Goal: Task Accomplishment & Management: Manage account settings

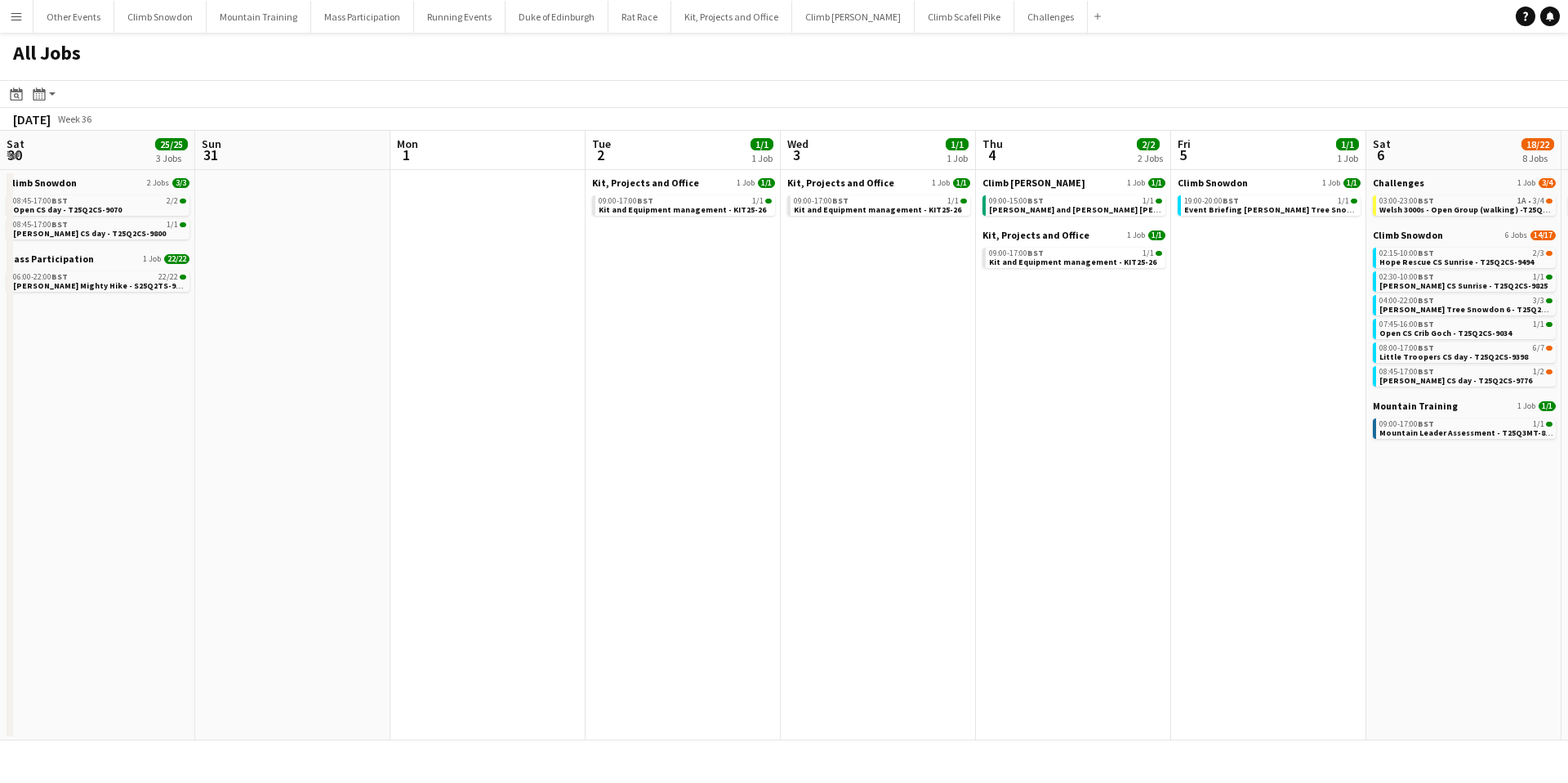
scroll to position [0, 575]
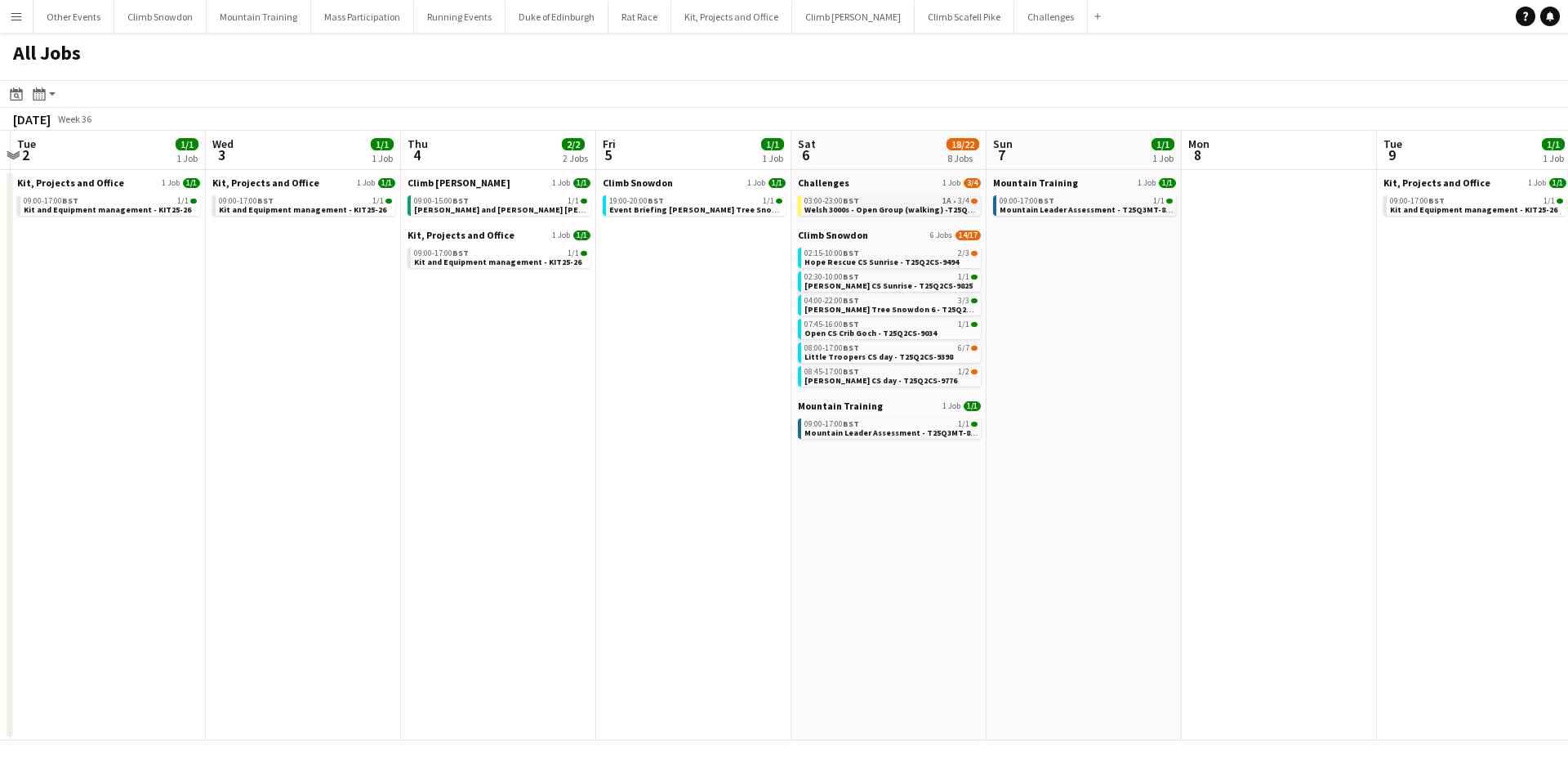
click at [868, 203] on div "03:00-23:00 BST 1A • 3/4" at bounding box center [891, 201] width 173 height 8
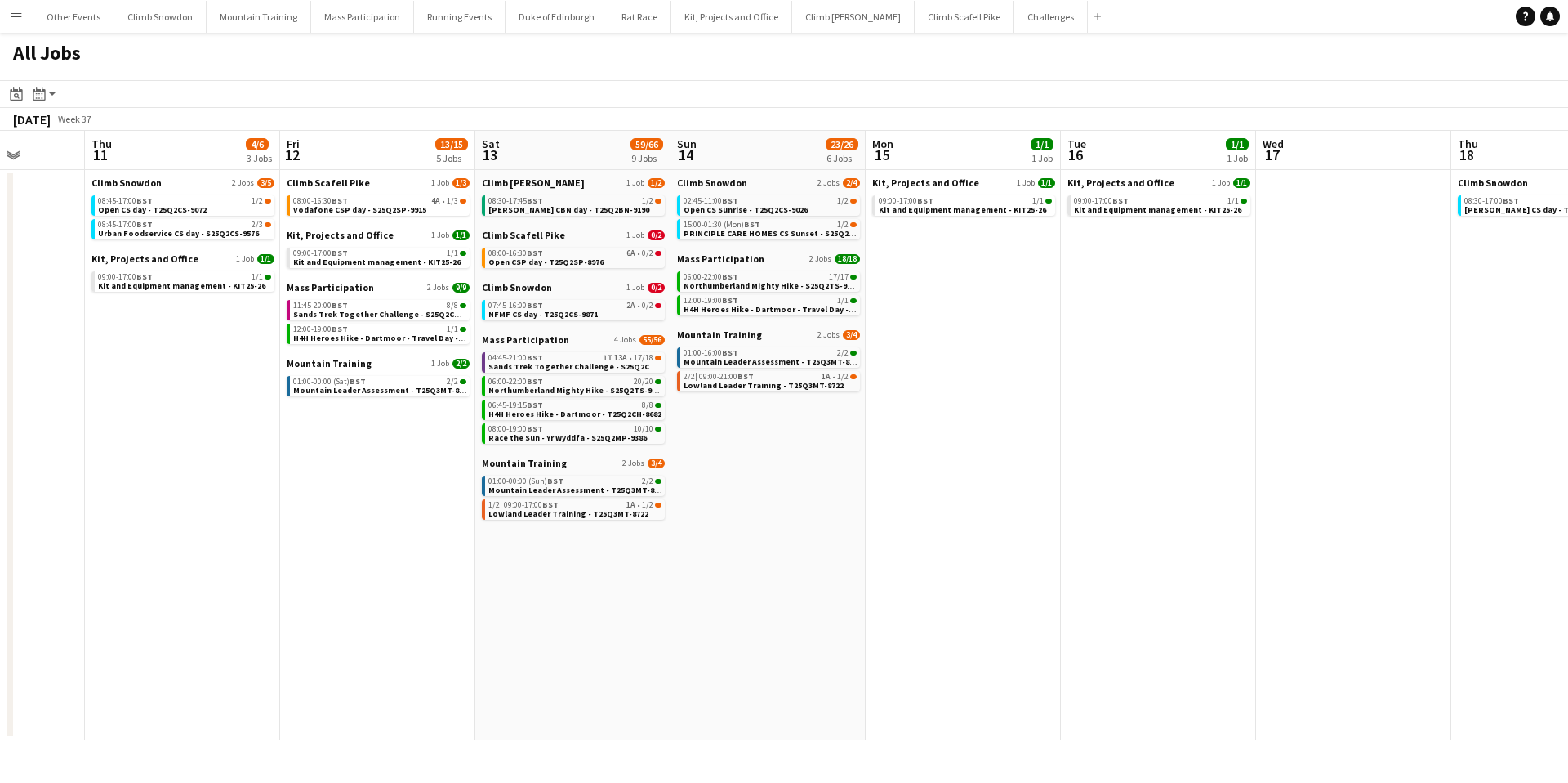
scroll to position [0, 500]
click at [589, 255] on div "08:00-16:30 BST 6A • 0/2" at bounding box center [576, 253] width 173 height 8
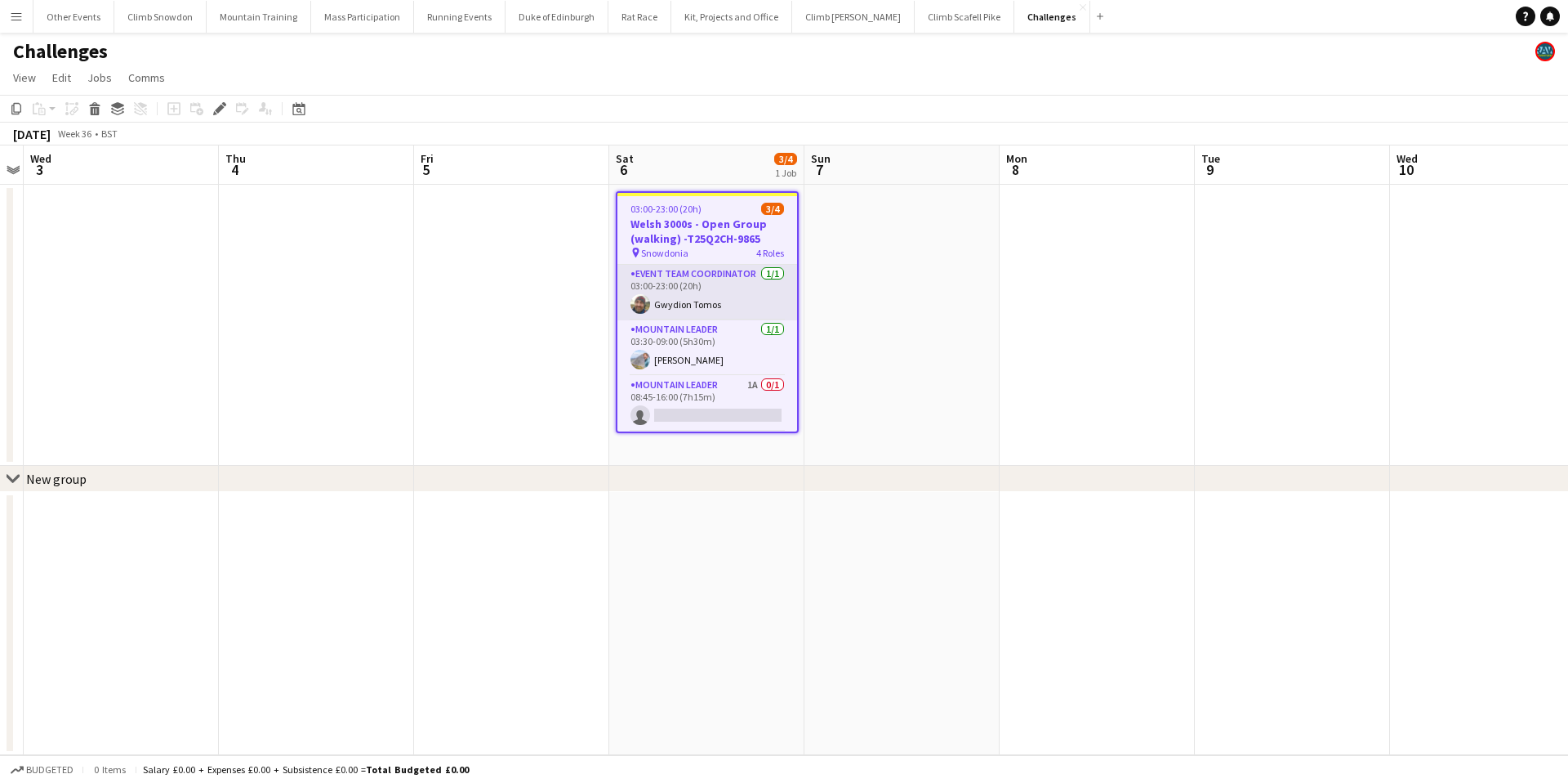
click at [719, 298] on app-card-role "Event Team Coordinator 1/1 03:00-23:00 (20h) Gwydion Tomos" at bounding box center [707, 293] width 180 height 55
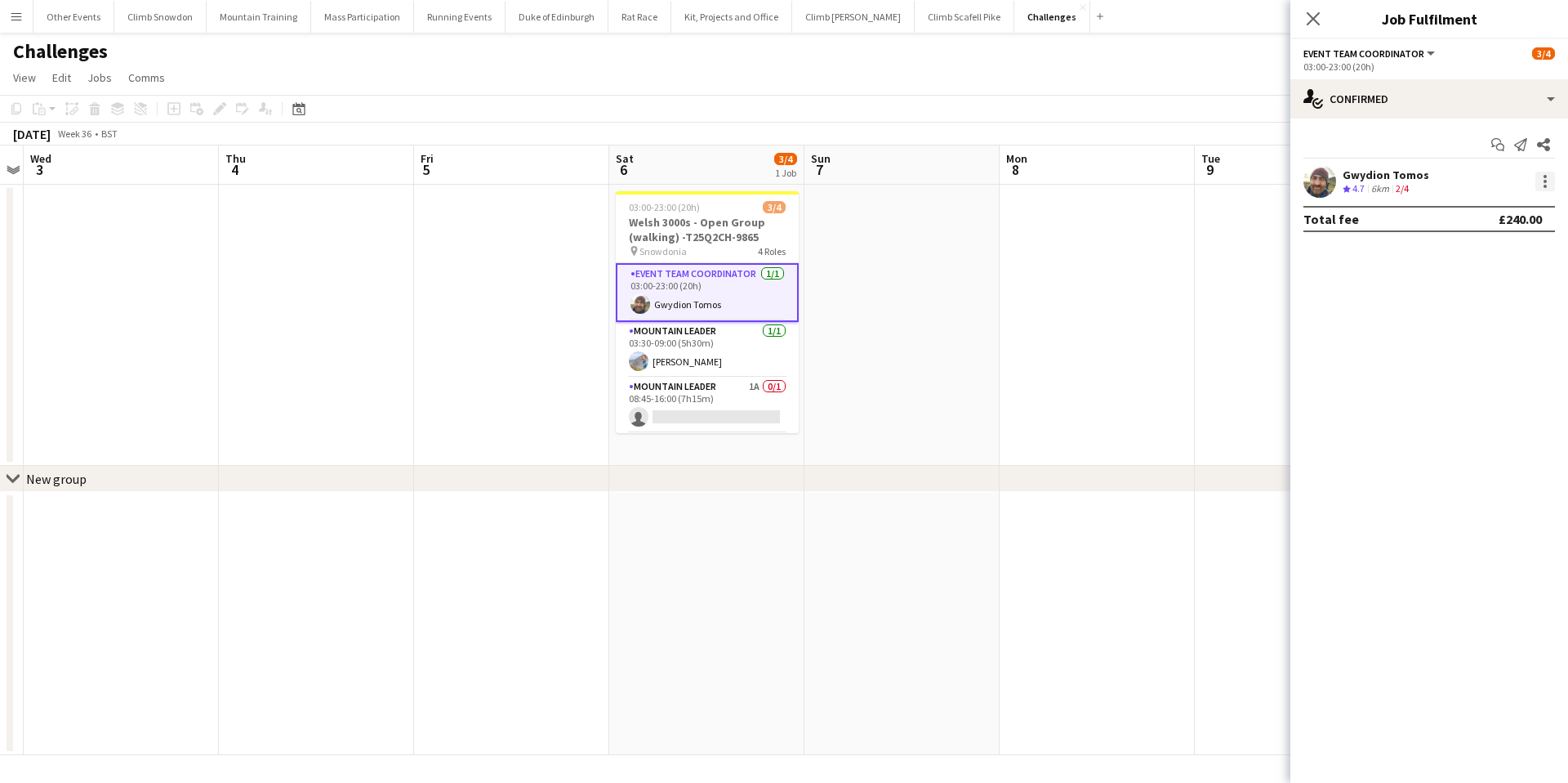
click at [1545, 177] on div at bounding box center [1545, 181] width 20 height 20
click at [1481, 369] on span "Remove" at bounding box center [1465, 368] width 49 height 14
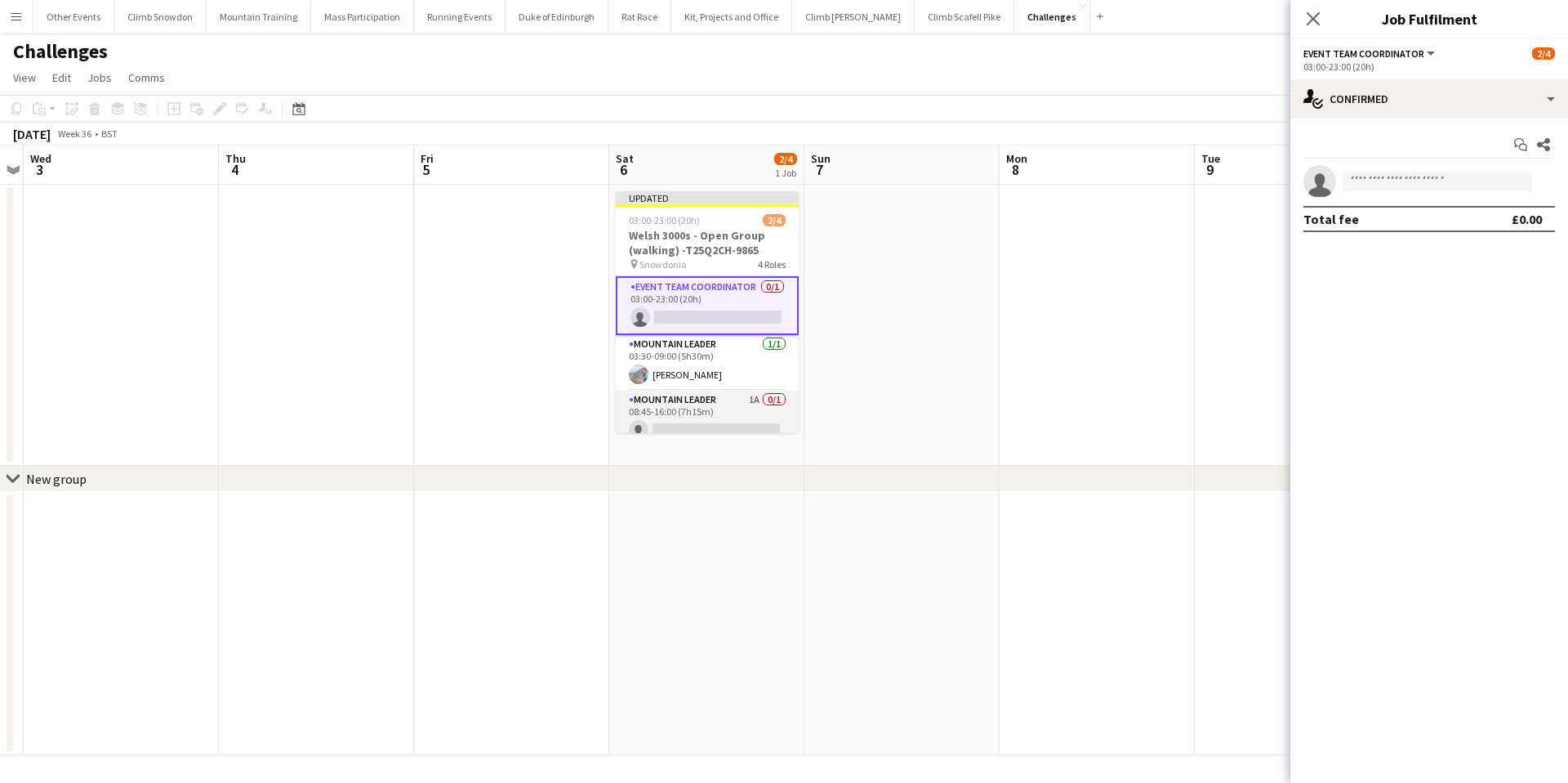
click at [718, 429] on app-card-role "Mountain Leader 1A 0/1 08:45-16:00 (7h15m) single-neutral-actions" at bounding box center [708, 419] width 183 height 55
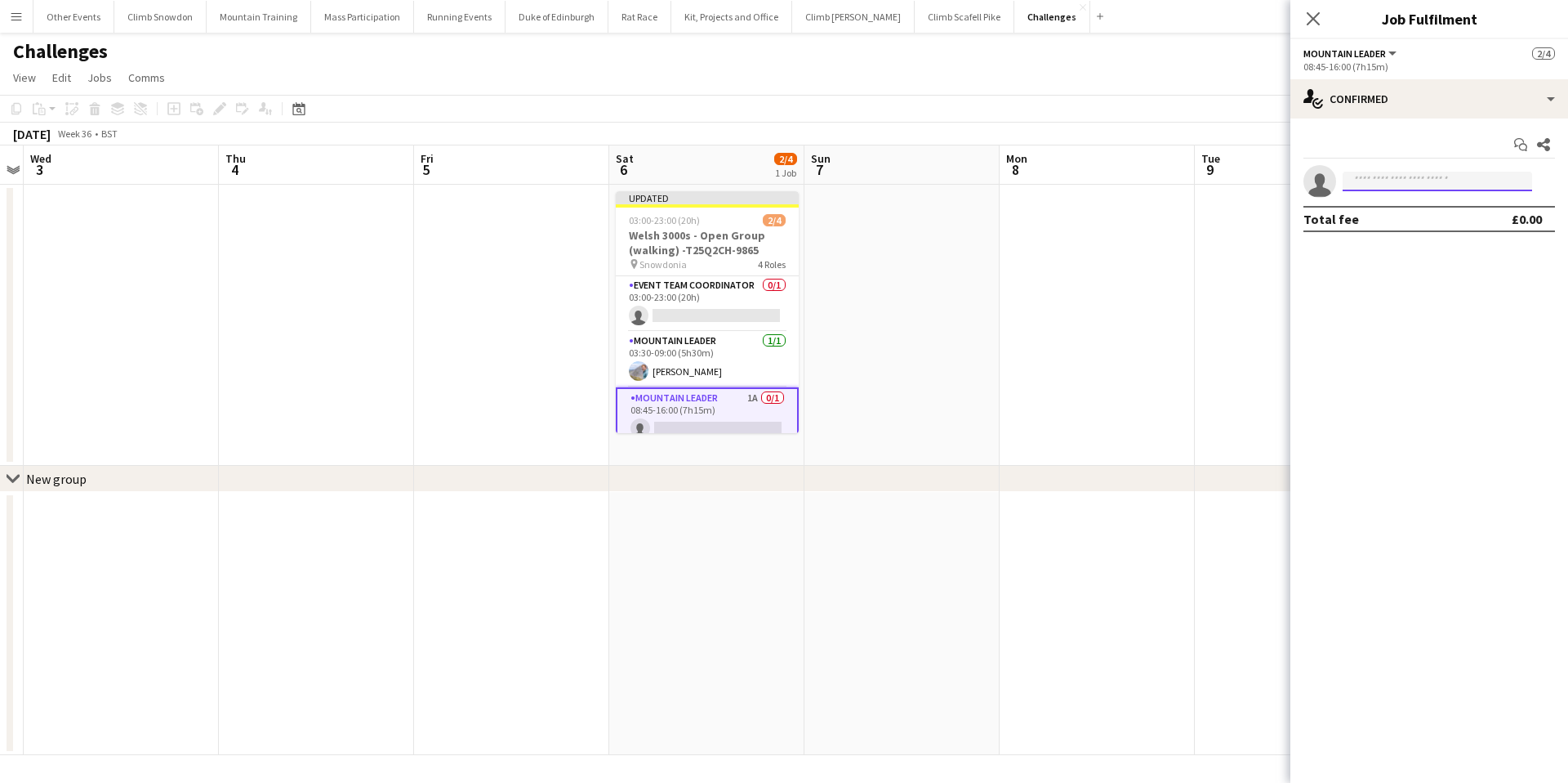
click at [1392, 186] on input at bounding box center [1437, 181] width 189 height 20
type input "***"
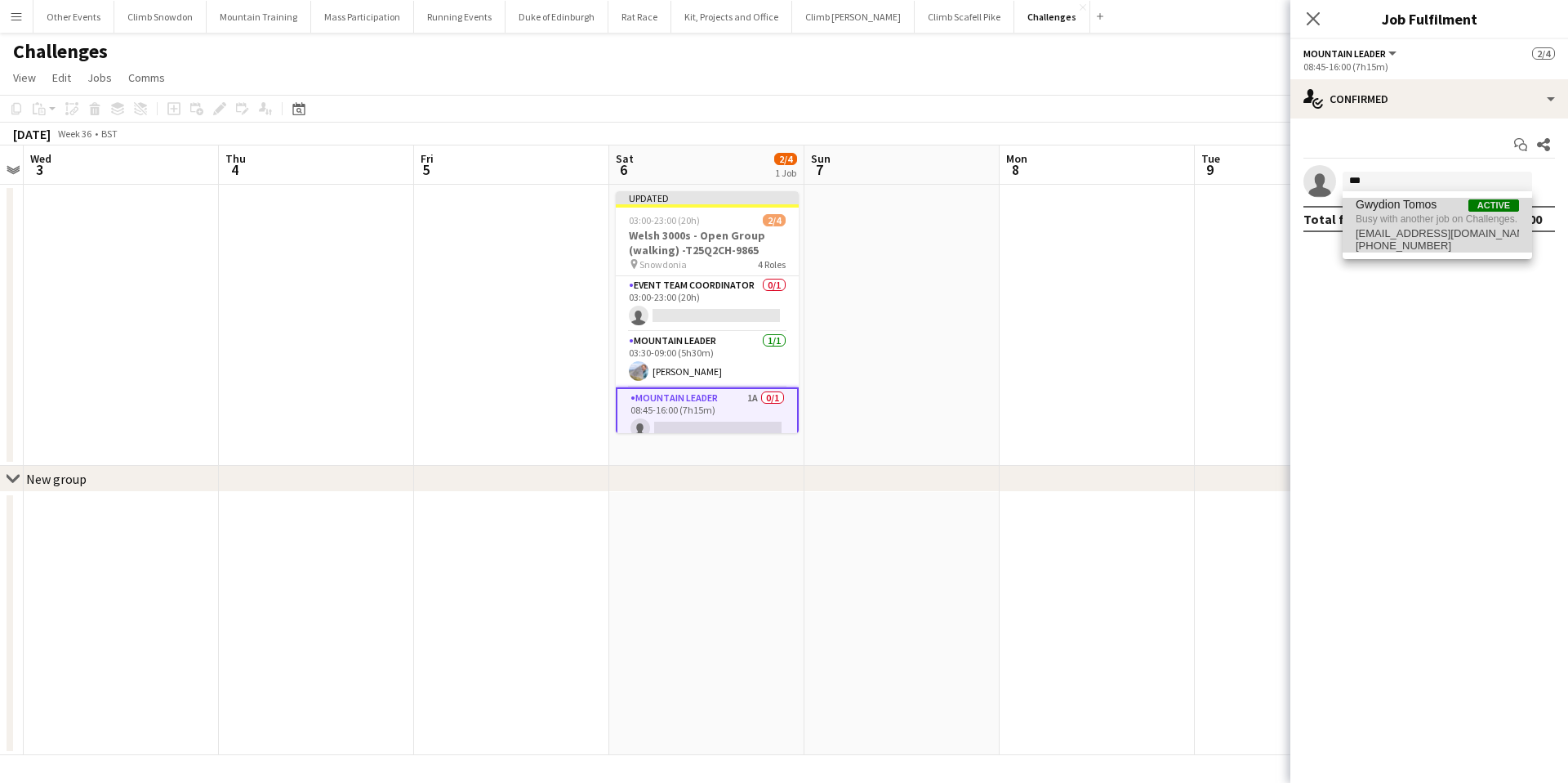
click at [1417, 220] on span "Busy with another job on Challenges." at bounding box center [1437, 219] width 163 height 15
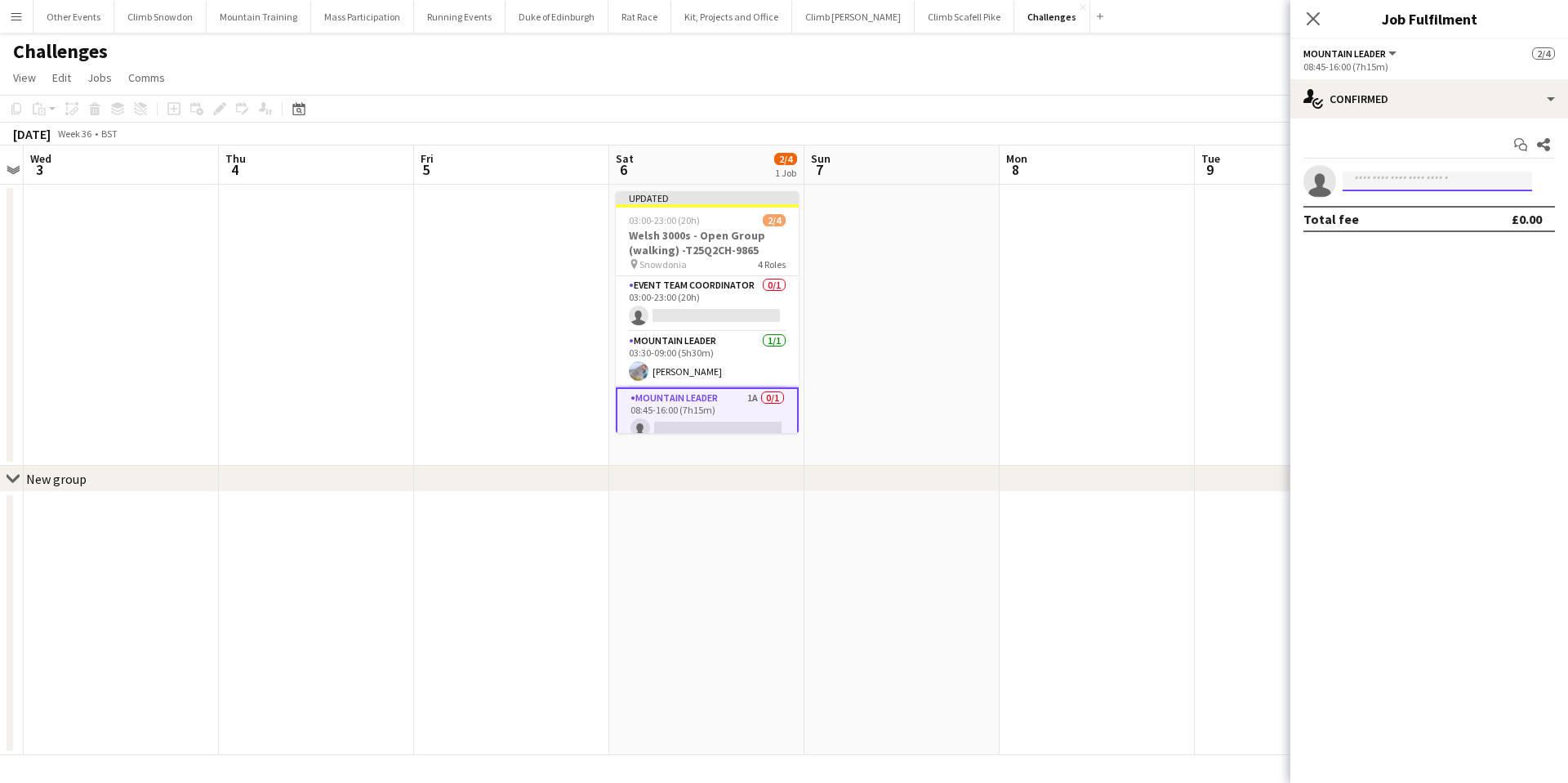
click at [1399, 180] on input at bounding box center [1437, 181] width 189 height 20
click at [1085, 80] on app-page-menu "View Day view expanded Day view collapsed Month view Date picker Jump to today …" at bounding box center [784, 80] width 1568 height 32
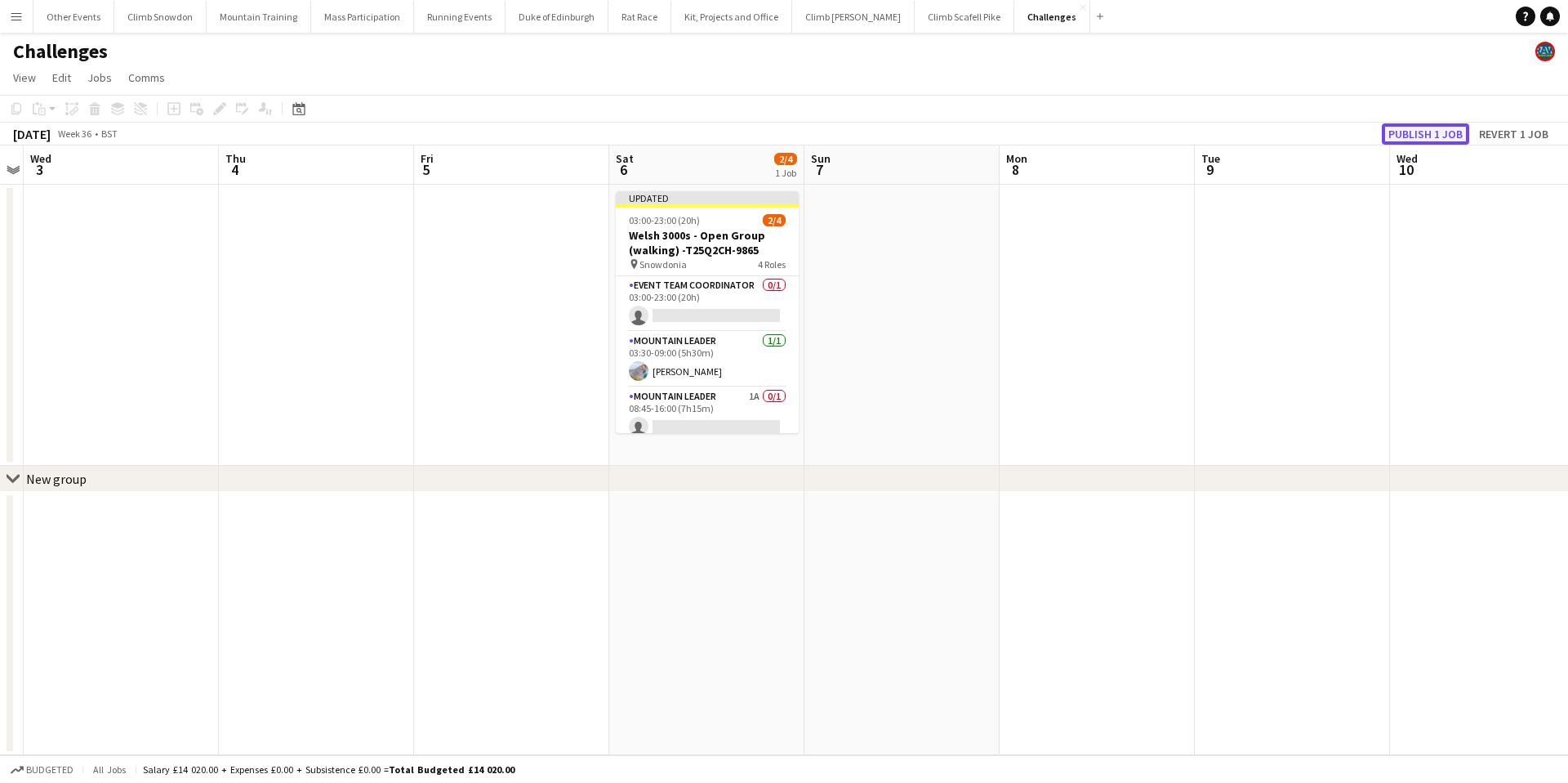
click at [1409, 131] on button "Publish 1 job" at bounding box center [1425, 134] width 88 height 22
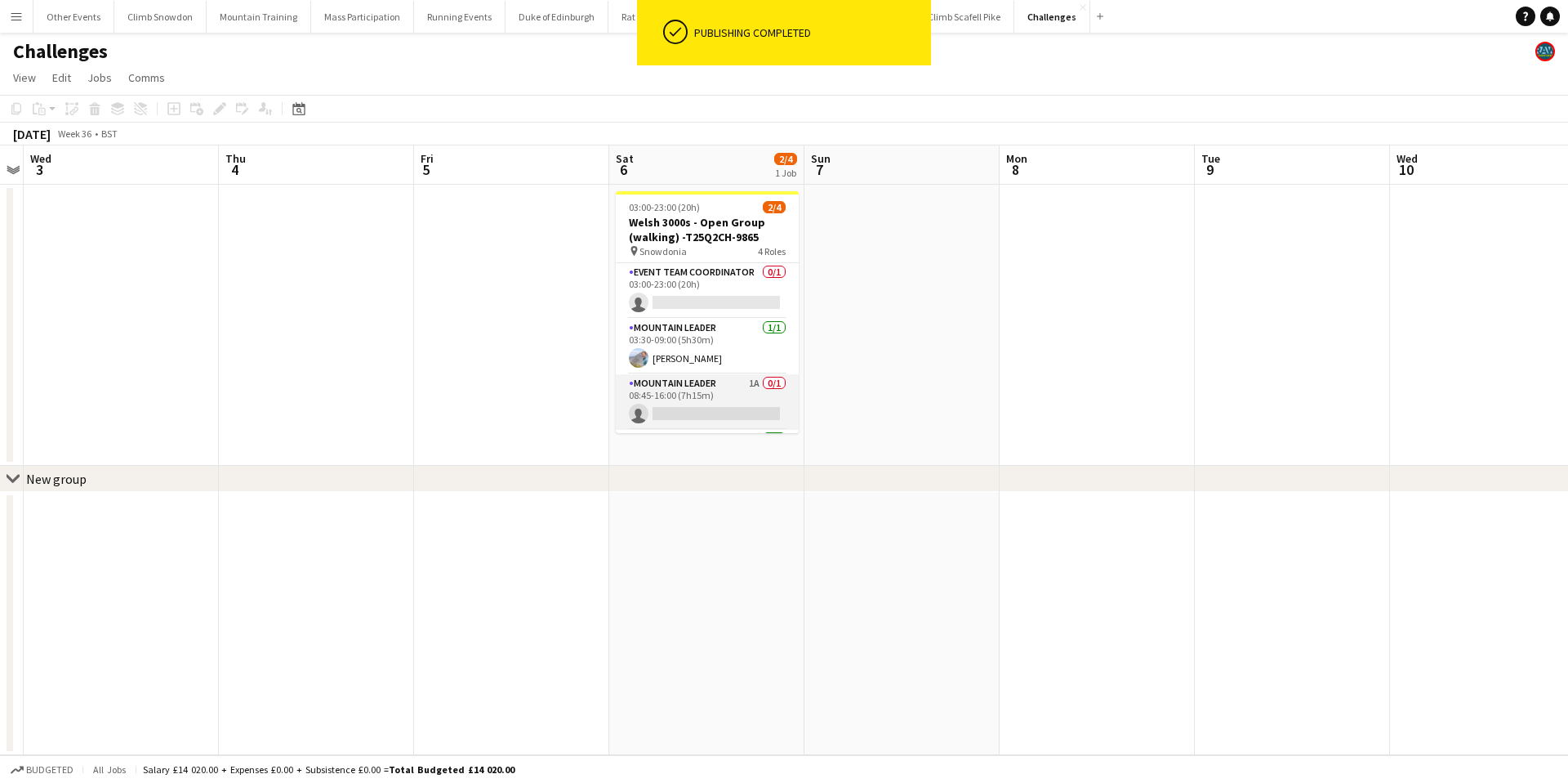
click at [682, 399] on app-card-role "Mountain Leader 1A 0/1 08:45-16:00 (7h15m) single-neutral-actions" at bounding box center [708, 402] width 183 height 55
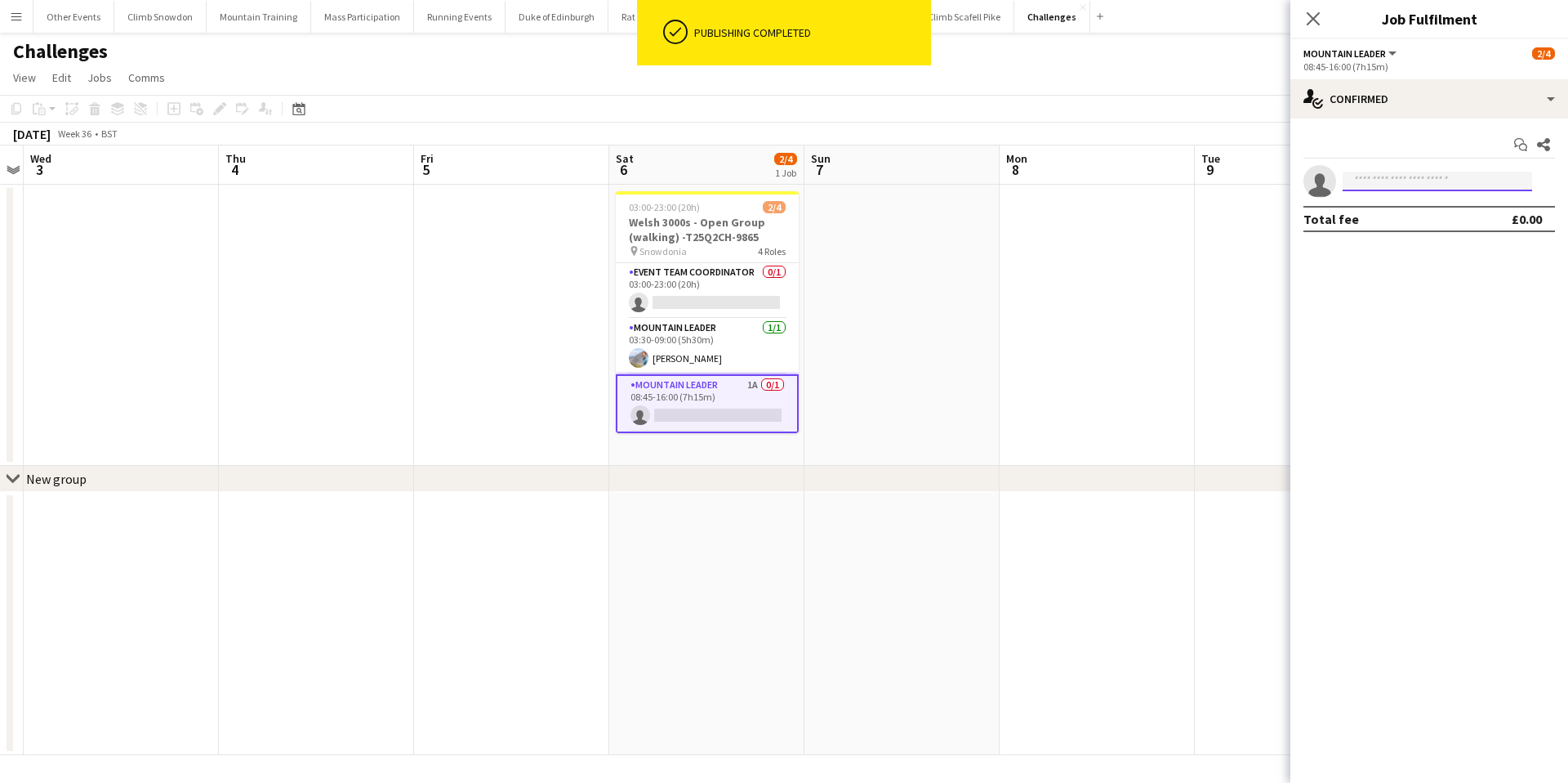
click at [1393, 179] on input at bounding box center [1437, 181] width 189 height 20
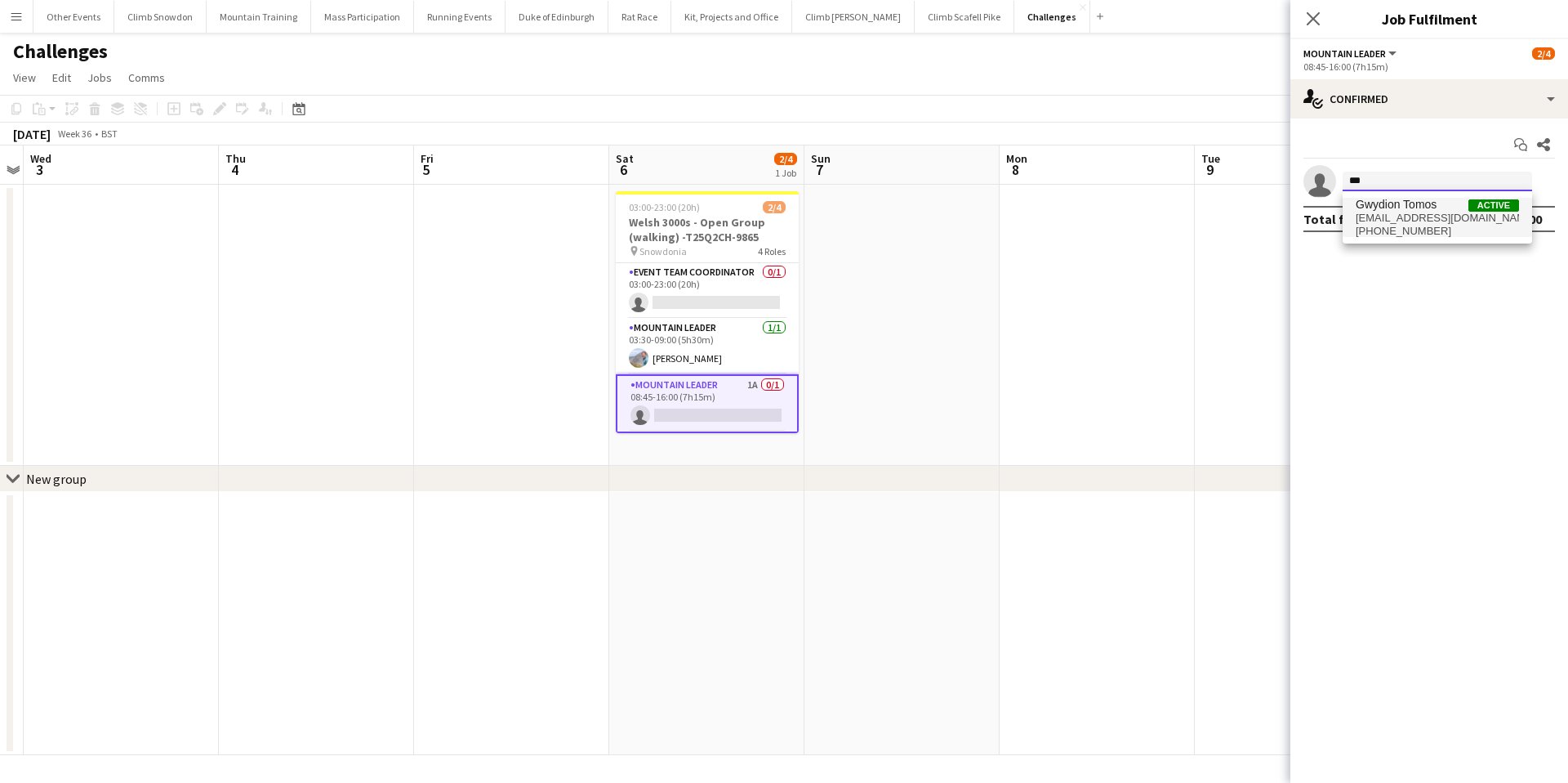
type input "***"
click at [1398, 209] on span "Gwydion Tomos" at bounding box center [1396, 205] width 81 height 14
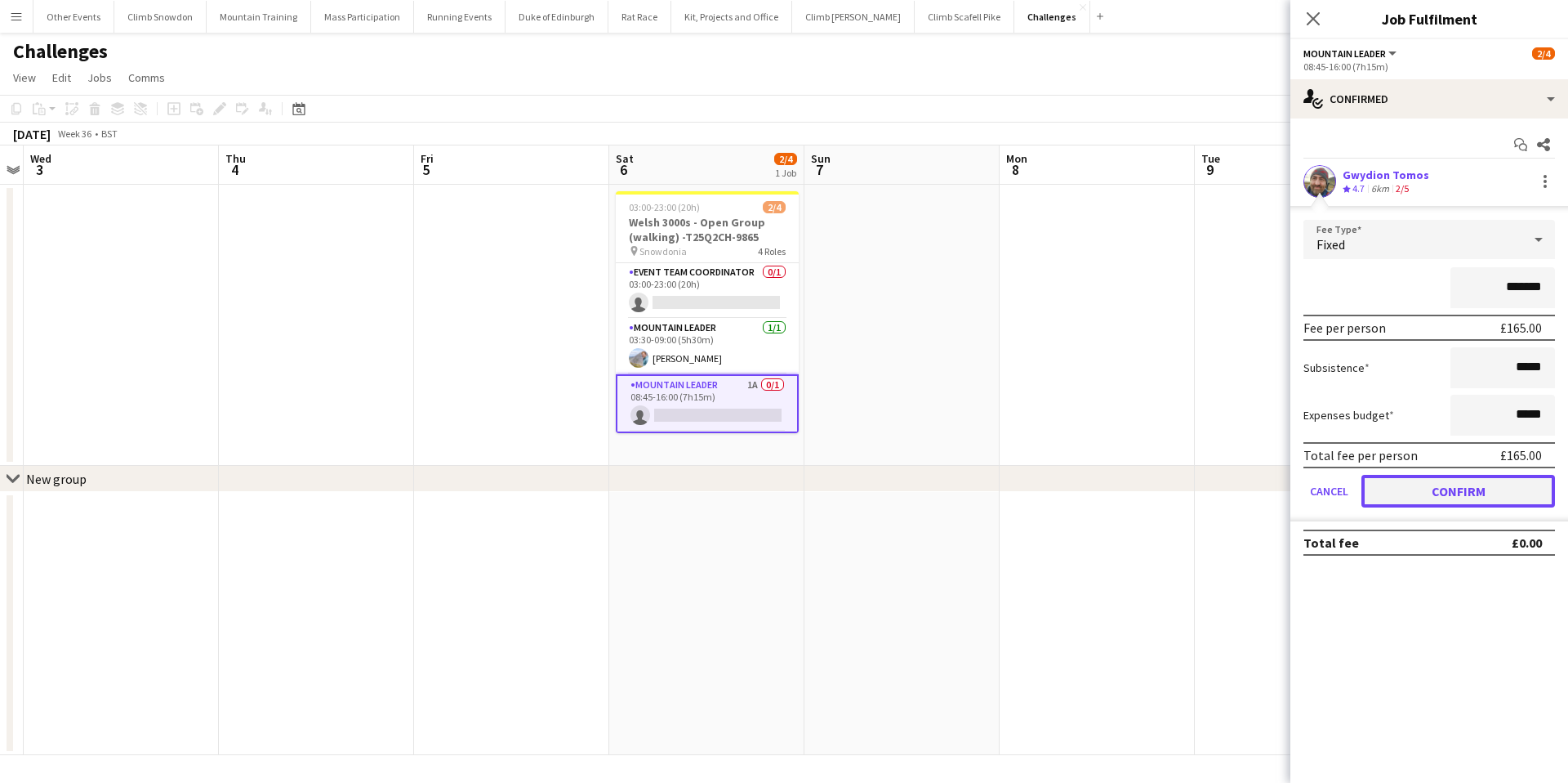
click at [1440, 496] on button "Confirm" at bounding box center [1458, 490] width 194 height 33
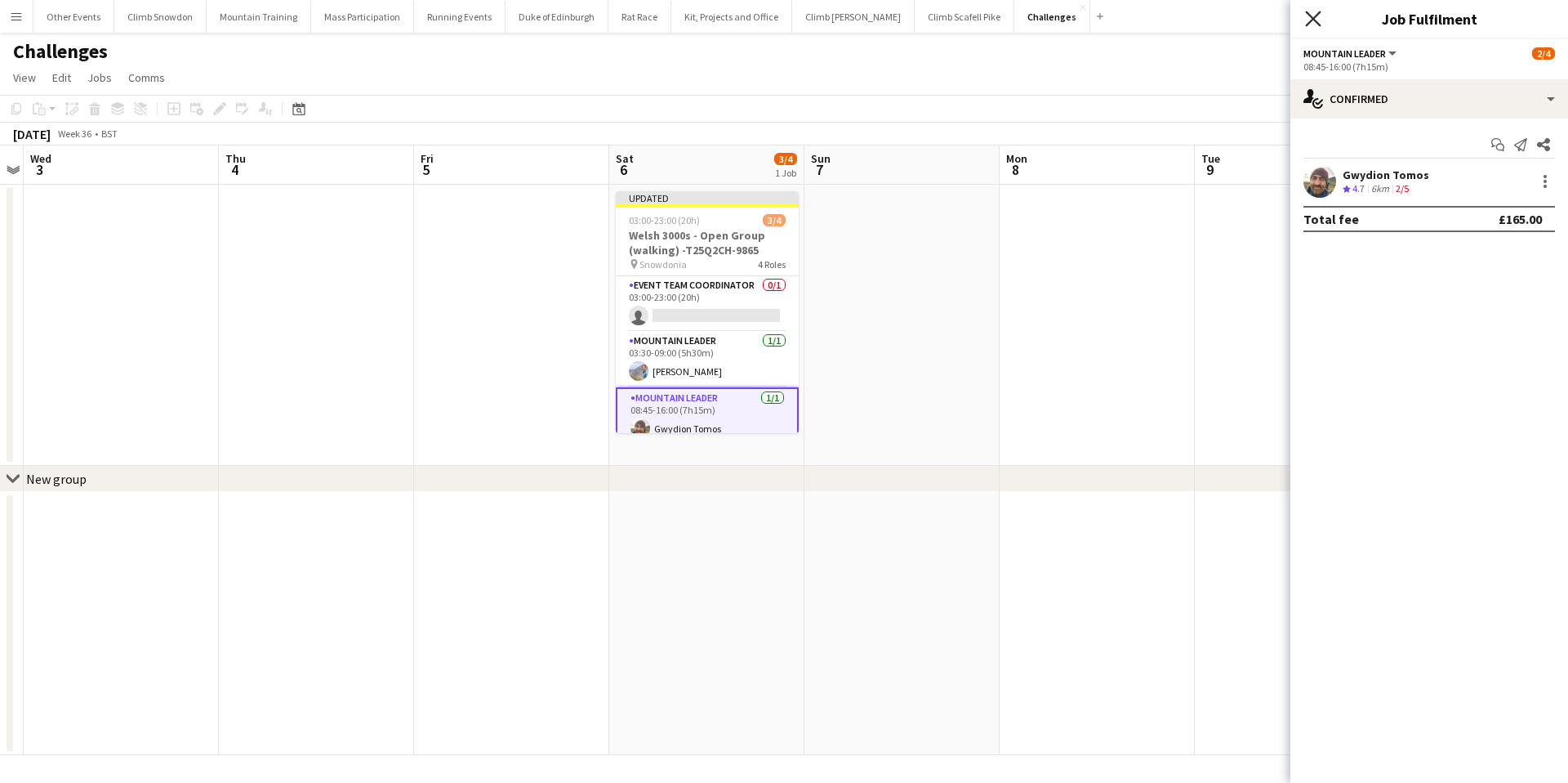
click at [1316, 16] on icon at bounding box center [1313, 19] width 16 height 16
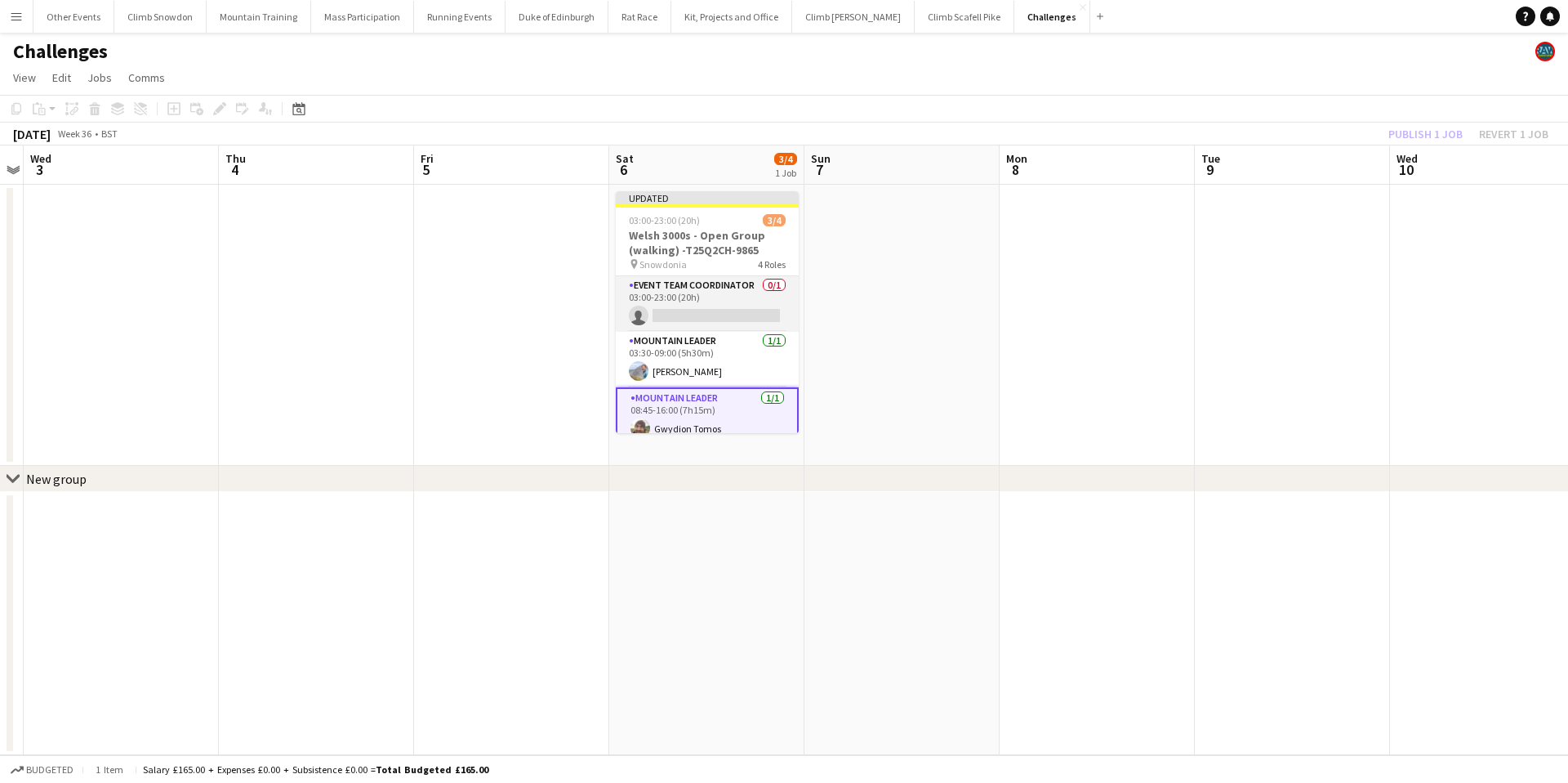
click at [737, 294] on app-card-role "Event Team Coordinator 0/1 03:00-23:00 (20h) single-neutral-actions" at bounding box center [708, 303] width 183 height 55
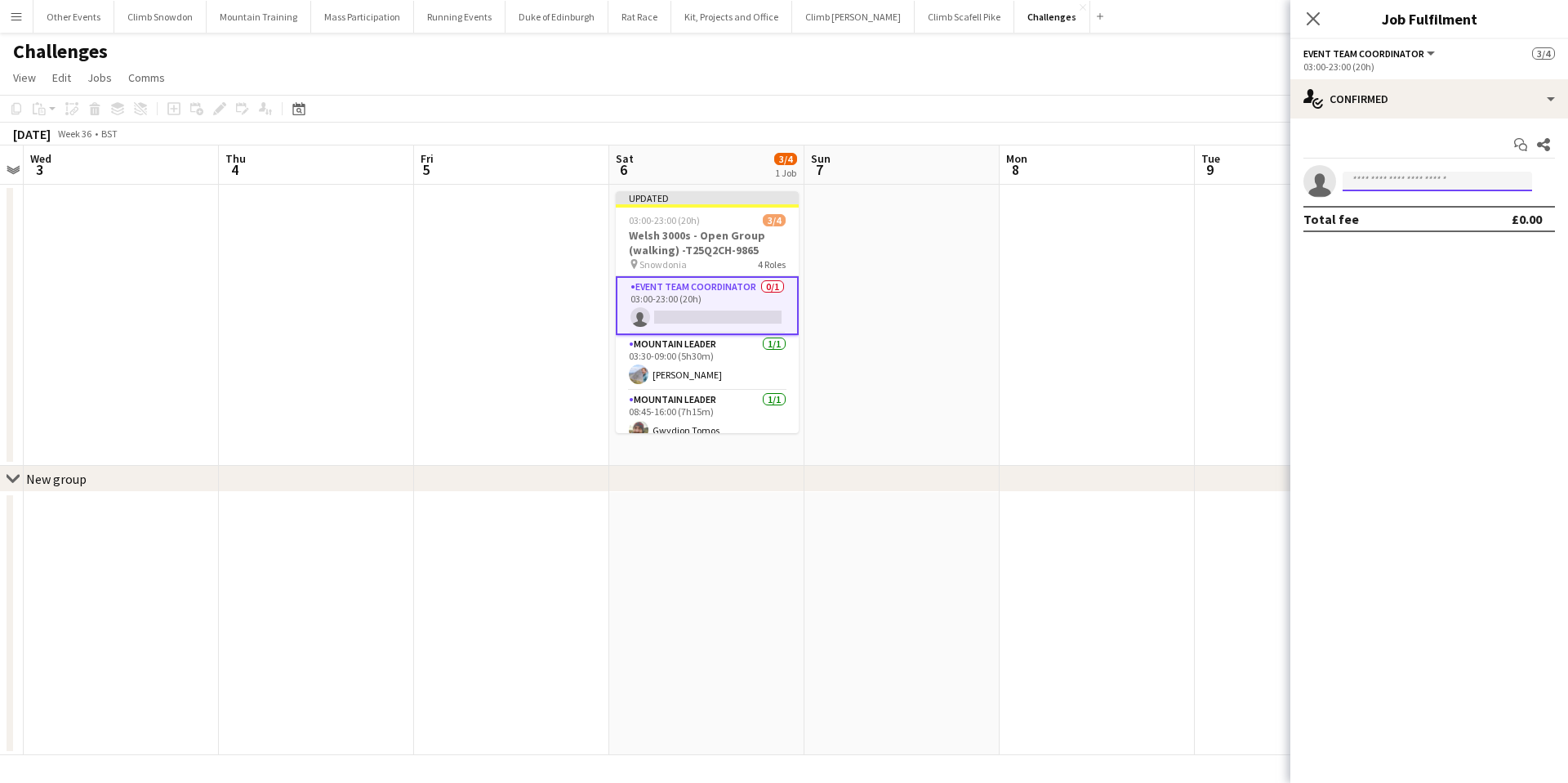
click at [1381, 186] on input at bounding box center [1437, 181] width 189 height 20
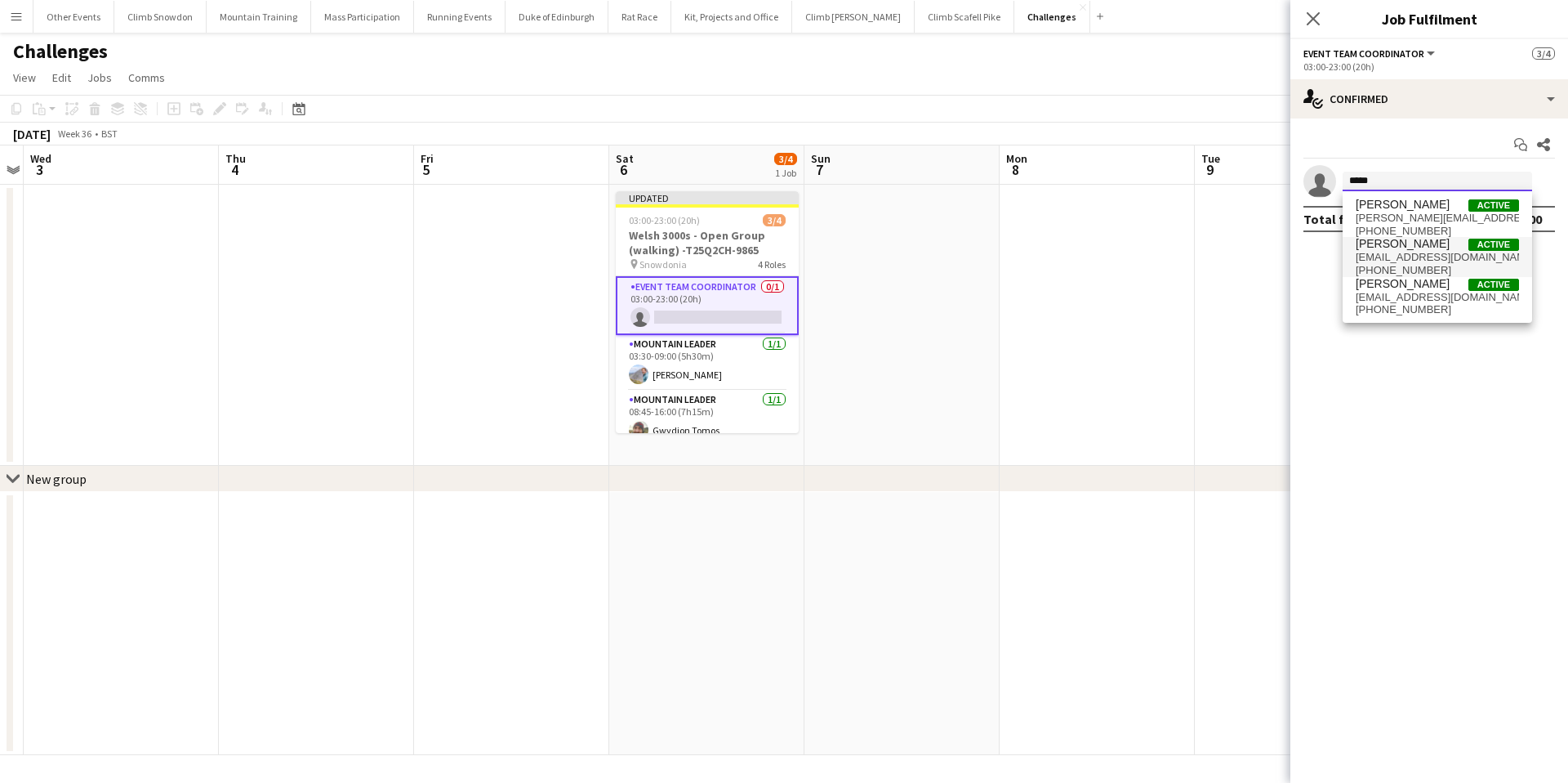
type input "*****"
click at [1424, 251] on span "rawlesy8667@gmail.com" at bounding box center [1437, 257] width 163 height 13
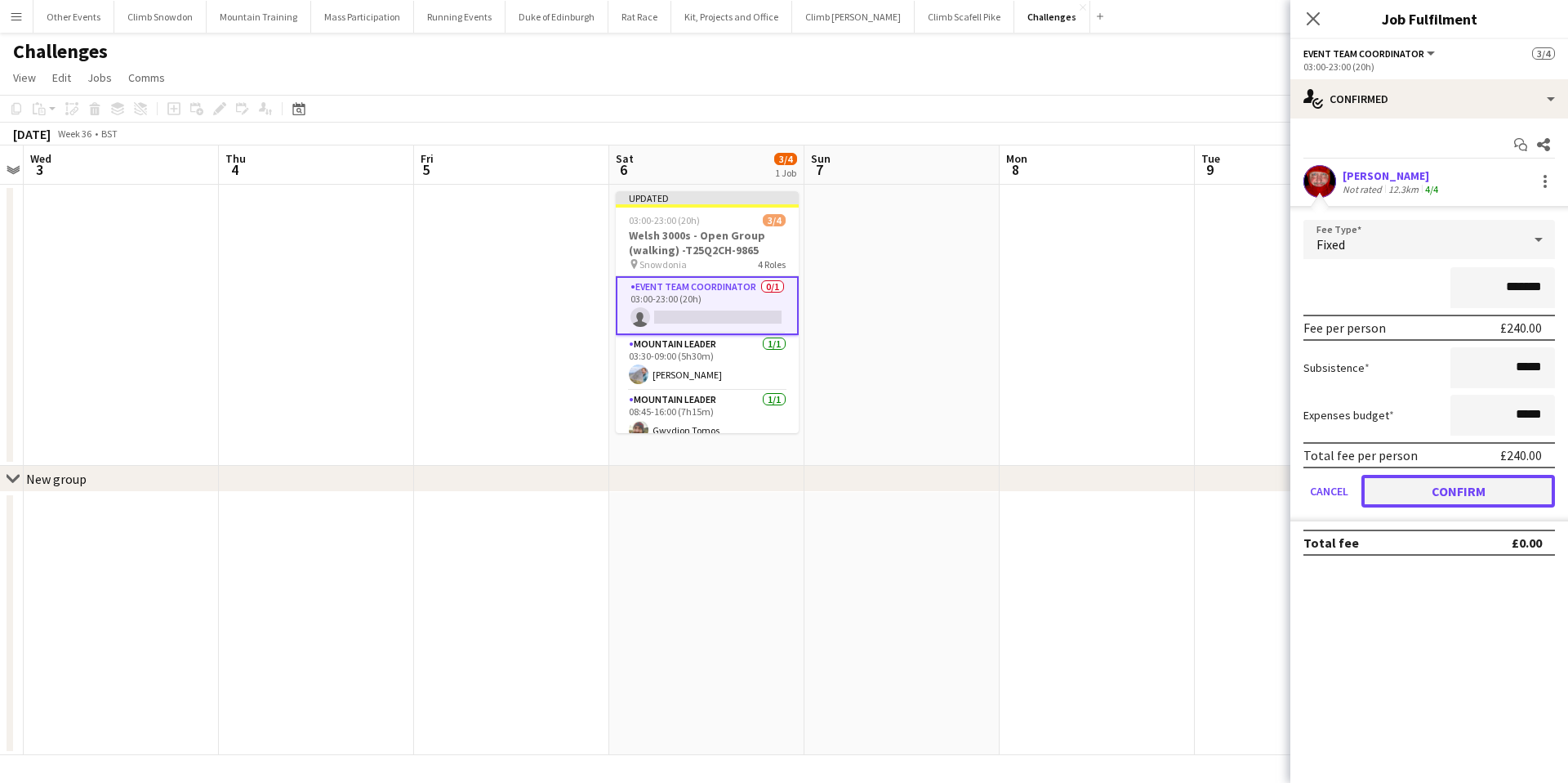
click at [1452, 491] on button "Confirm" at bounding box center [1458, 490] width 194 height 33
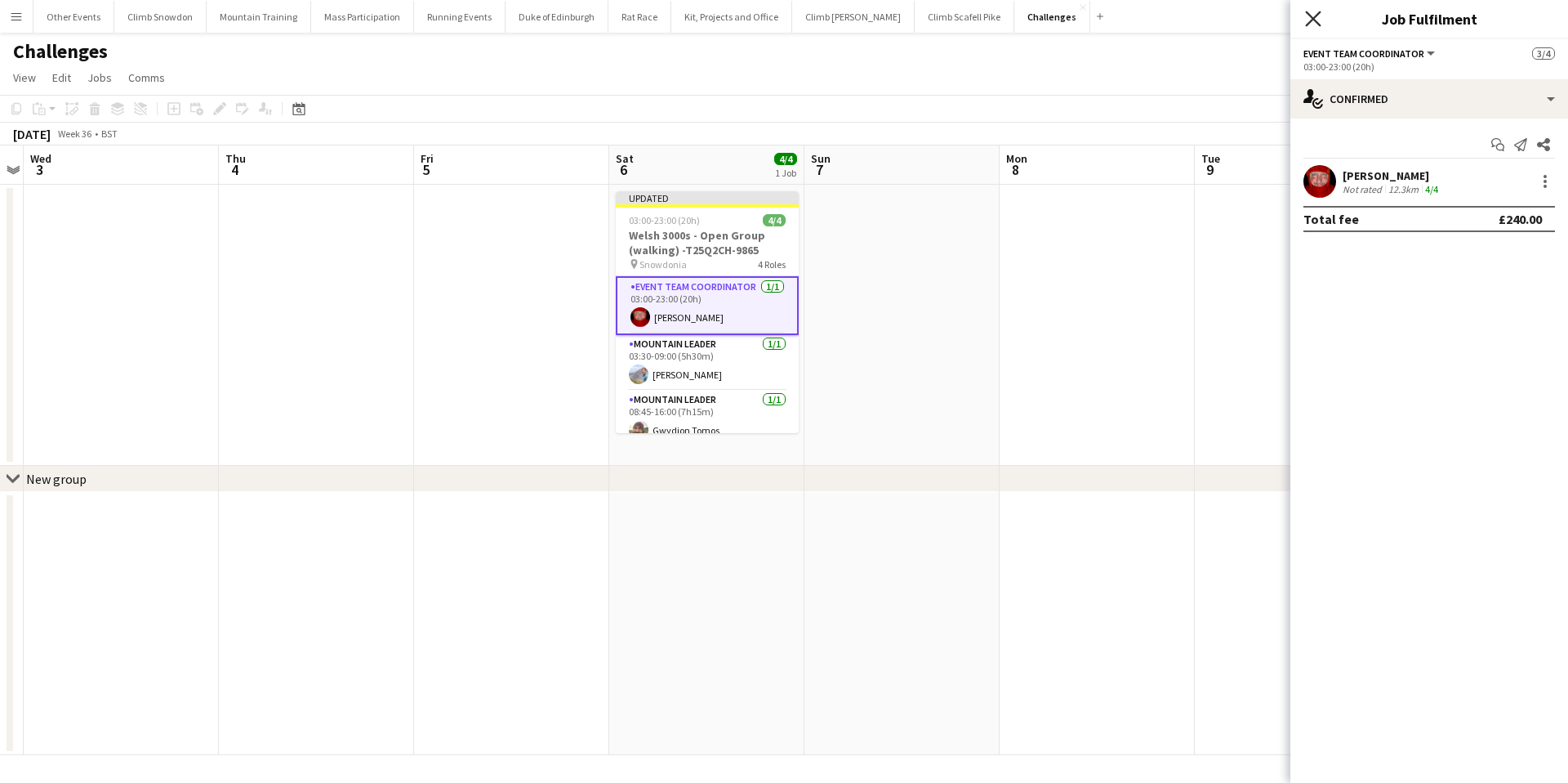
click at [1316, 16] on icon at bounding box center [1313, 19] width 16 height 16
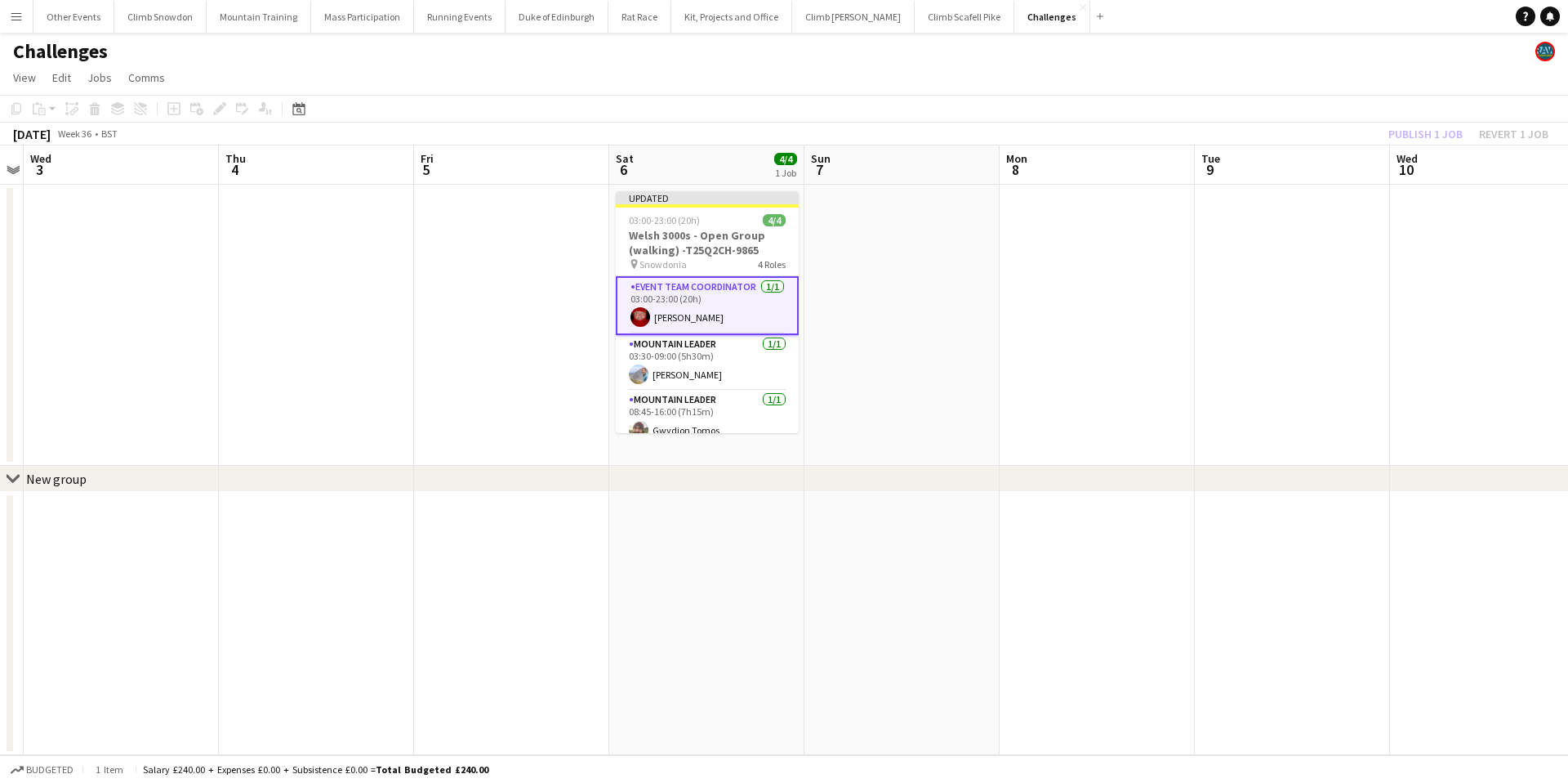
click at [1418, 132] on div "Publish 1 job Revert 1 job" at bounding box center [1468, 134] width 199 height 22
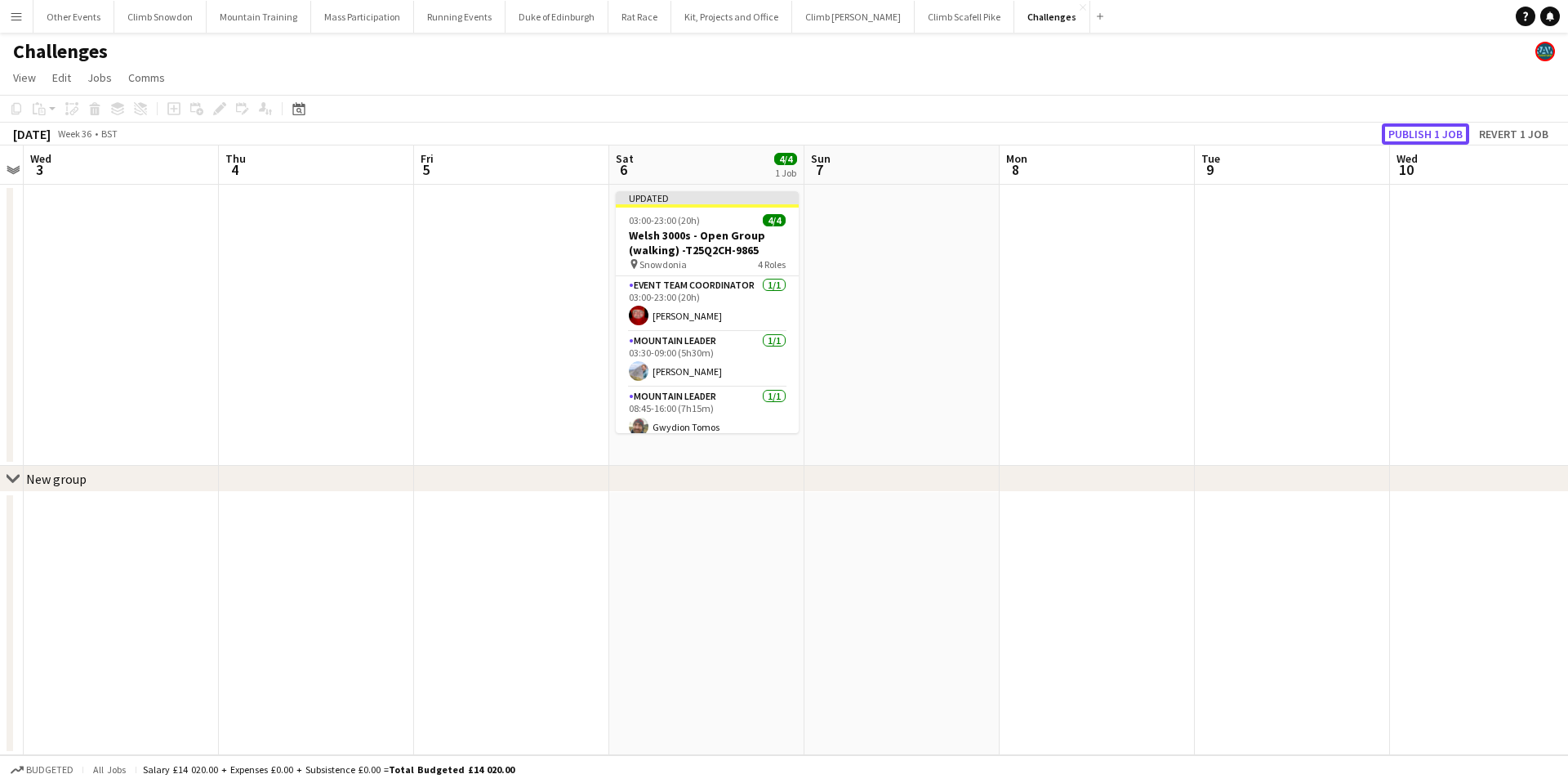
click at [1418, 132] on button "Publish 1 job" at bounding box center [1425, 134] width 88 height 22
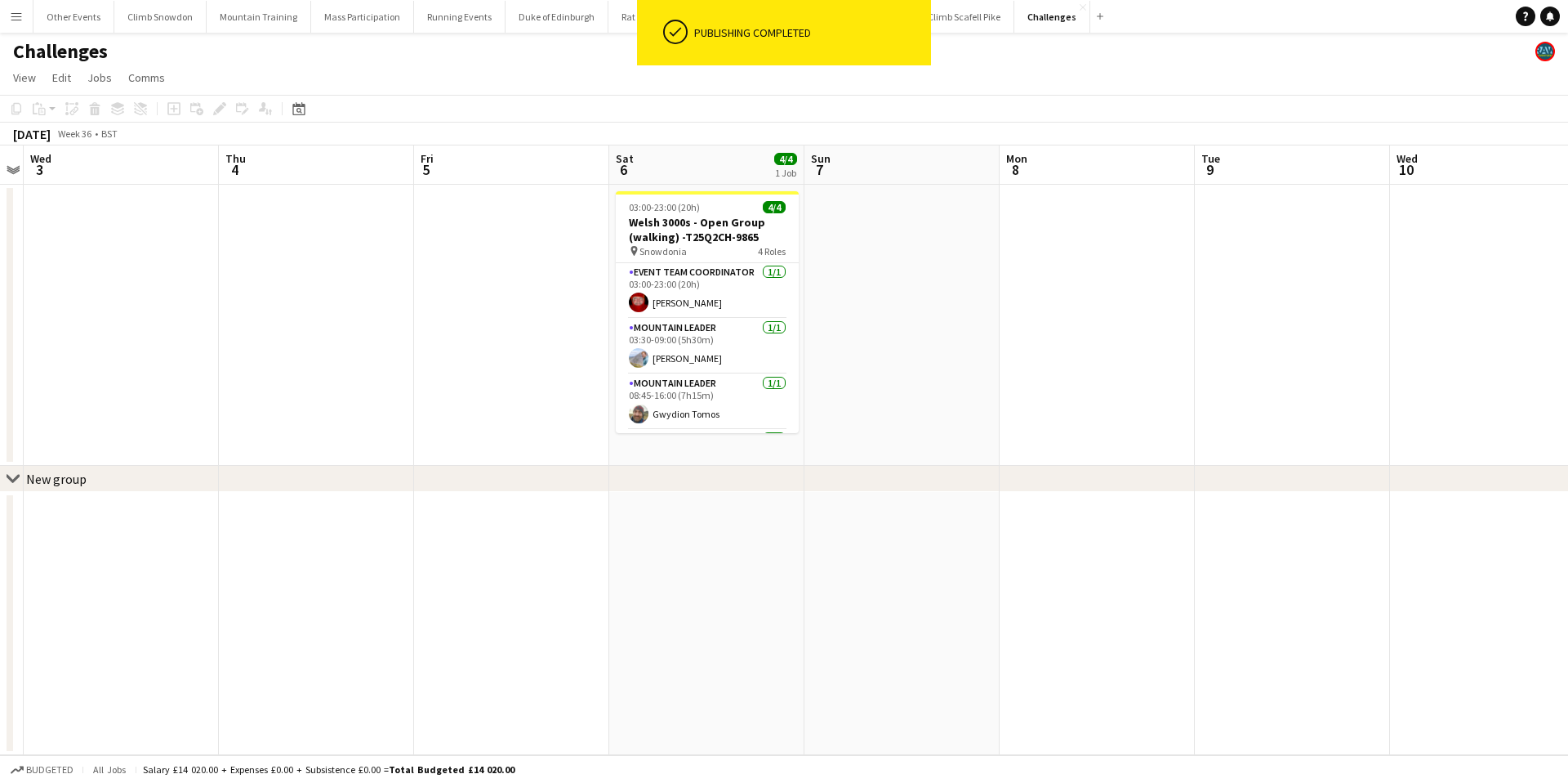
click at [10, 11] on app-icon "Menu" at bounding box center [16, 16] width 13 height 13
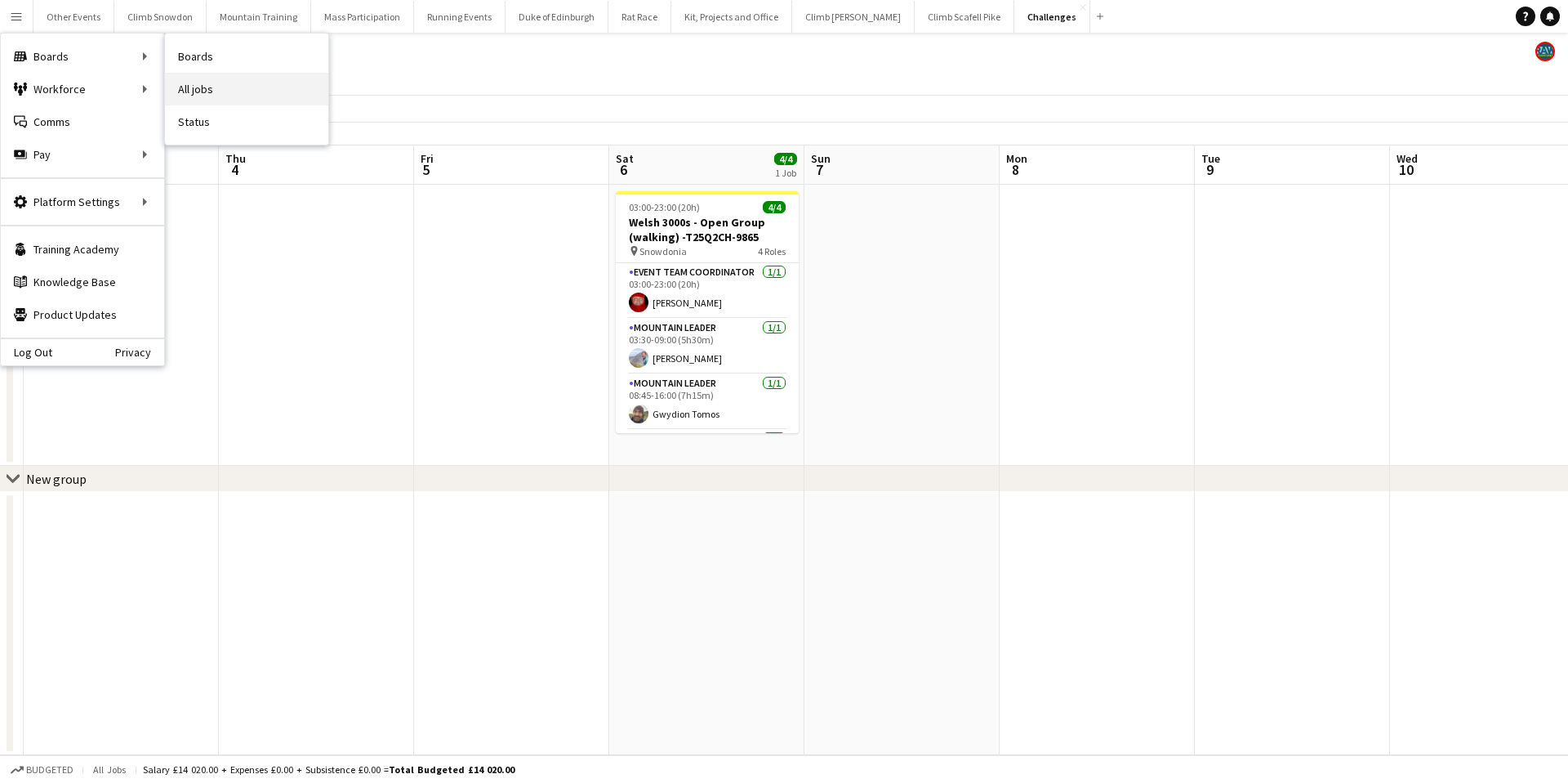
click at [216, 92] on link "All jobs" at bounding box center [247, 89] width 163 height 33
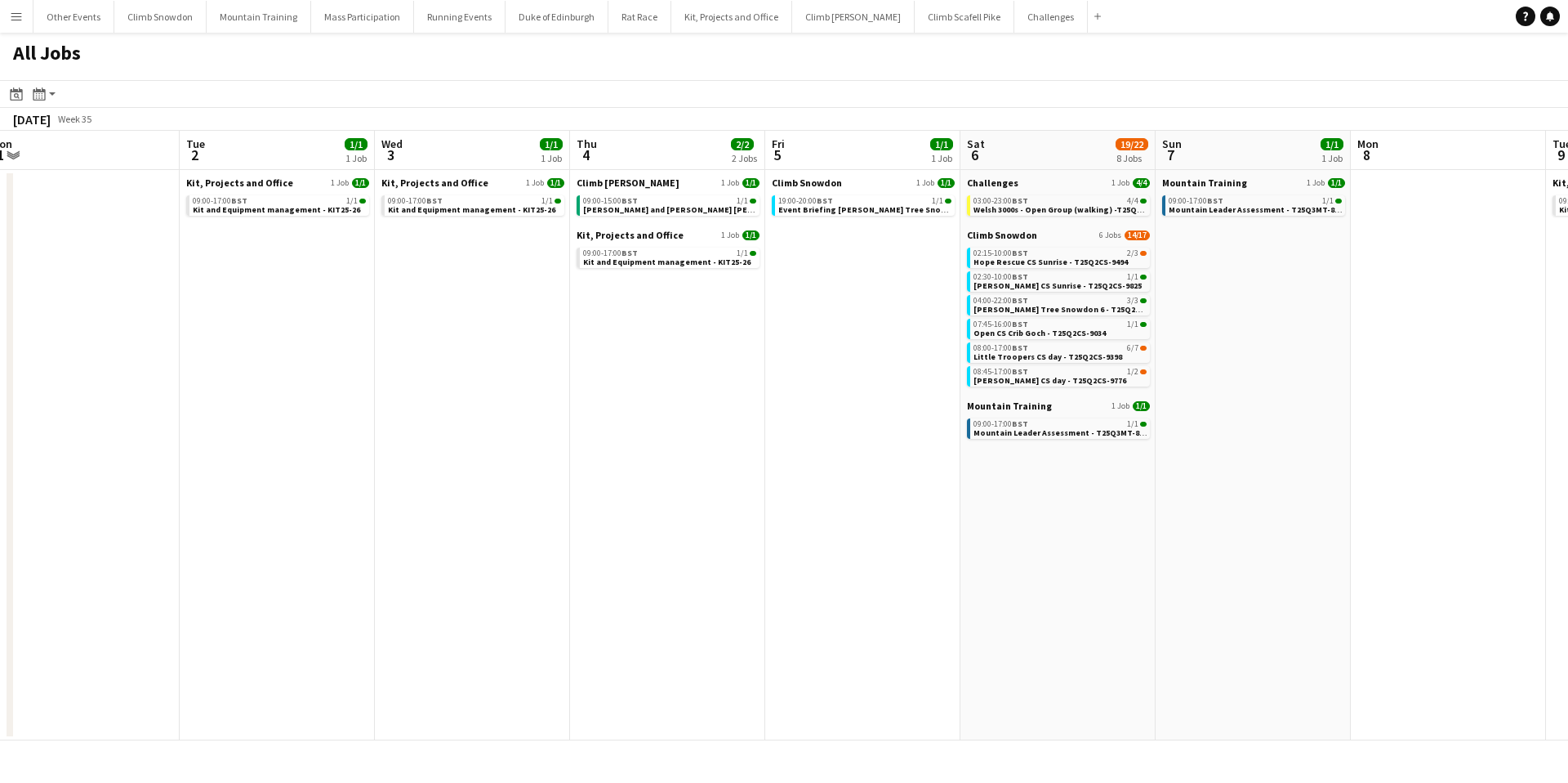
scroll to position [0, 601]
click at [1012, 300] on span "BST" at bounding box center [1019, 299] width 17 height 11
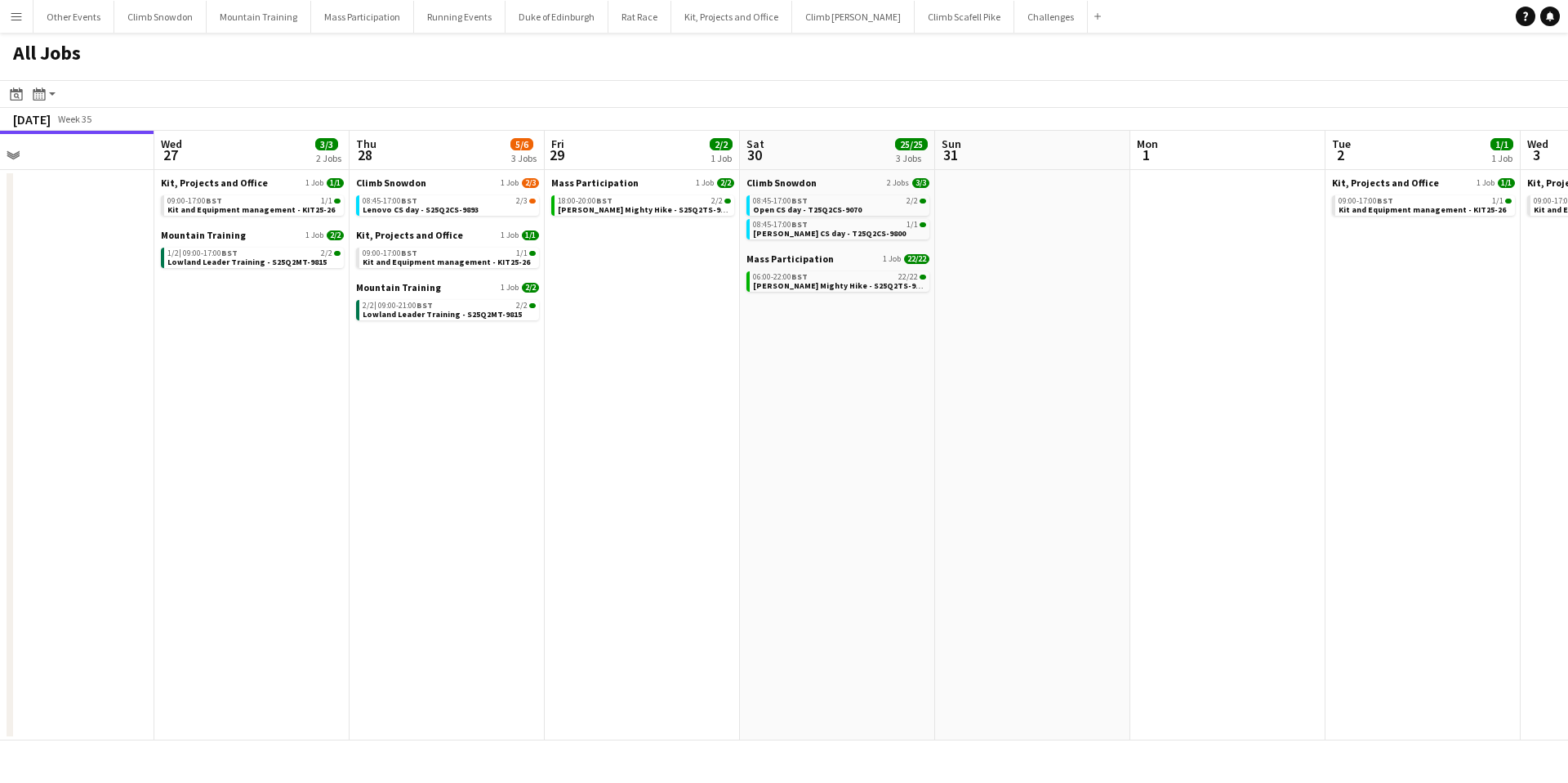
scroll to position [0, 629]
click at [808, 205] on span "Open CS day - T25Q2CS-9070" at bounding box center [804, 209] width 108 height 11
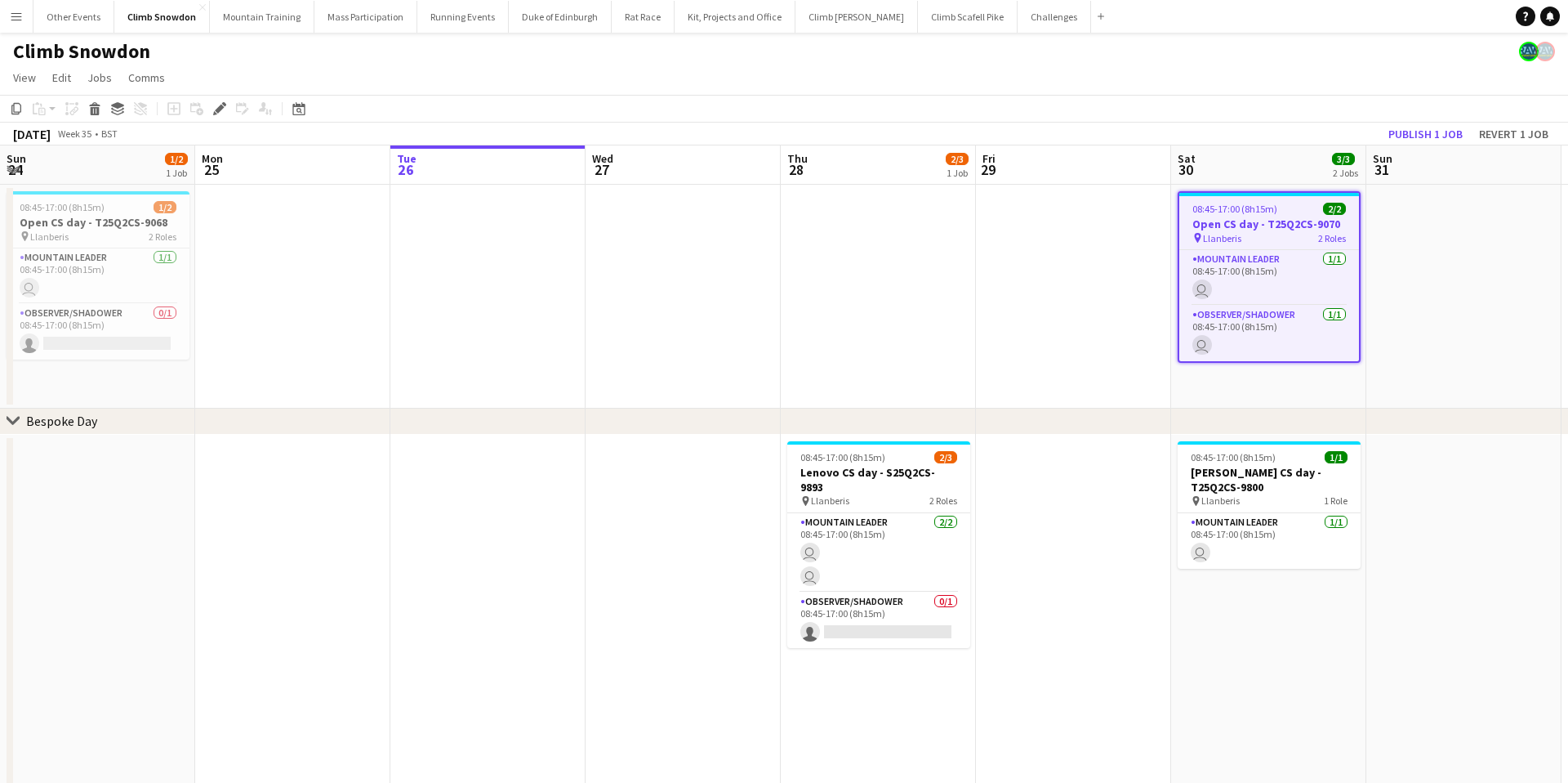
scroll to position [0, 562]
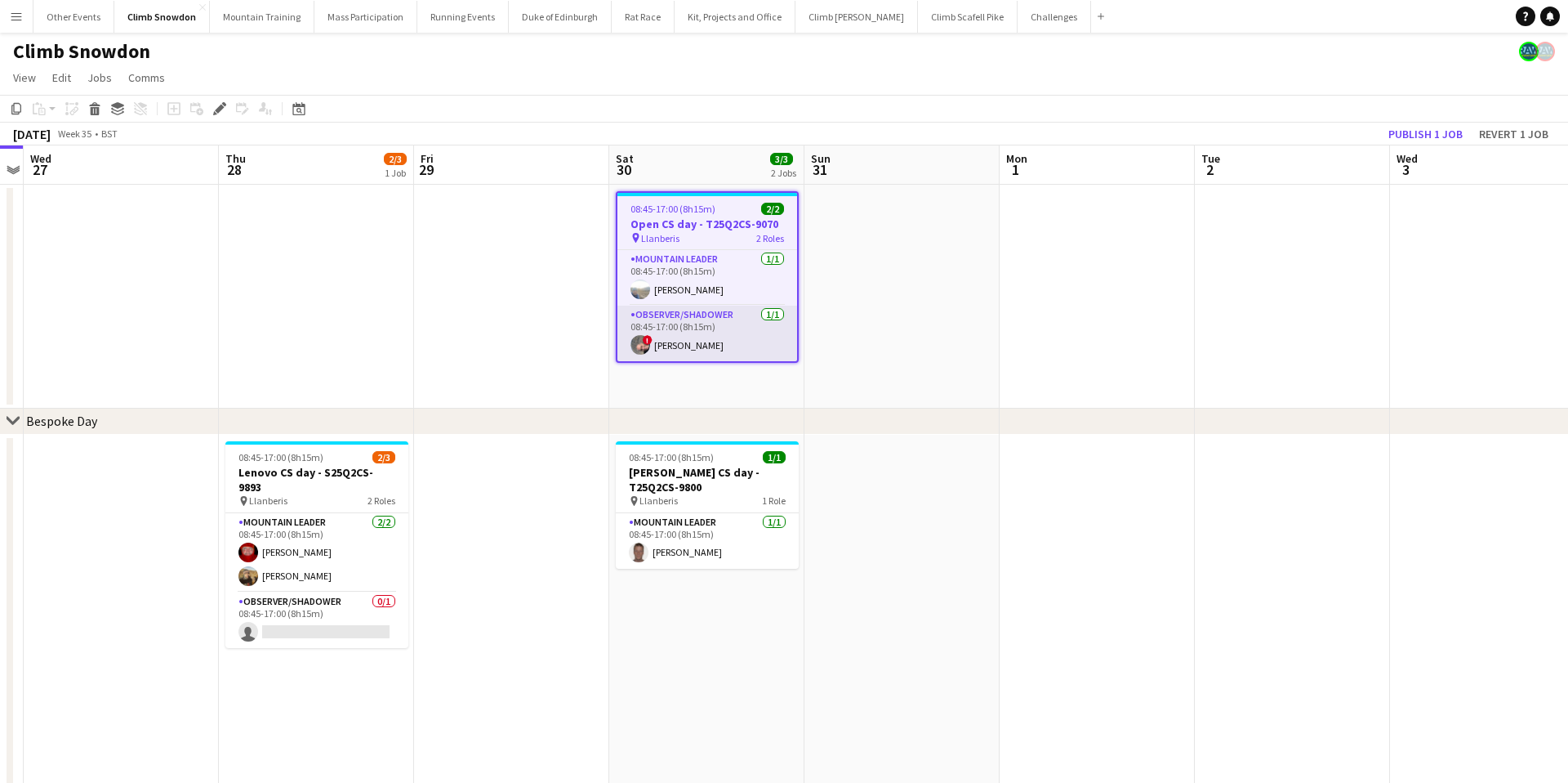
click at [647, 345] on app-user-avatar at bounding box center [640, 345] width 20 height 20
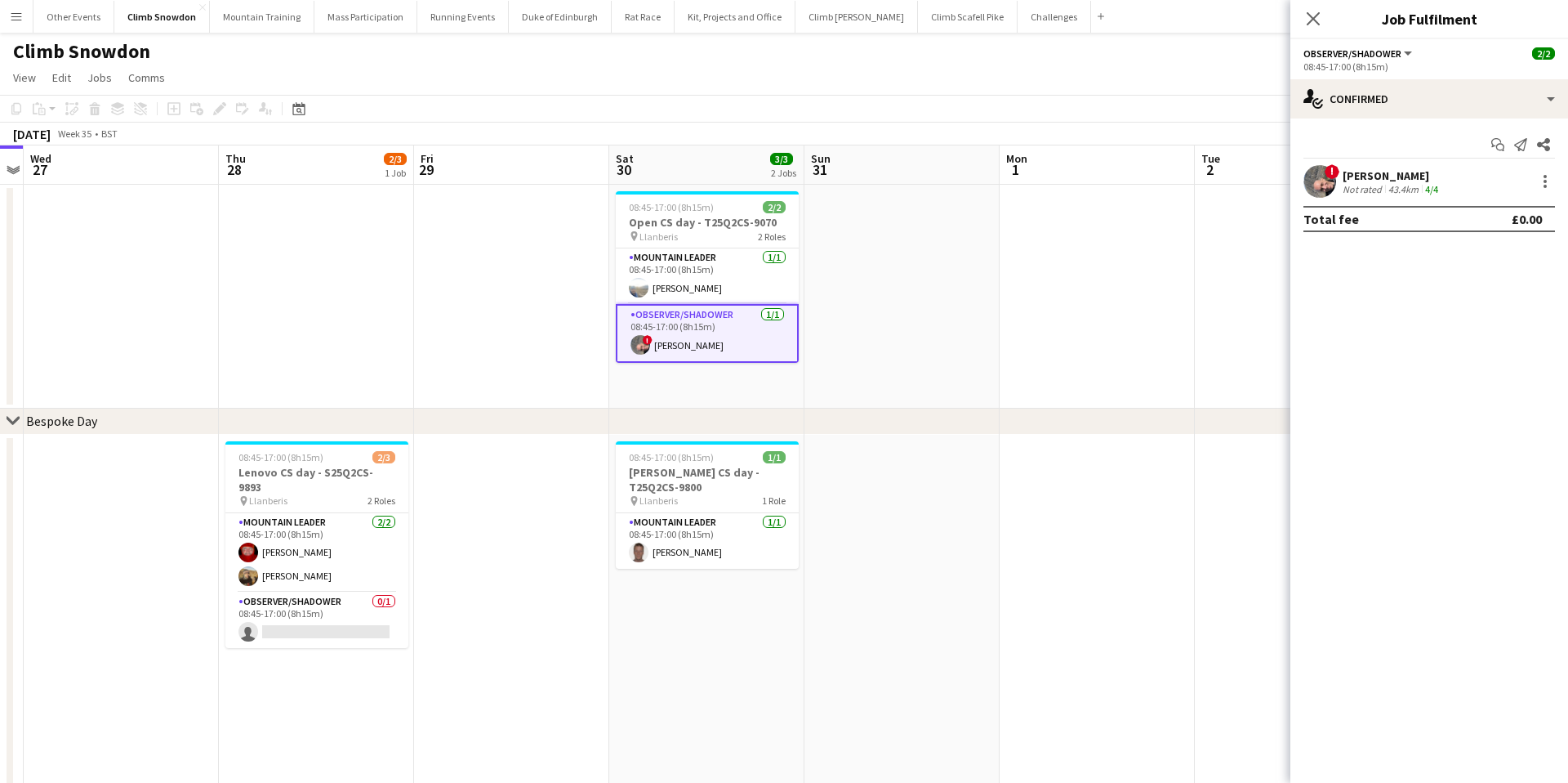
click at [1318, 178] on app-user-avatar at bounding box center [1319, 181] width 32 height 33
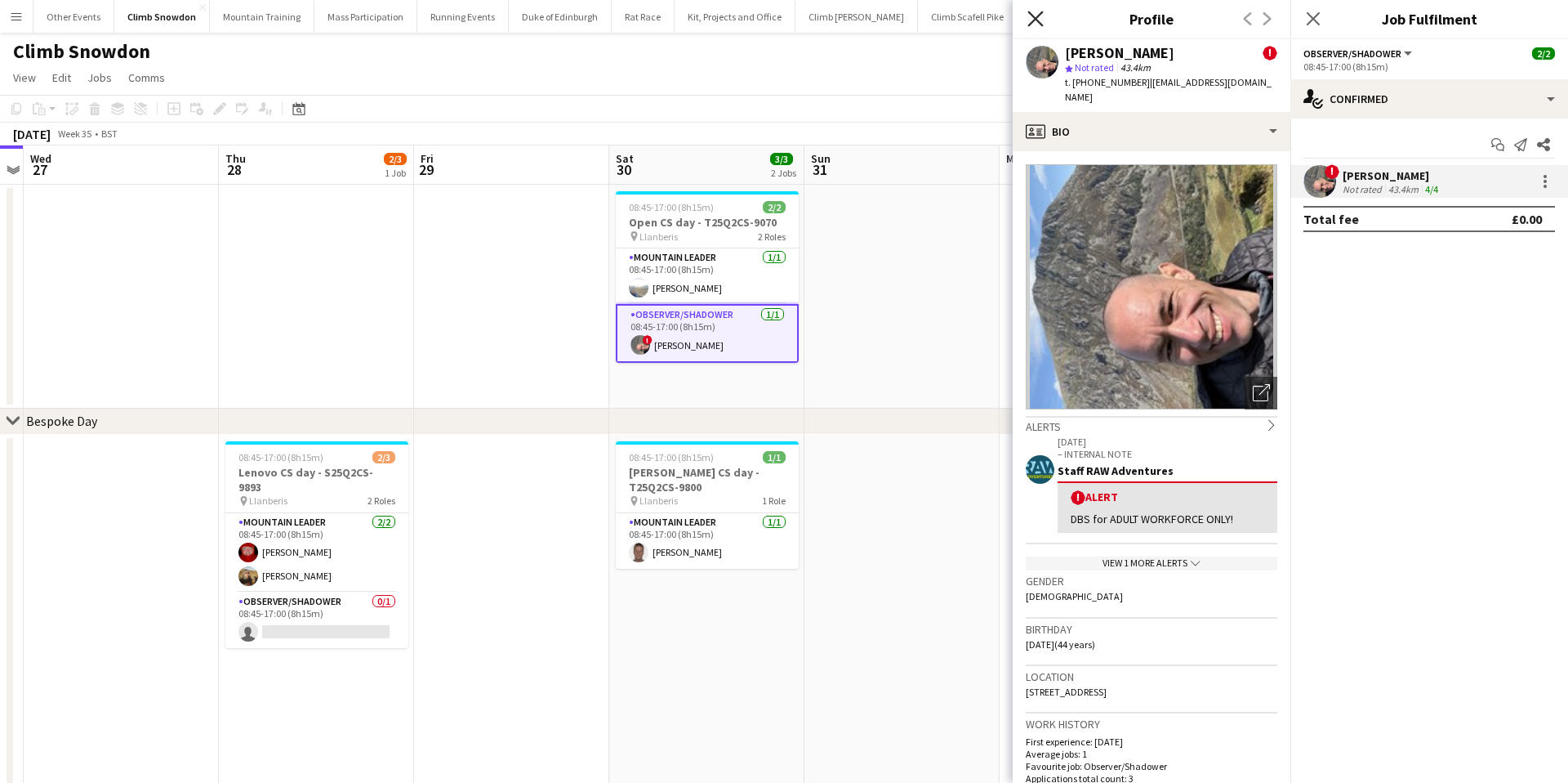
click at [1033, 13] on icon "Close pop-in" at bounding box center [1035, 19] width 16 height 16
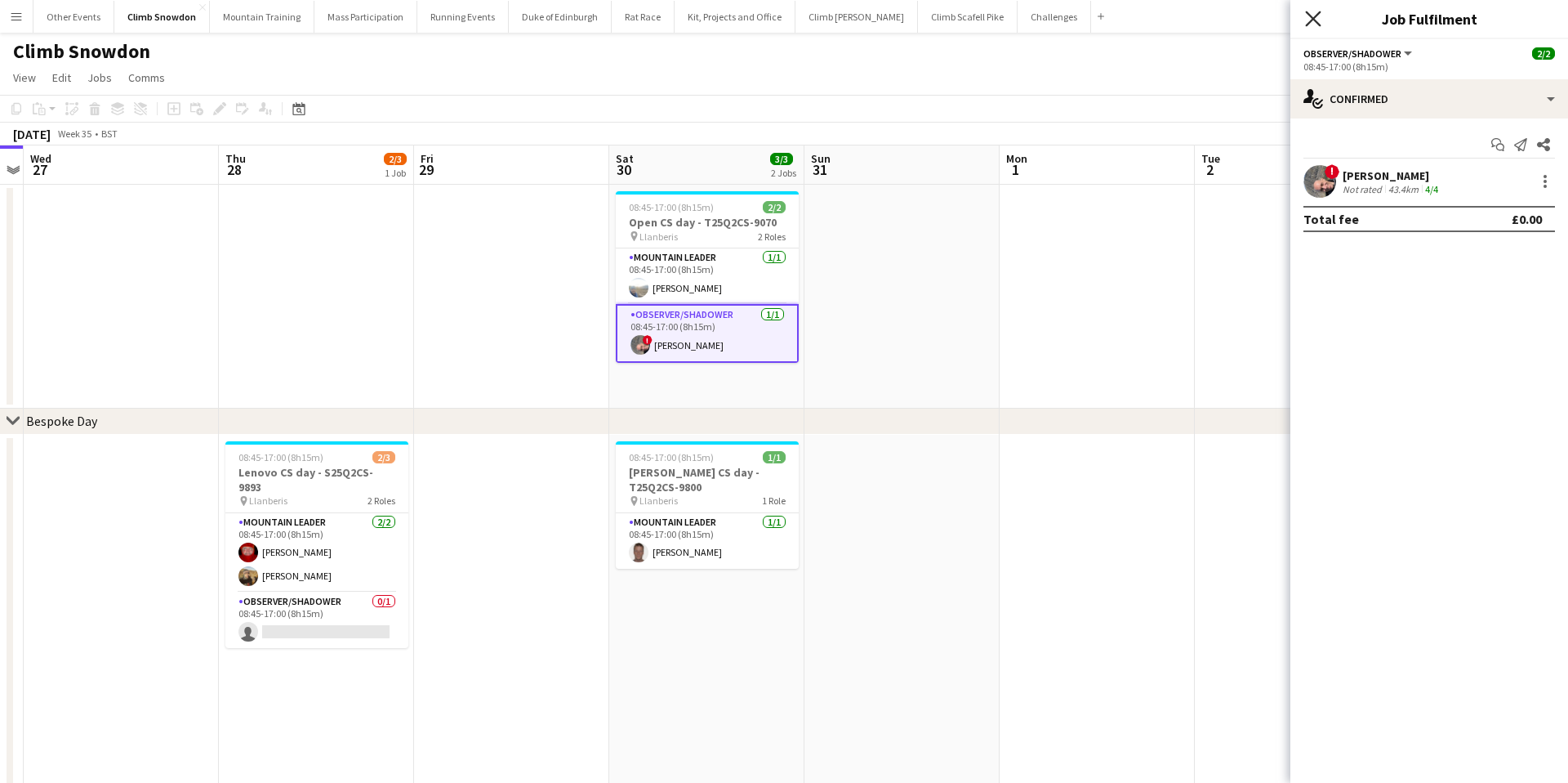
click at [1313, 15] on icon "Close pop-in" at bounding box center [1313, 19] width 16 height 16
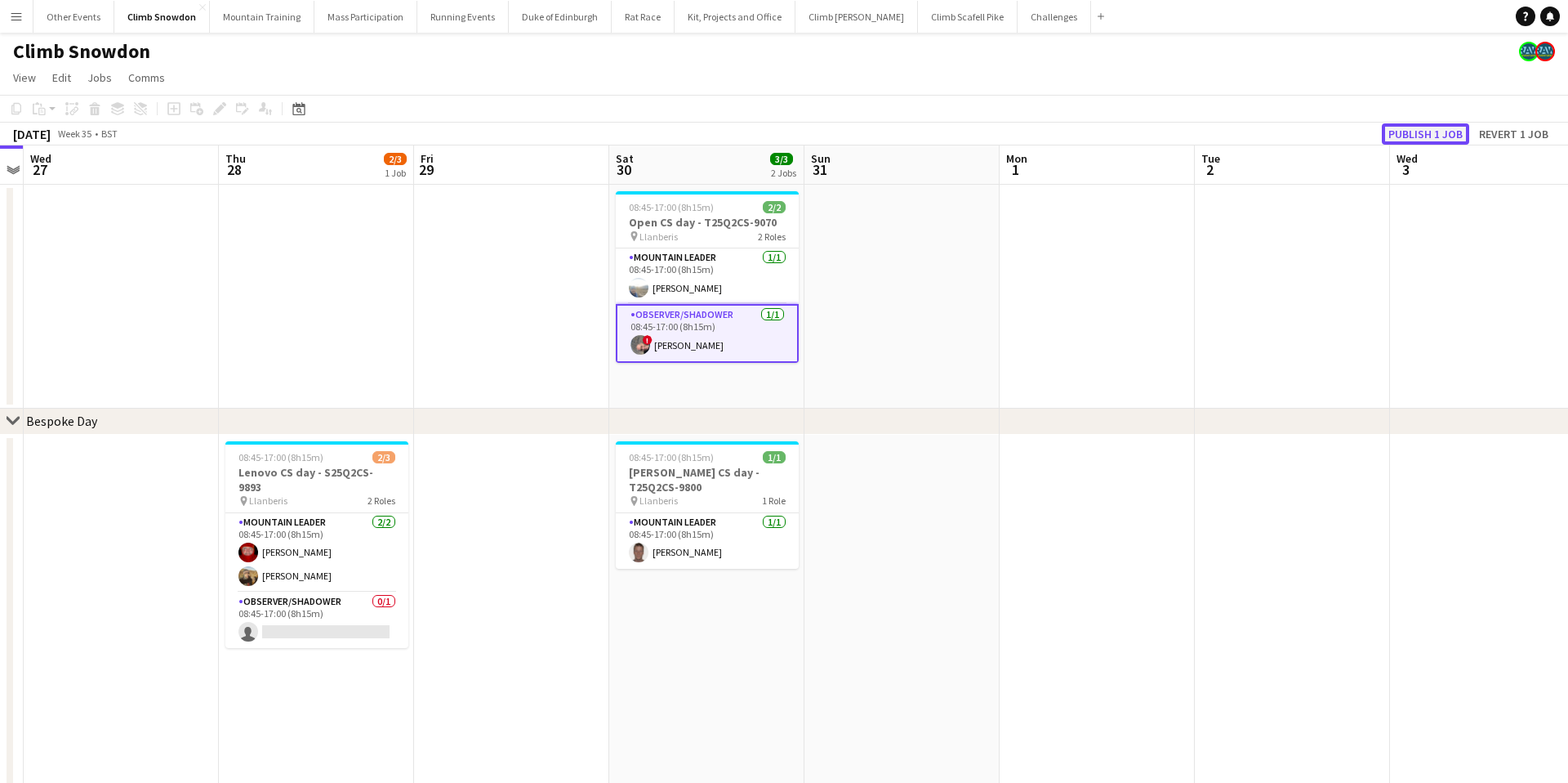
click at [1425, 130] on button "Publish 1 job" at bounding box center [1425, 134] width 88 height 22
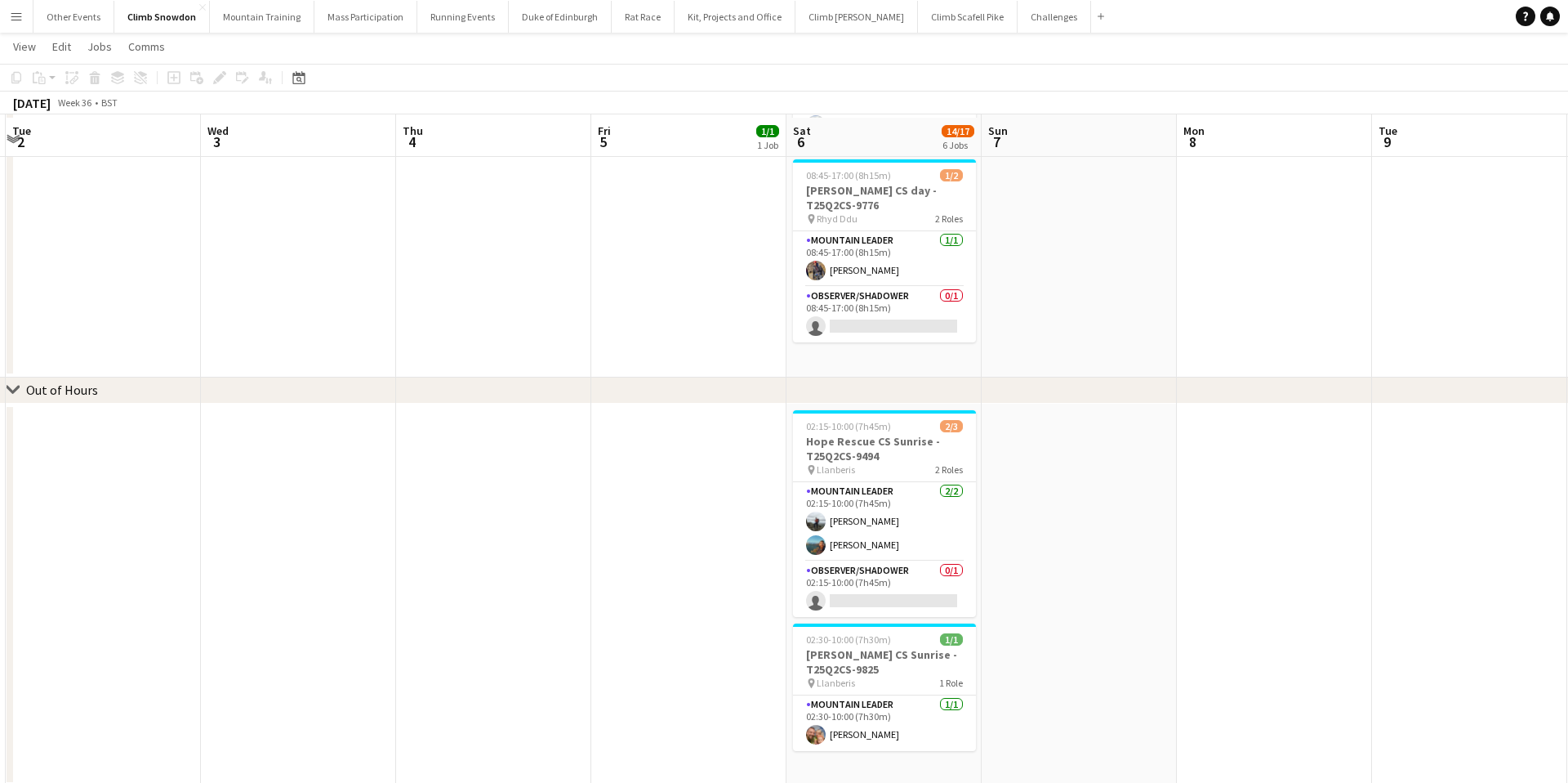
scroll to position [777, 0]
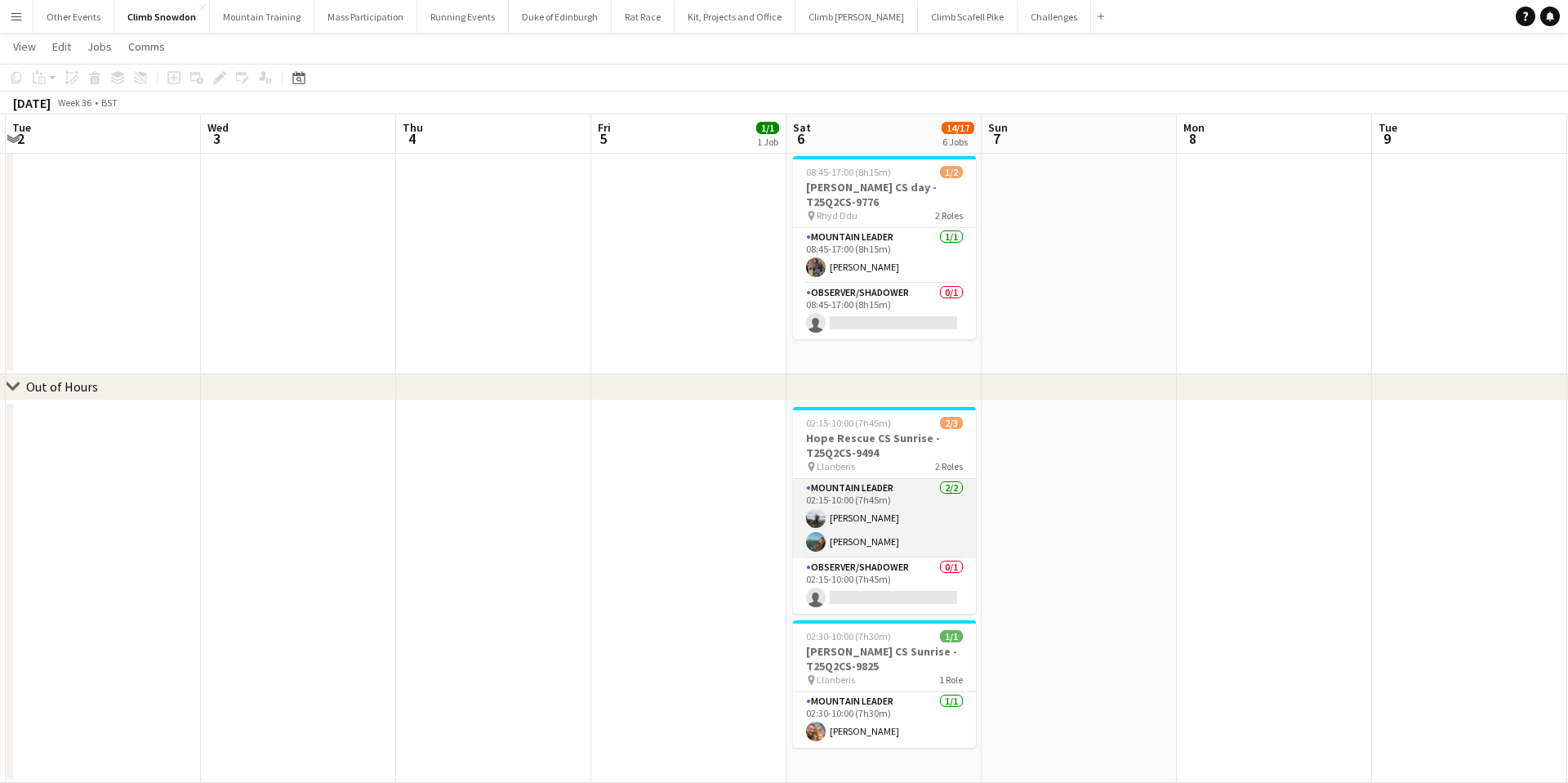
click at [889, 517] on app-card-role "Mountain Leader 2/2 02:15-10:00 (7h45m) Keith Hulse Patrick Surguy" at bounding box center [885, 518] width 183 height 79
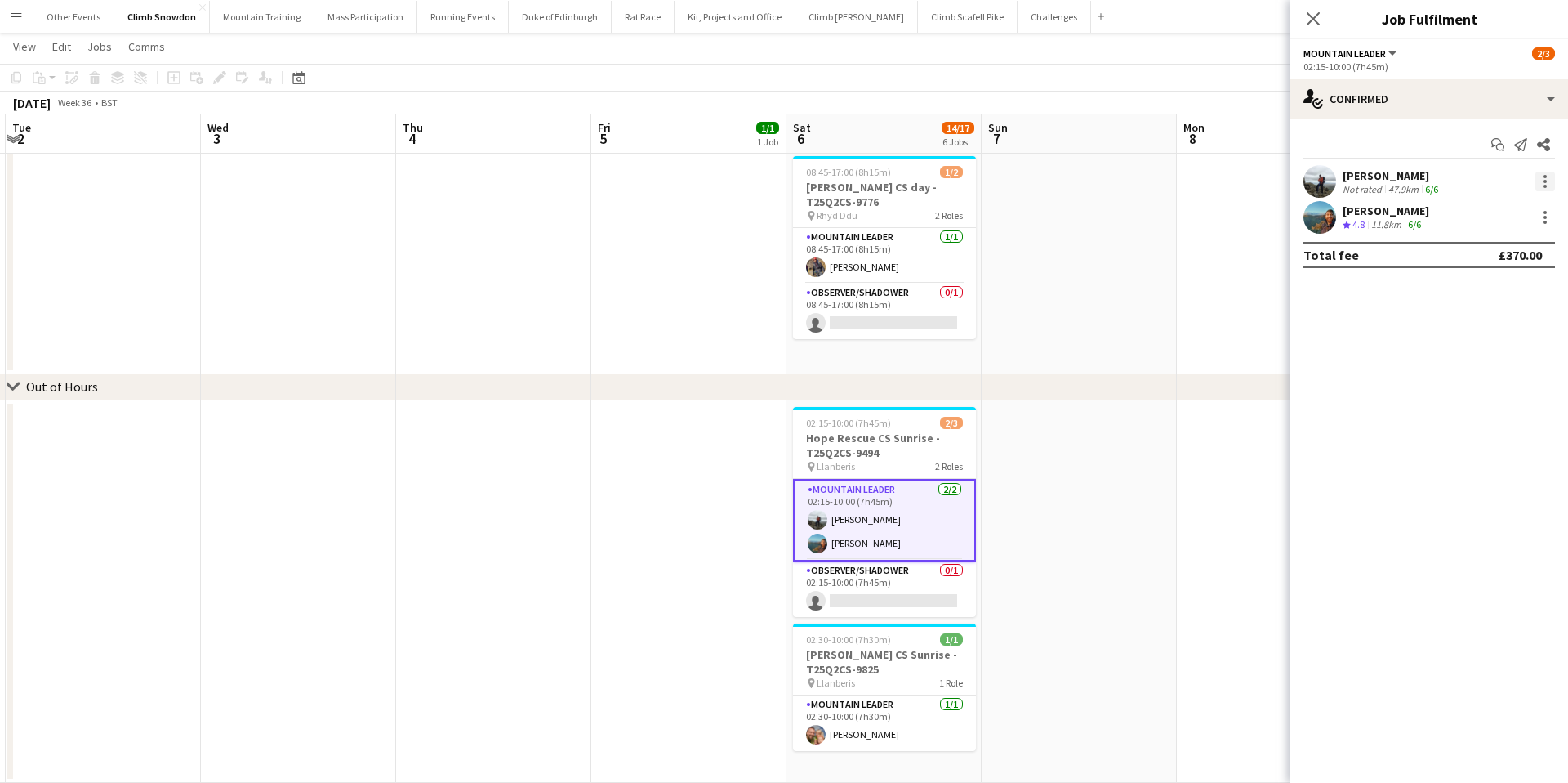
click at [1538, 180] on div at bounding box center [1545, 181] width 20 height 20
click at [1474, 364] on span "Remove" at bounding box center [1465, 368] width 49 height 14
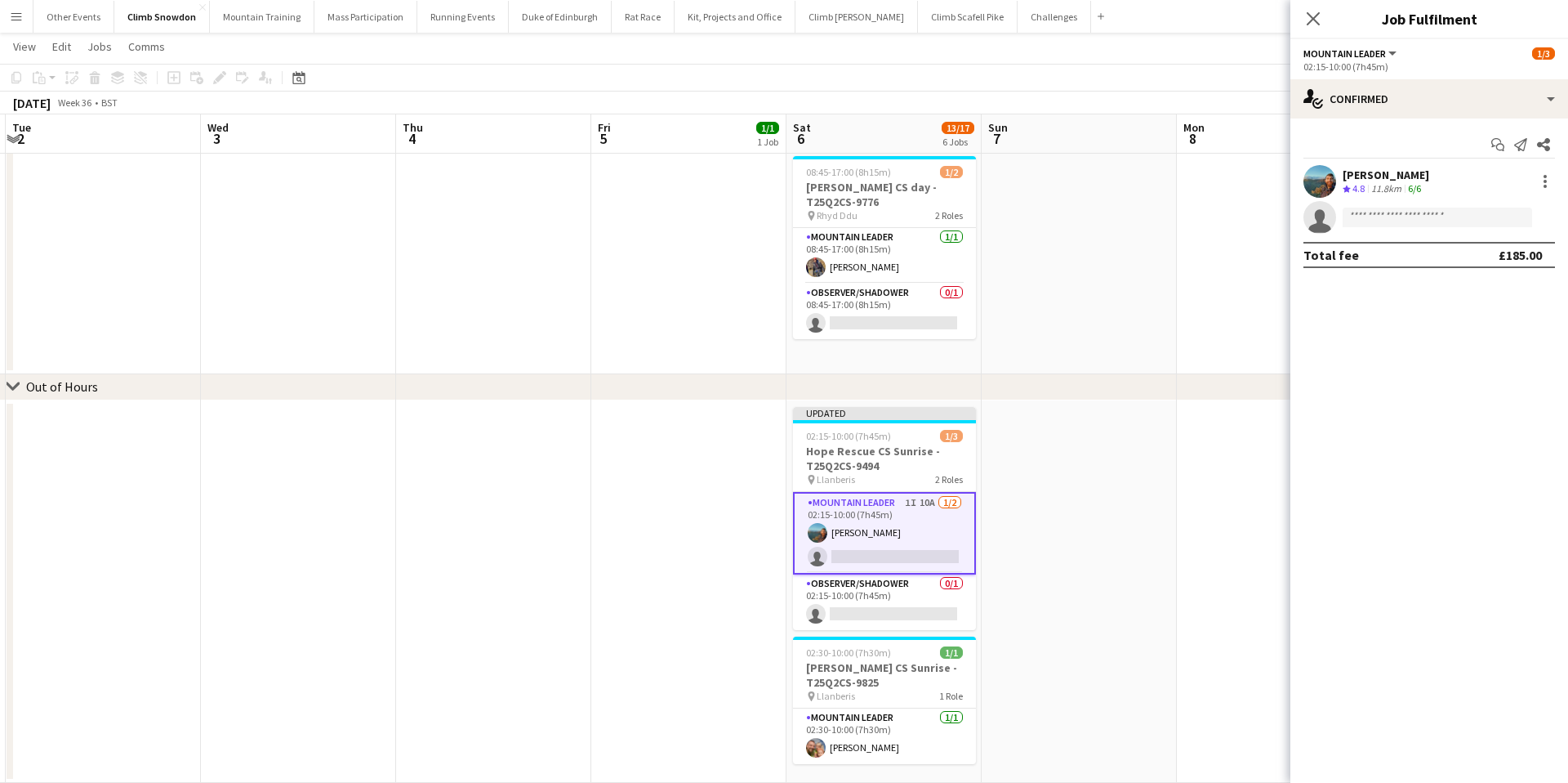
click at [1232, 28] on app-navbar "Menu Boards Boards Boards All jobs Status Workforce Workforce My Workforce Recr…" at bounding box center [784, 16] width 1568 height 33
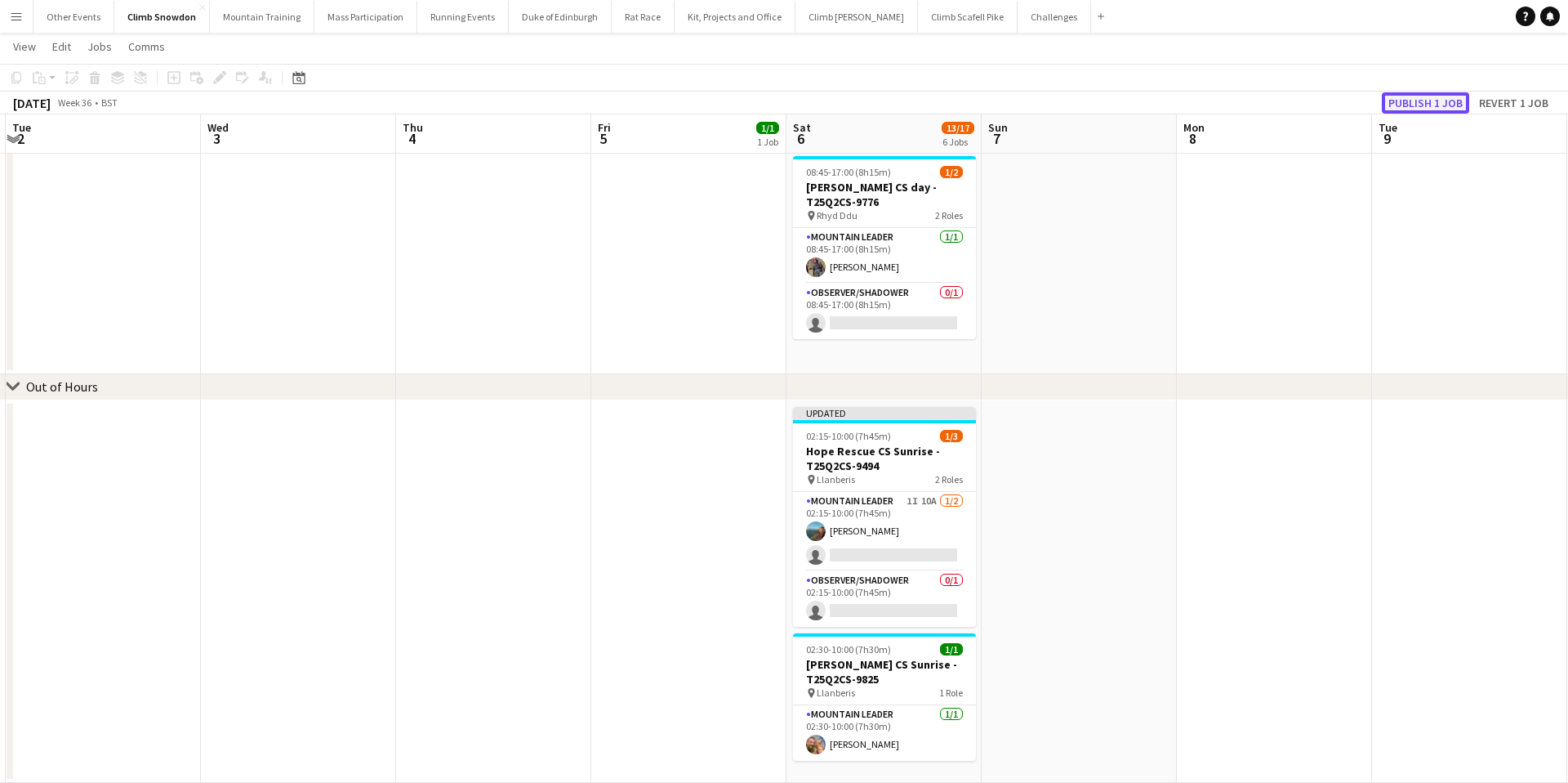
click at [1427, 103] on button "Publish 1 job" at bounding box center [1425, 103] width 88 height 22
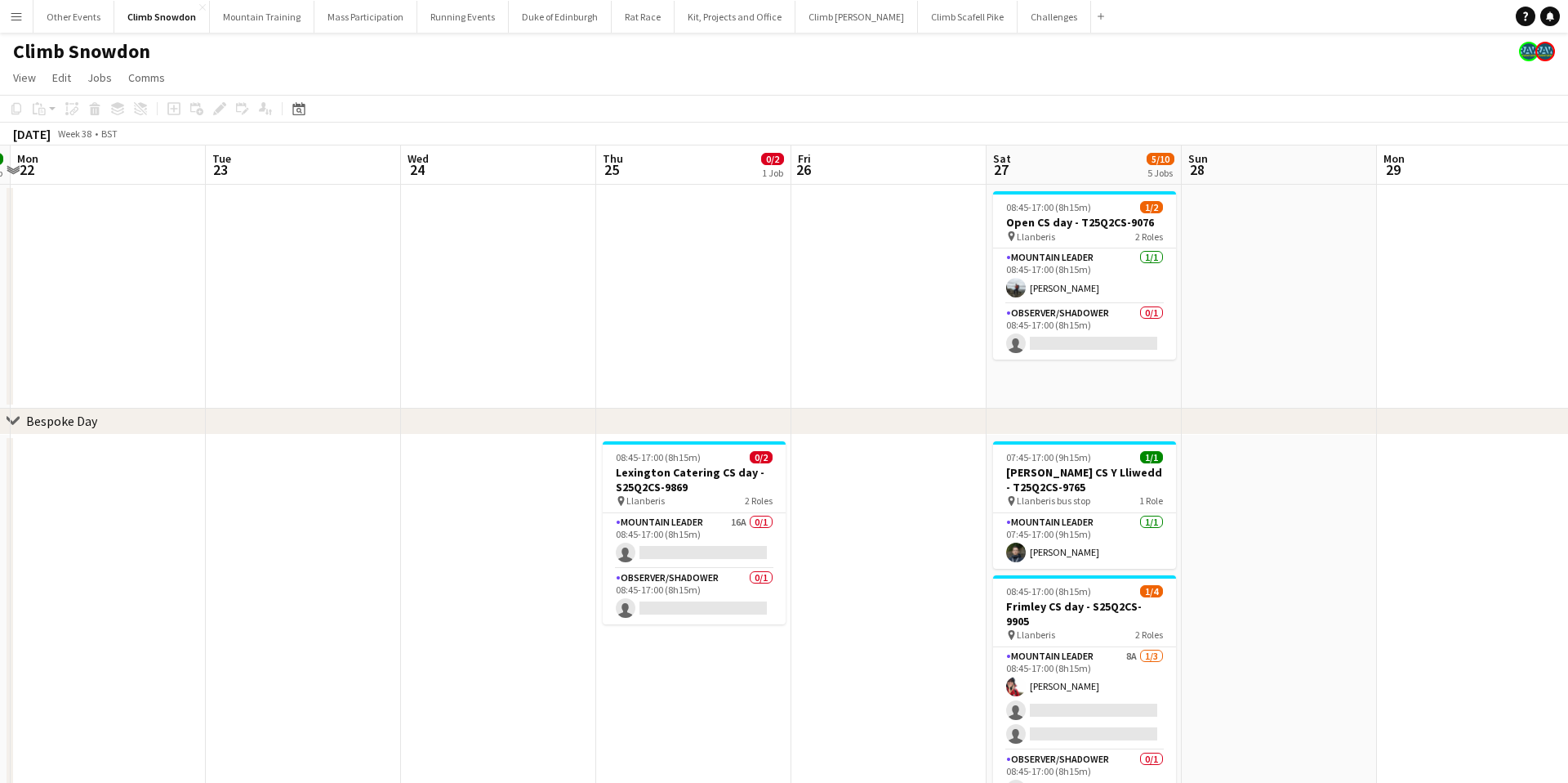
scroll to position [0, 776]
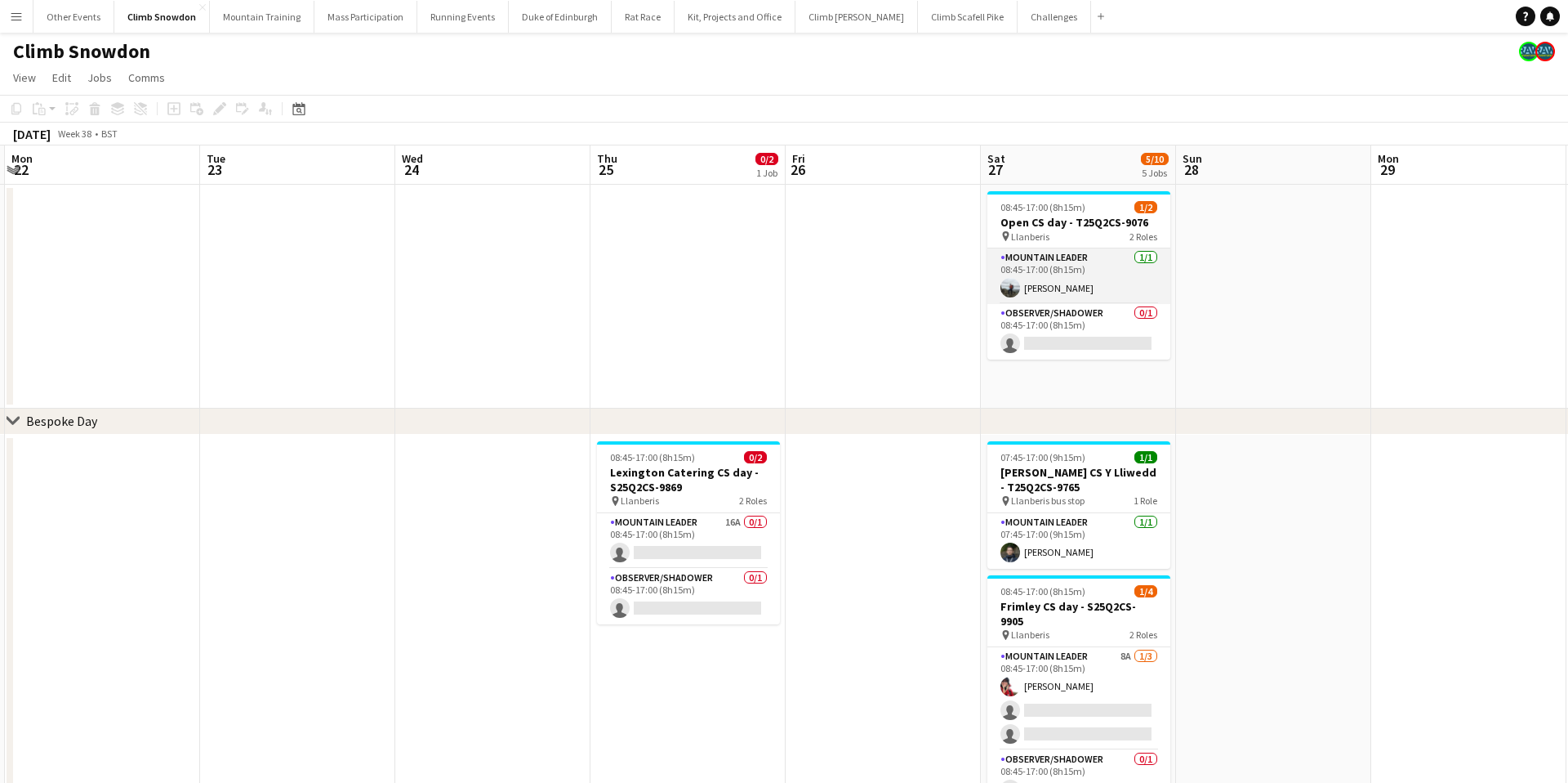
click at [1078, 281] on app-card-role "Mountain Leader 1/1 08:45-17:00 (8h15m) Keith Hulse" at bounding box center [1079, 276] width 183 height 55
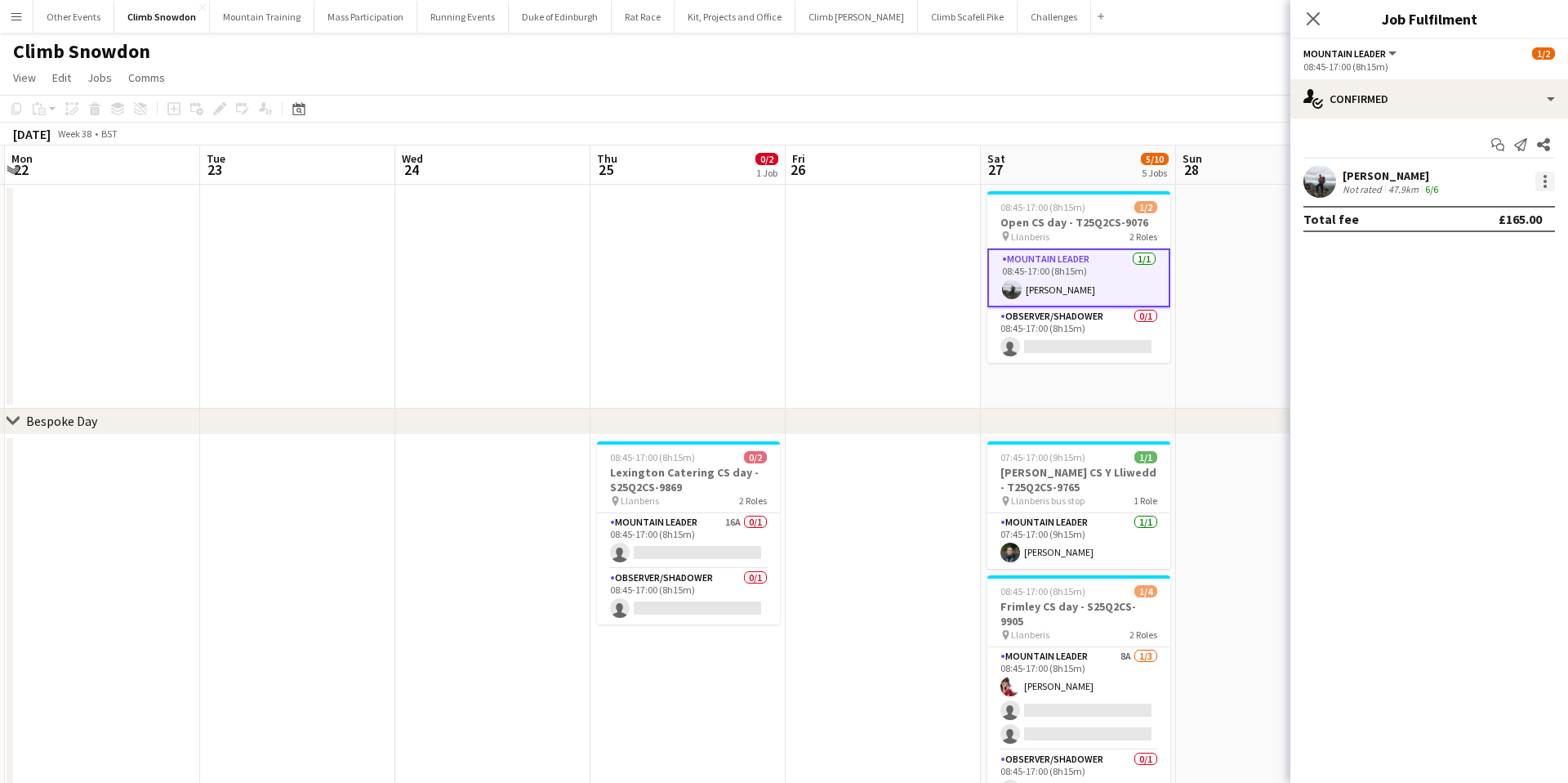
click at [1546, 184] on div at bounding box center [1545, 181] width 20 height 20
click at [1483, 363] on span "Remove" at bounding box center [1465, 368] width 49 height 14
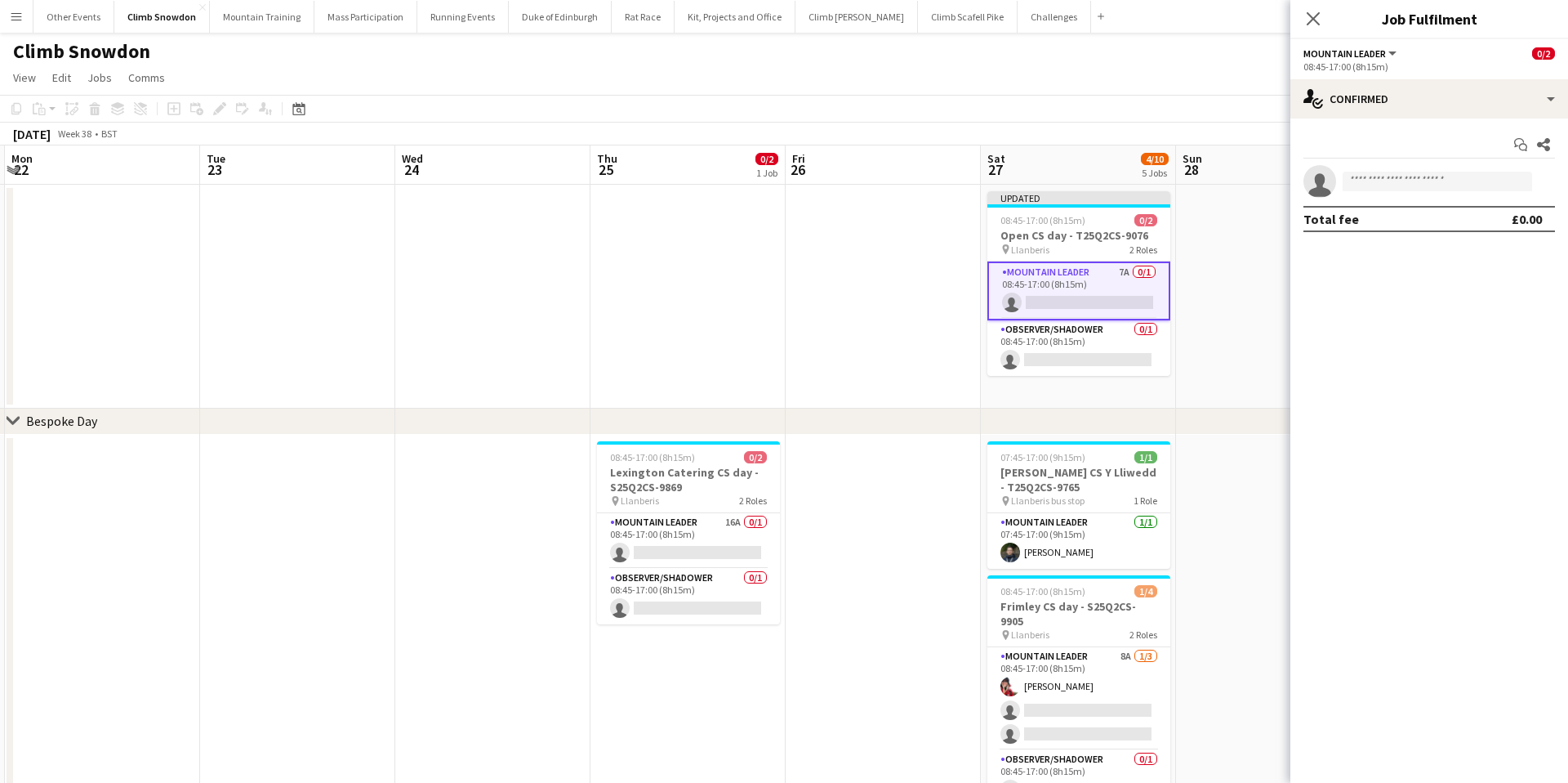
click at [1183, 66] on app-page-menu "View Day view expanded Day view collapsed Month view Date picker Jump to today …" at bounding box center [784, 80] width 1568 height 32
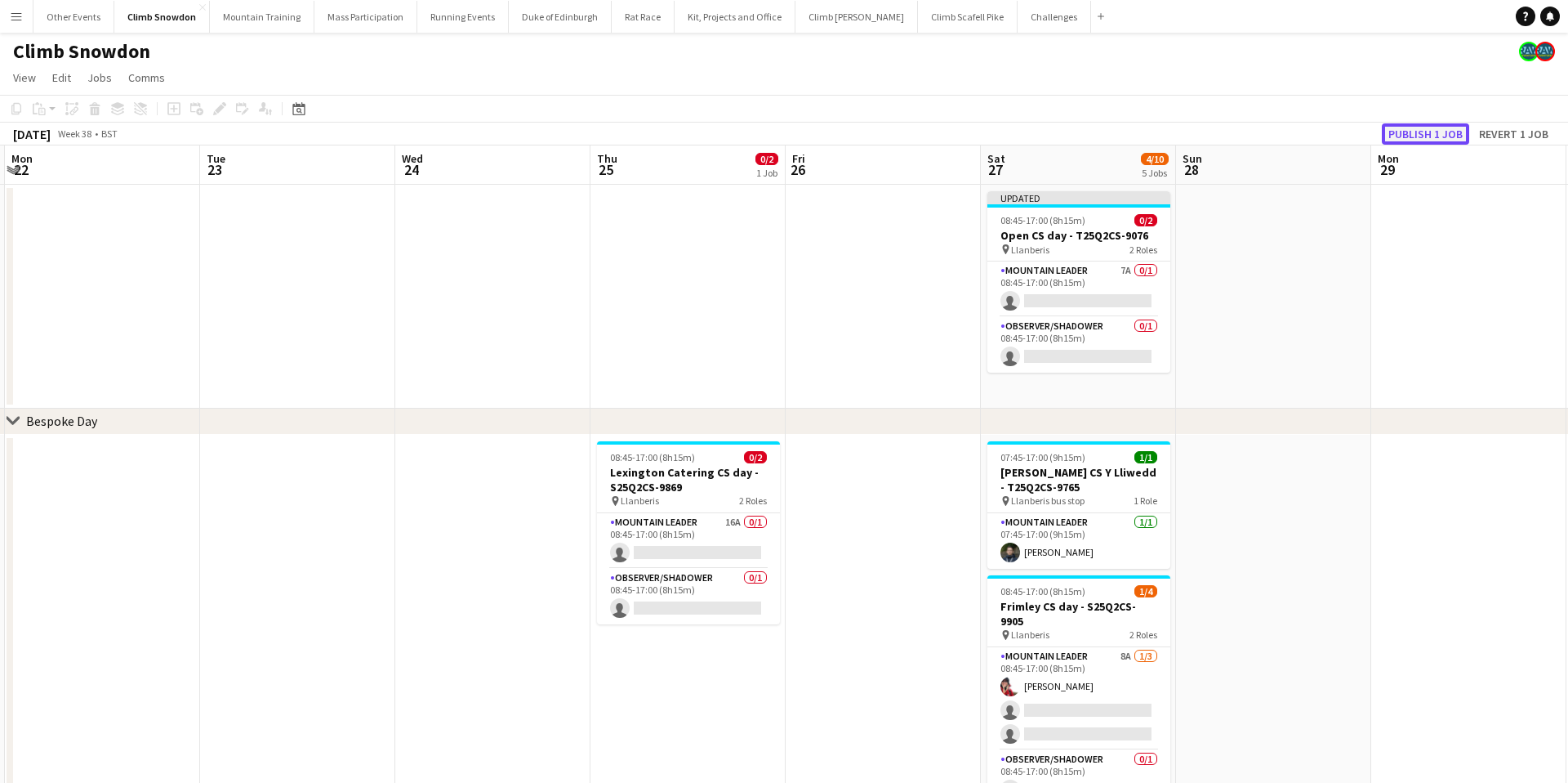
click at [1429, 137] on button "Publish 1 job" at bounding box center [1425, 134] width 88 height 22
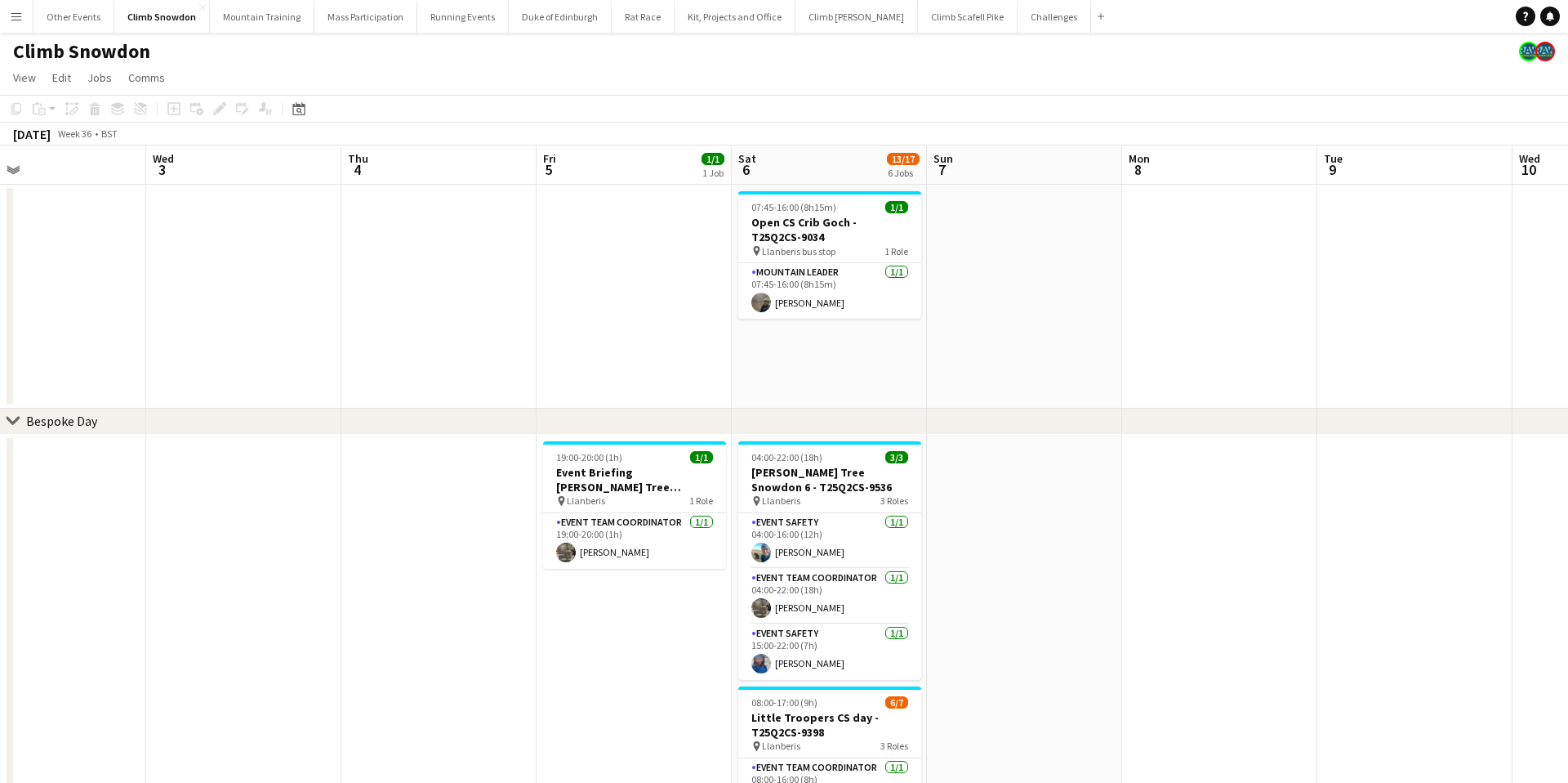
scroll to position [0, 431]
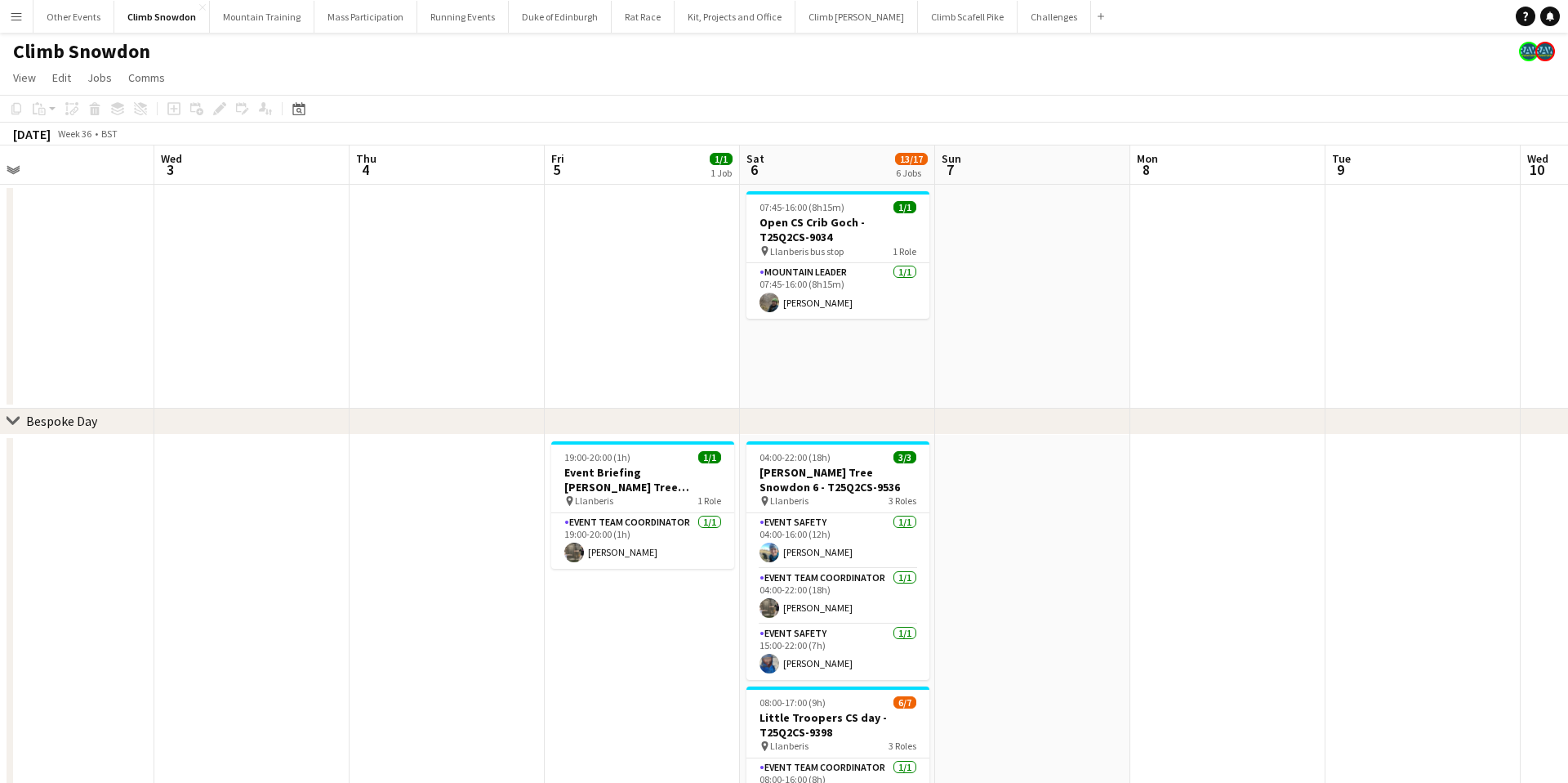
click at [14, 17] on app-icon "Menu" at bounding box center [16, 16] width 13 height 13
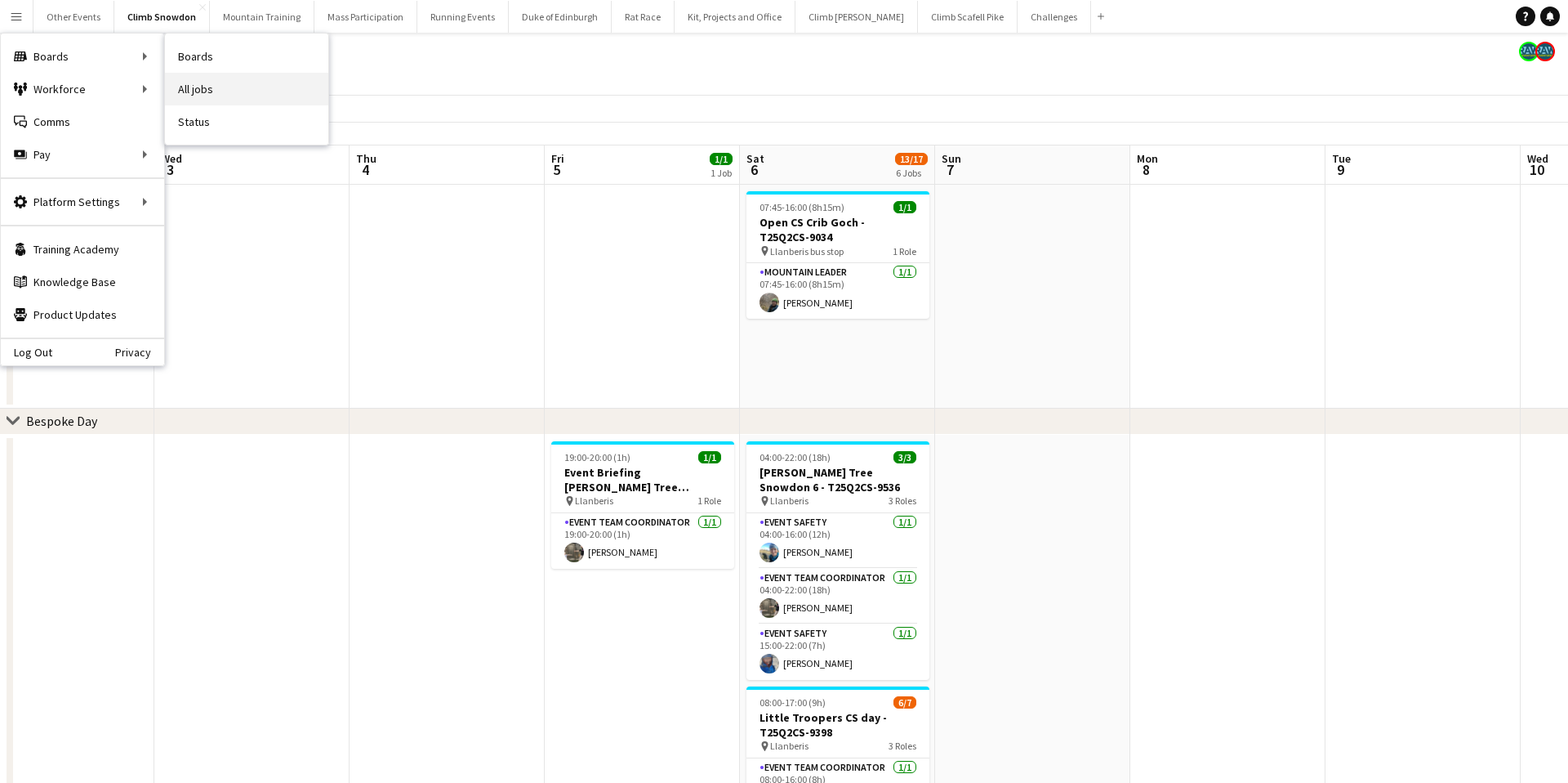
click at [203, 81] on link "All jobs" at bounding box center [247, 89] width 163 height 33
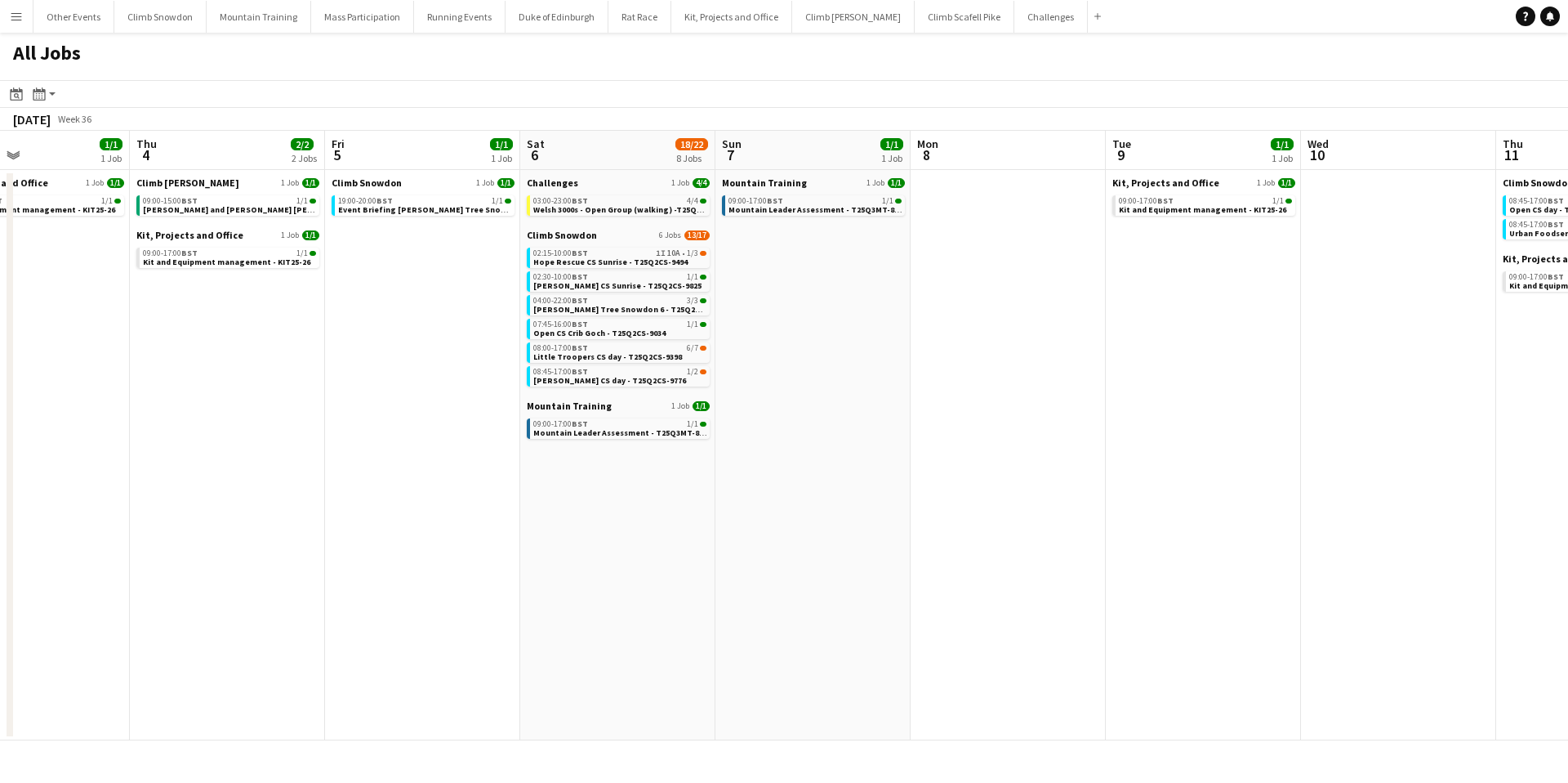
scroll to position [0, 662]
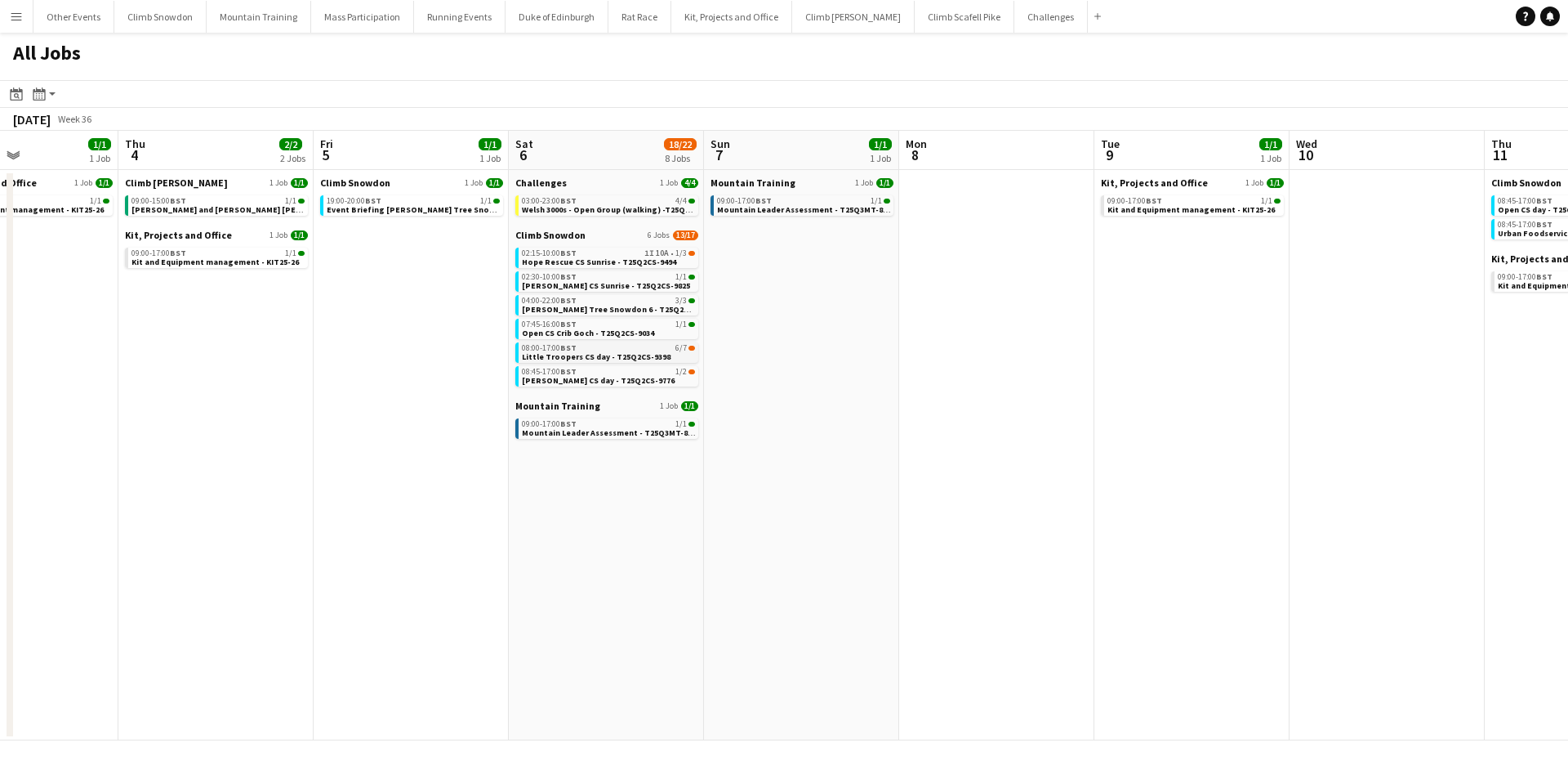
click at [568, 353] on span "Little Troopers CS day - T25Q2CS-9398" at bounding box center [596, 357] width 149 height 11
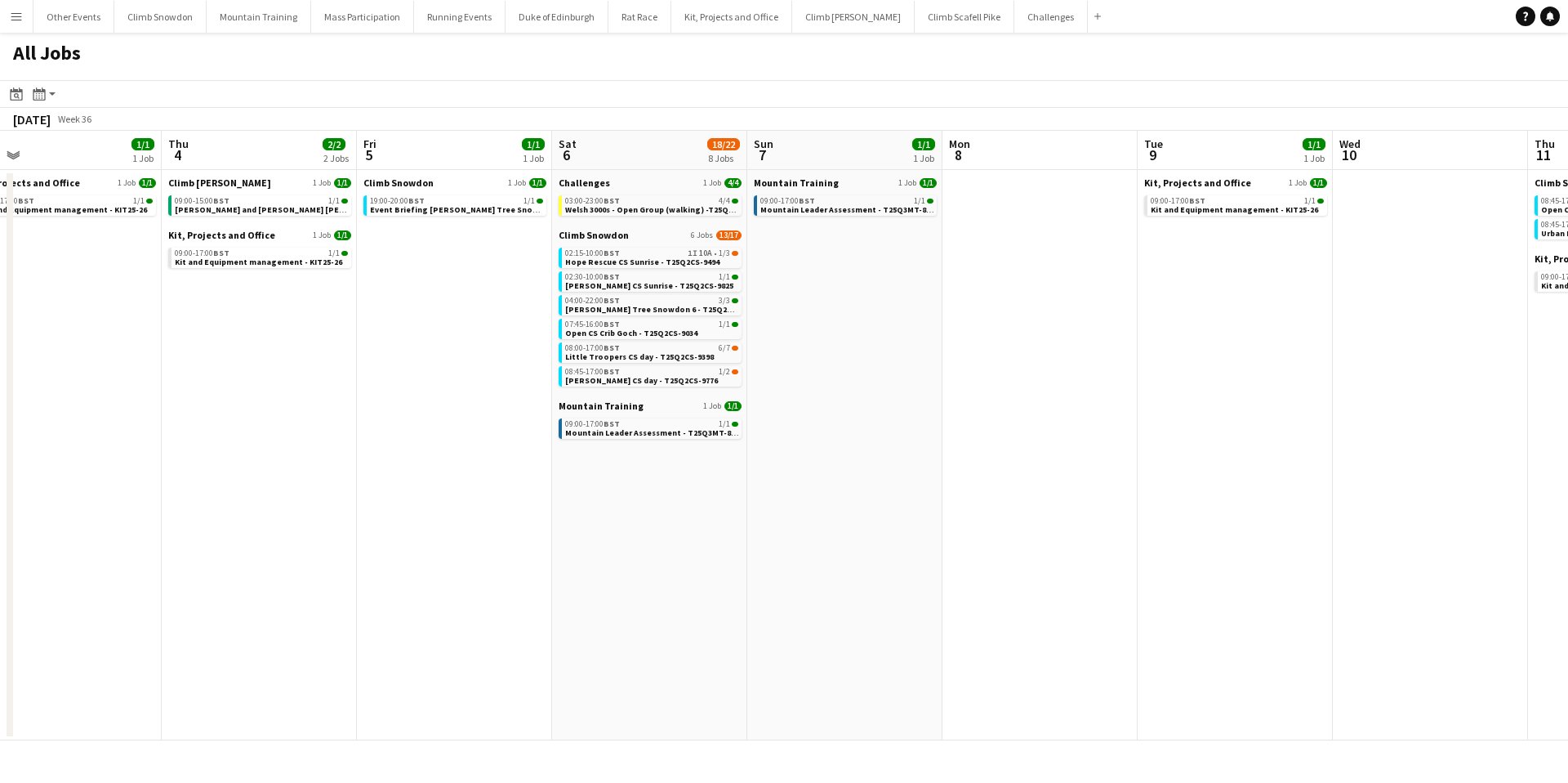
scroll to position [0, 416]
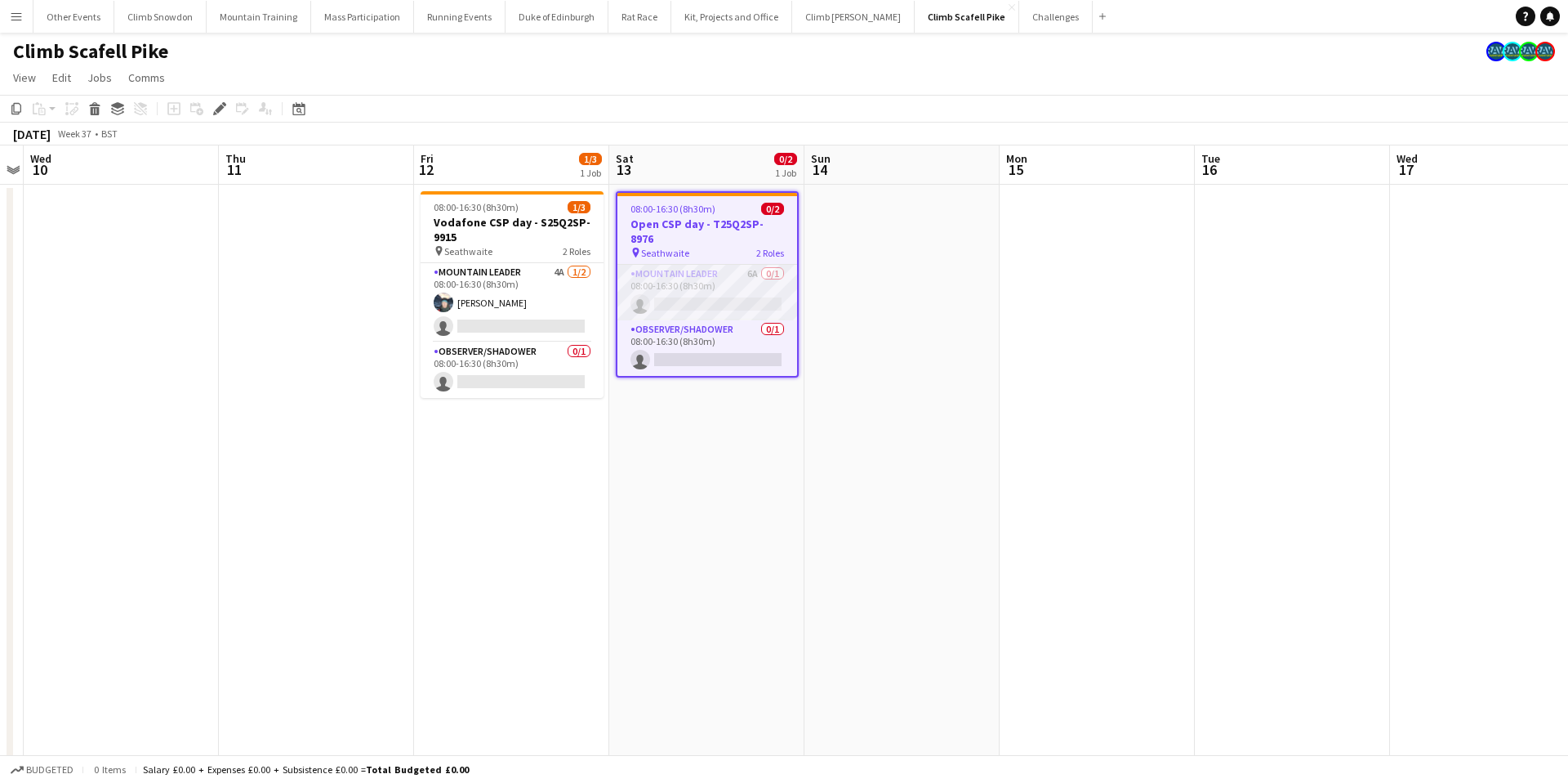
click at [731, 270] on app-card-role "Mountain Leader 6A 0/1 08:00-16:30 (8h30m) single-neutral-actions" at bounding box center [707, 293] width 180 height 55
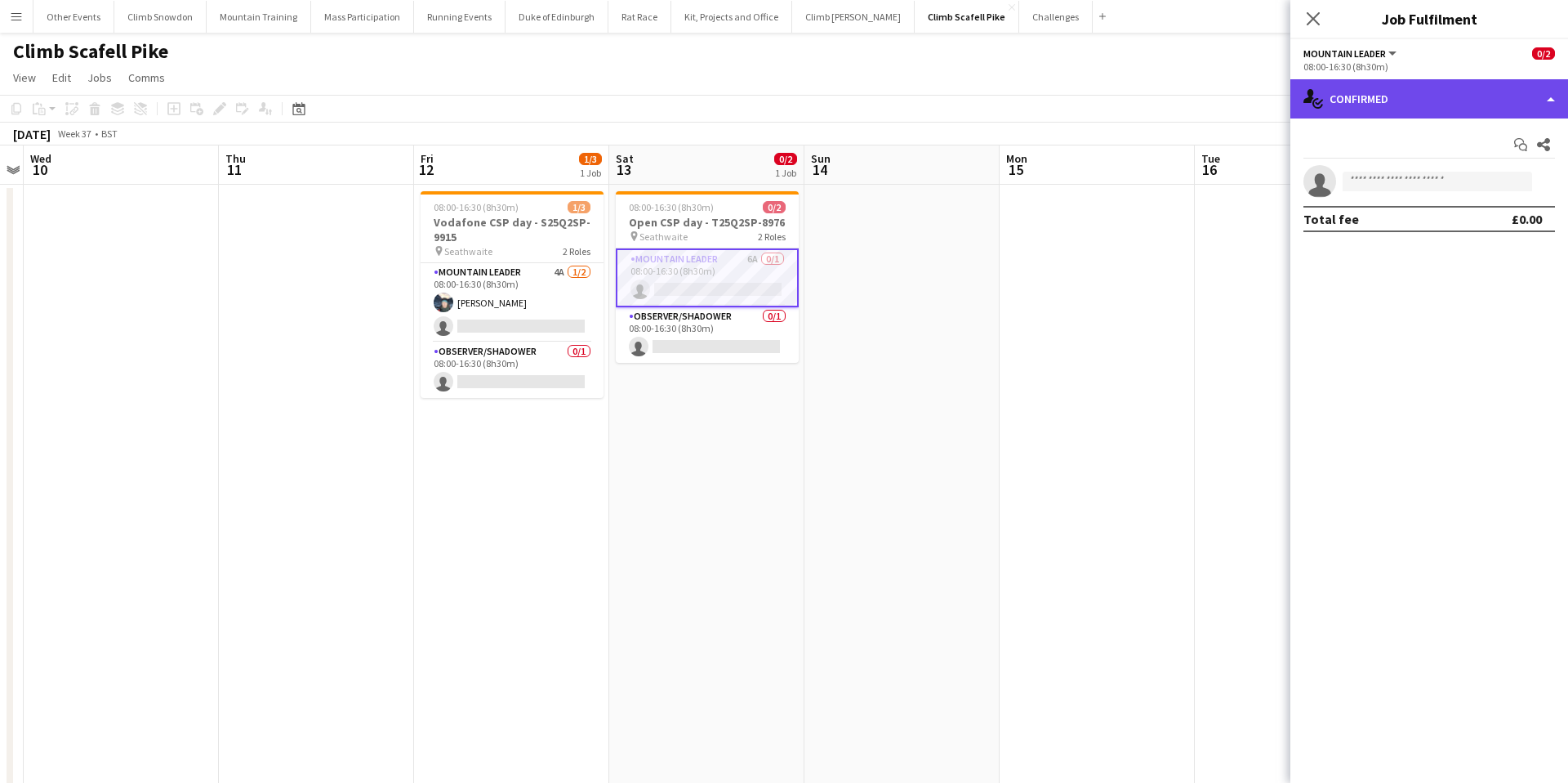
click at [1442, 89] on div "single-neutral-actions-check-2 Confirmed" at bounding box center [1429, 98] width 278 height 39
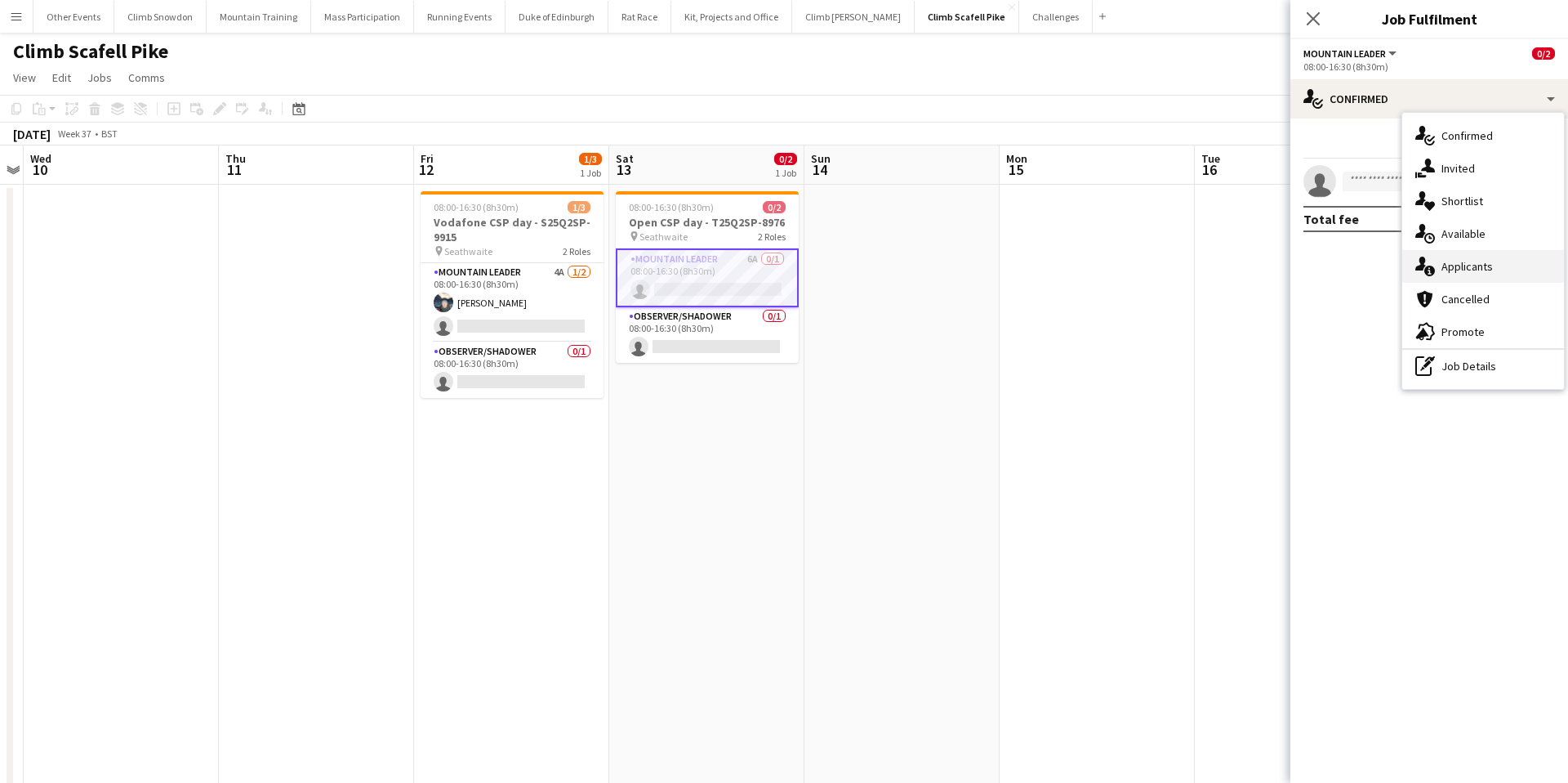
click at [1459, 273] on div "single-neutral-actions-information Applicants" at bounding box center [1482, 266] width 161 height 33
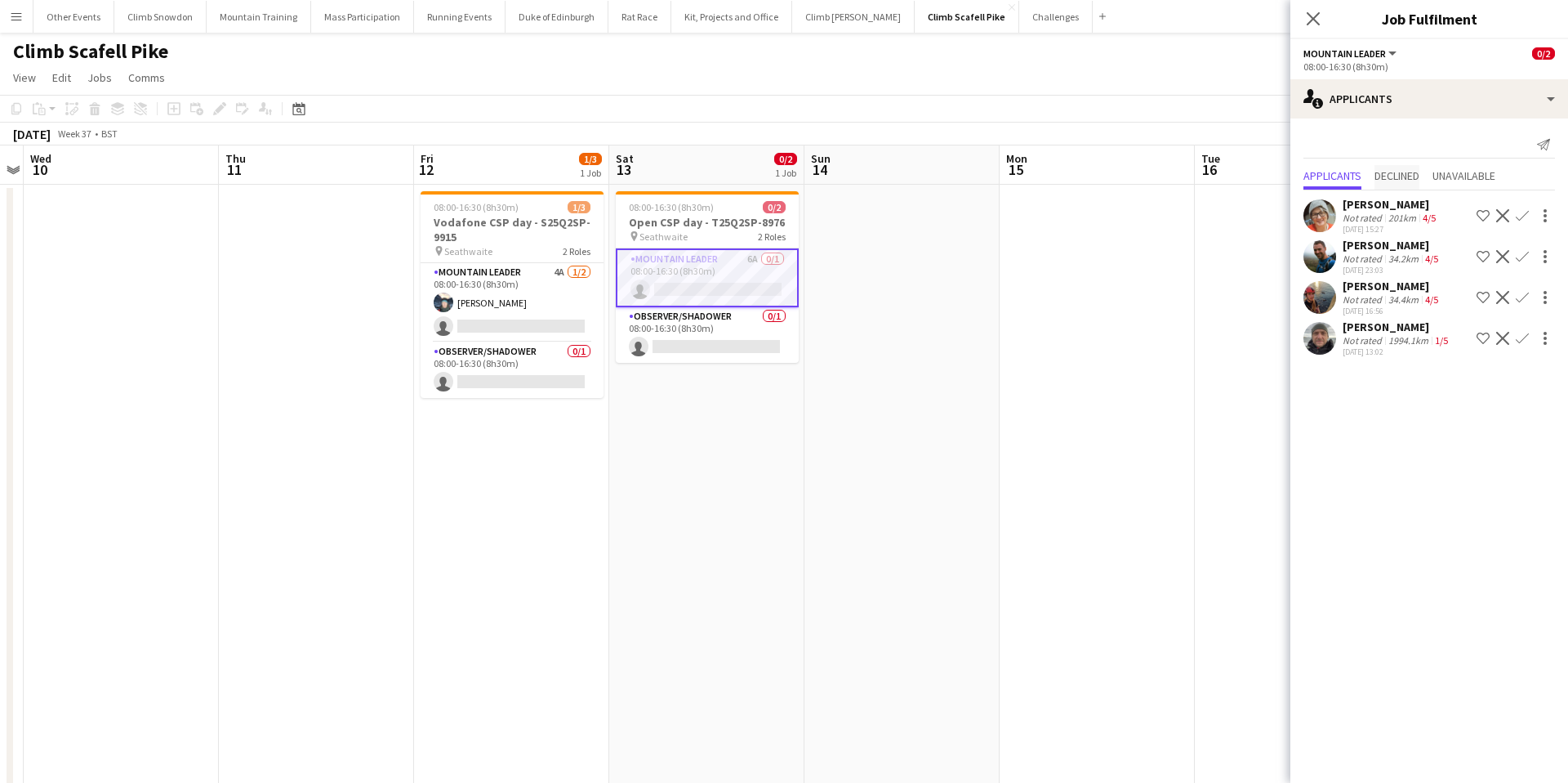
click at [1402, 175] on span "Declined" at bounding box center [1397, 176] width 45 height 12
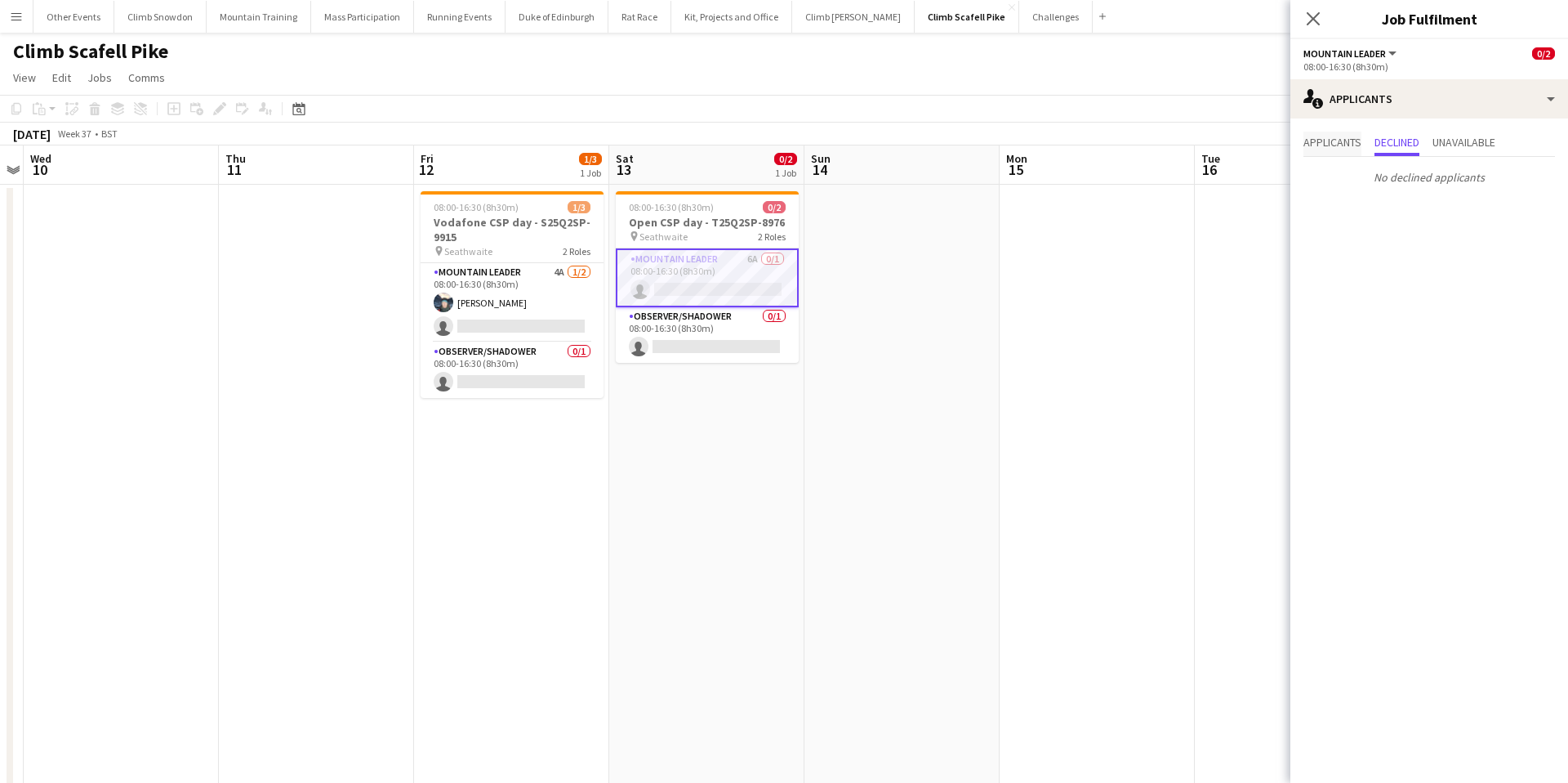
click at [1308, 151] on span "Applicants" at bounding box center [1332, 144] width 58 height 25
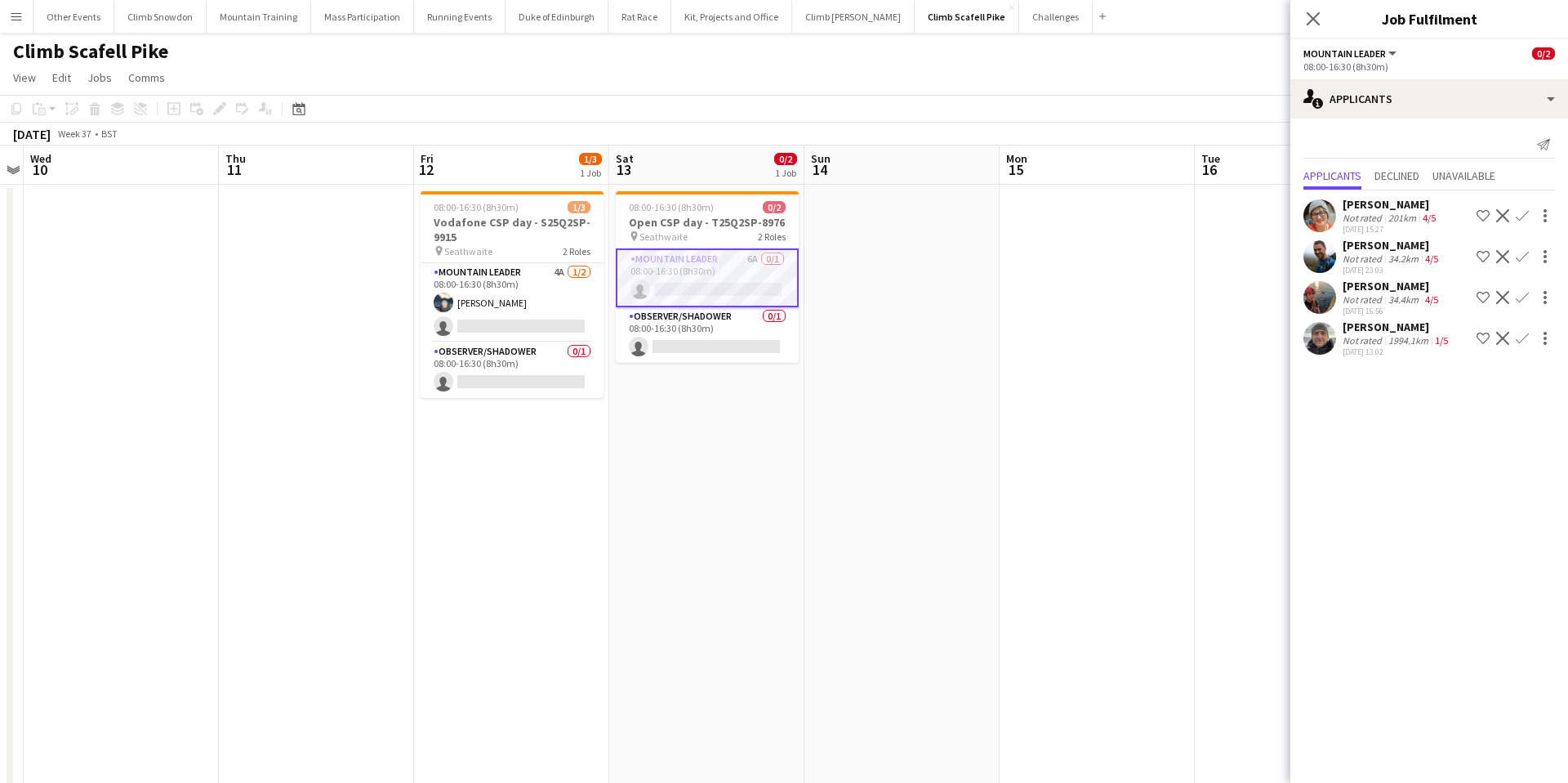
click at [1378, 208] on div "Melanie Banks-Wright" at bounding box center [1391, 204] width 96 height 15
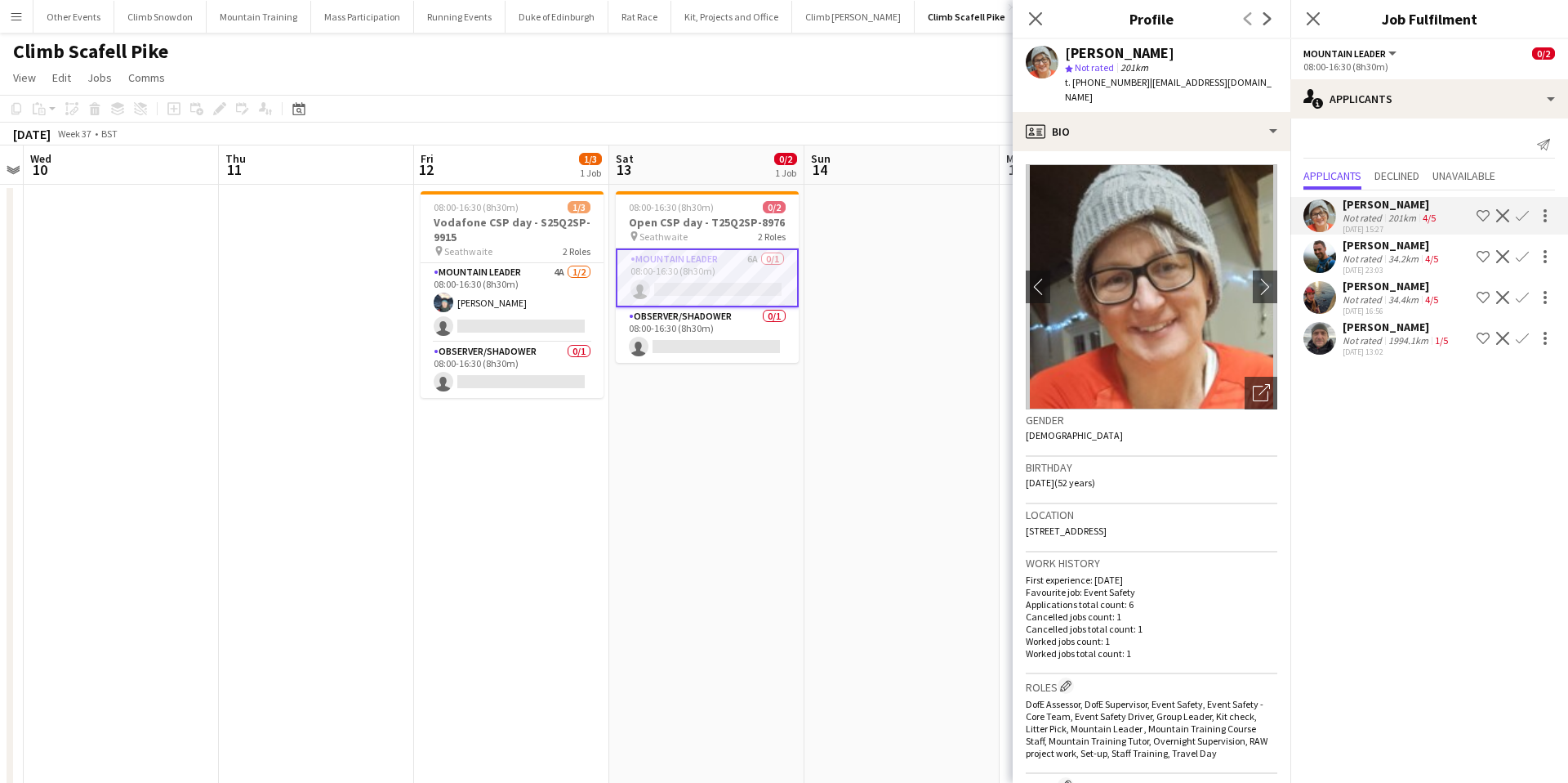
click at [1385, 245] on div "Richard Hartfield" at bounding box center [1392, 244] width 98 height 15
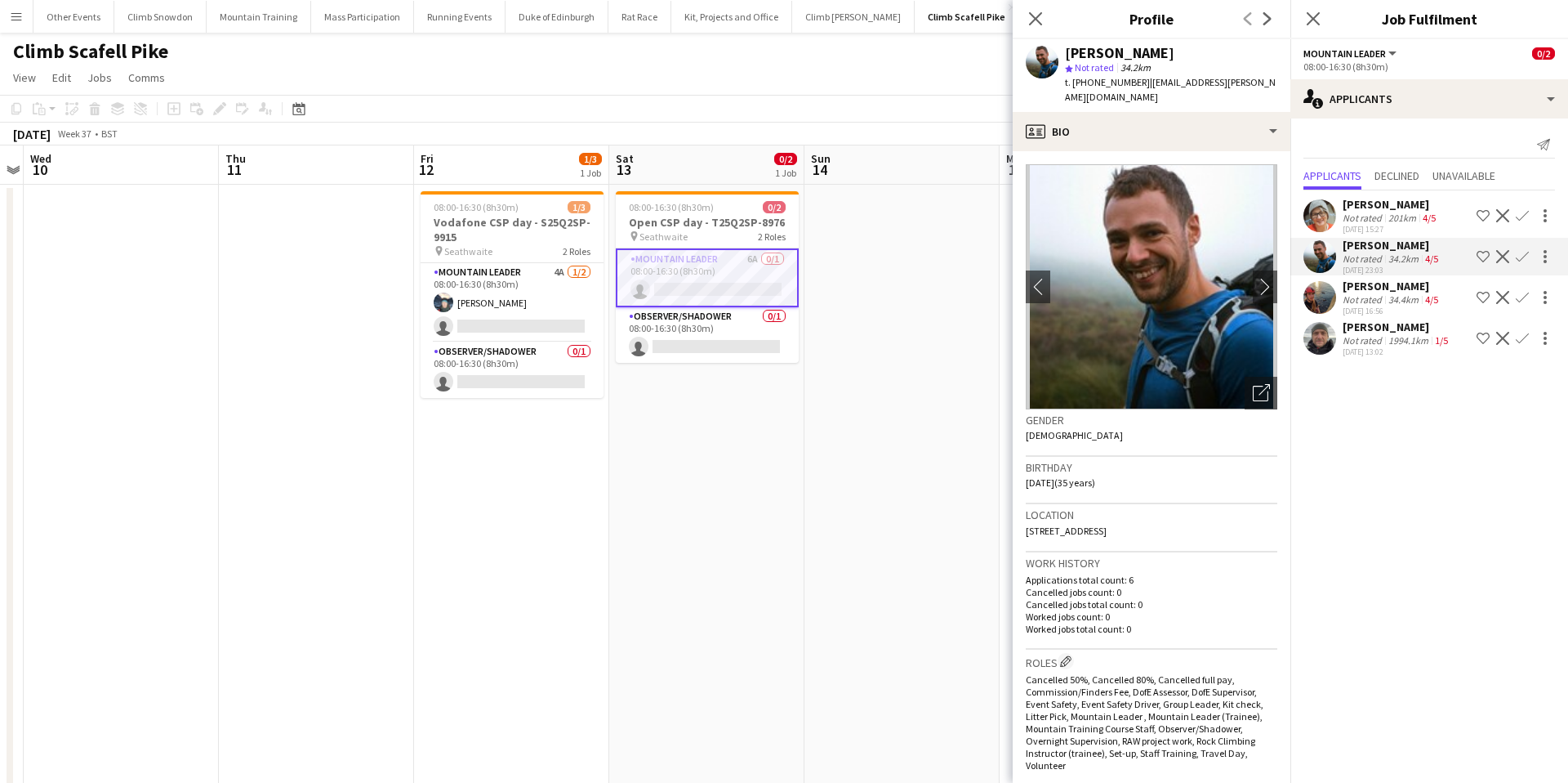
click at [1387, 294] on div "34.4km" at bounding box center [1403, 299] width 36 height 12
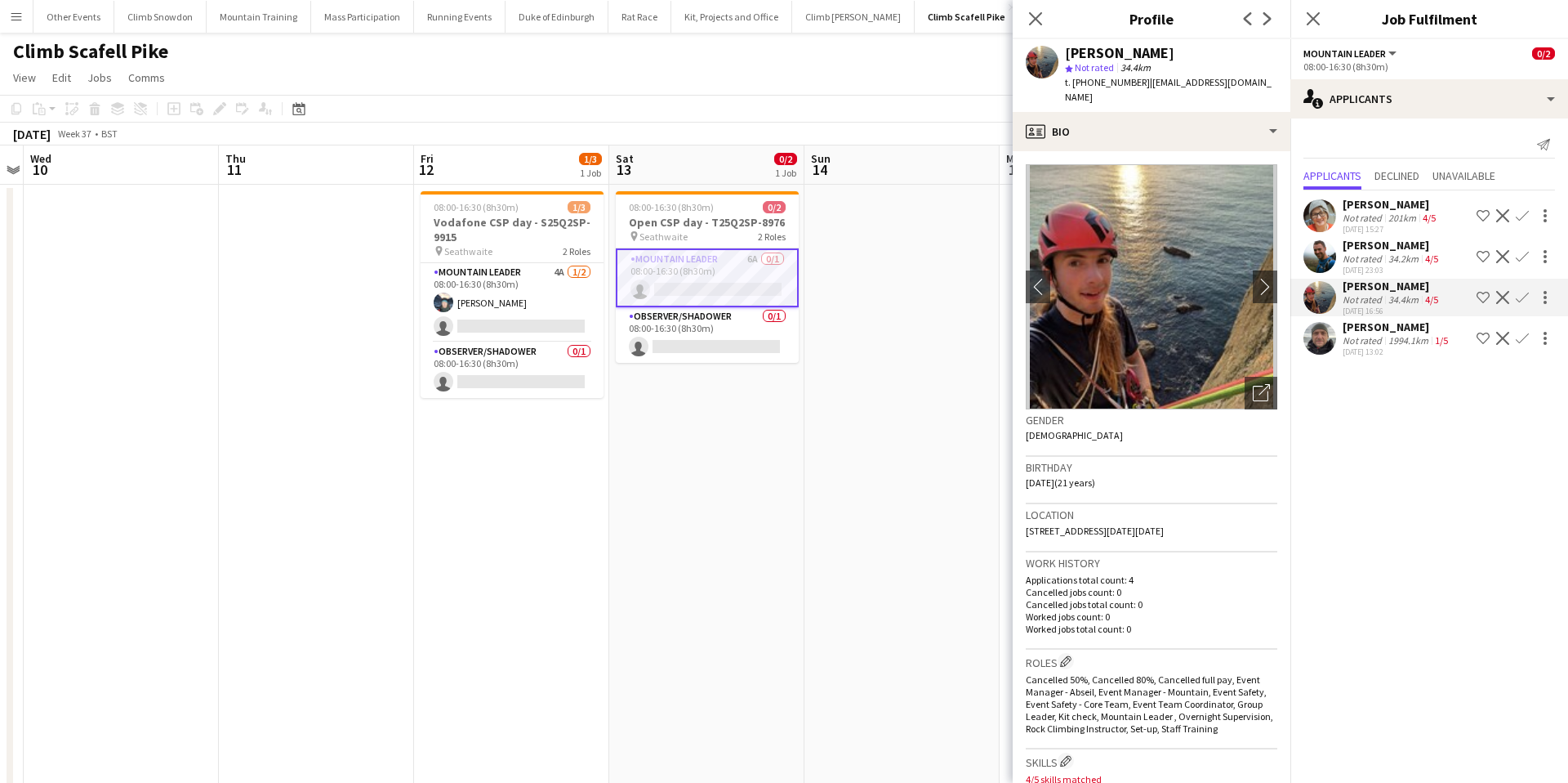
click at [1389, 332] on div "[PERSON_NAME]" at bounding box center [1397, 326] width 108 height 15
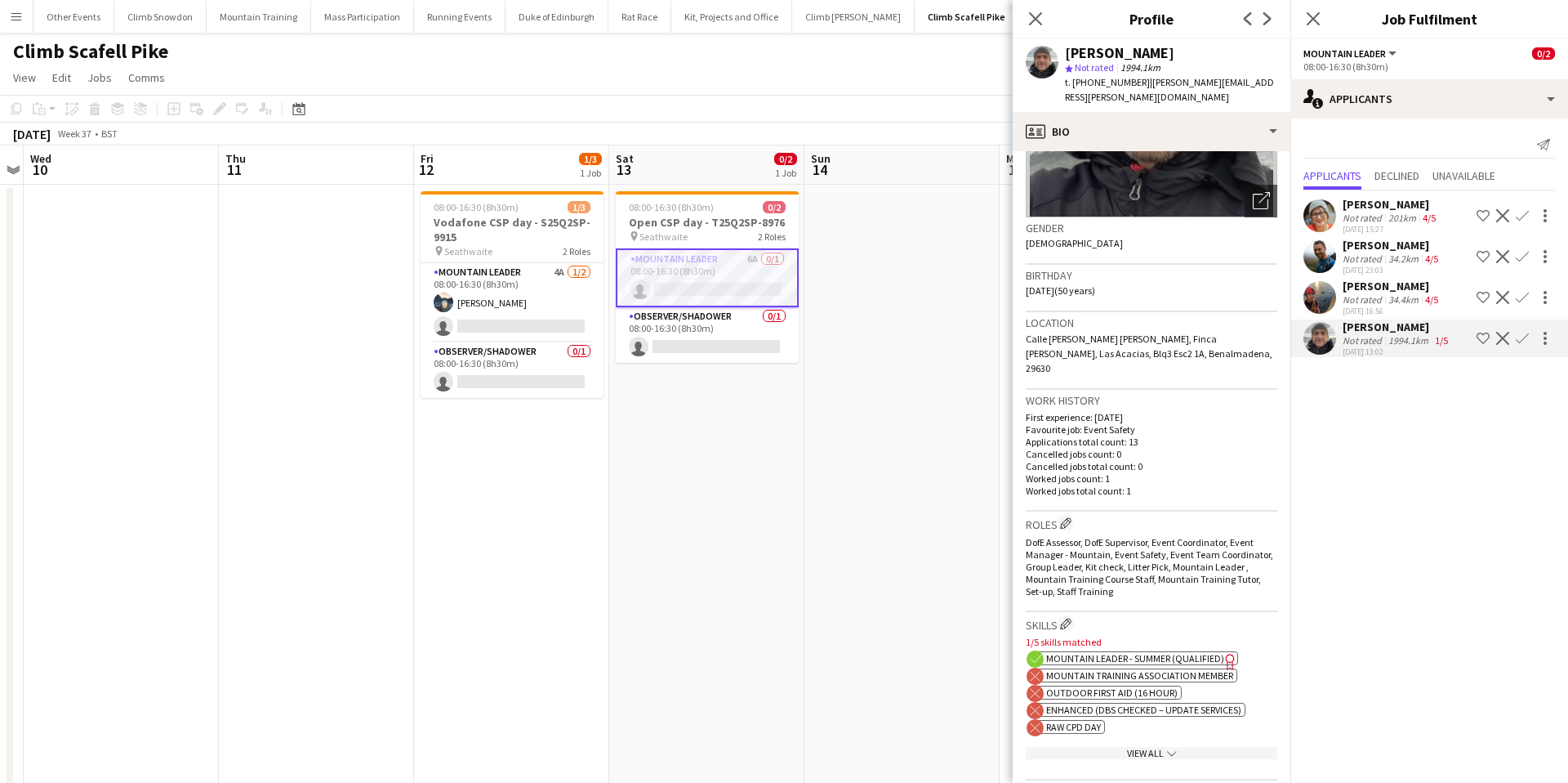
scroll to position [193, 0]
click at [1176, 651] on span "Mountain Leader - Summer (Qualified)" at bounding box center [1135, 657] width 178 height 12
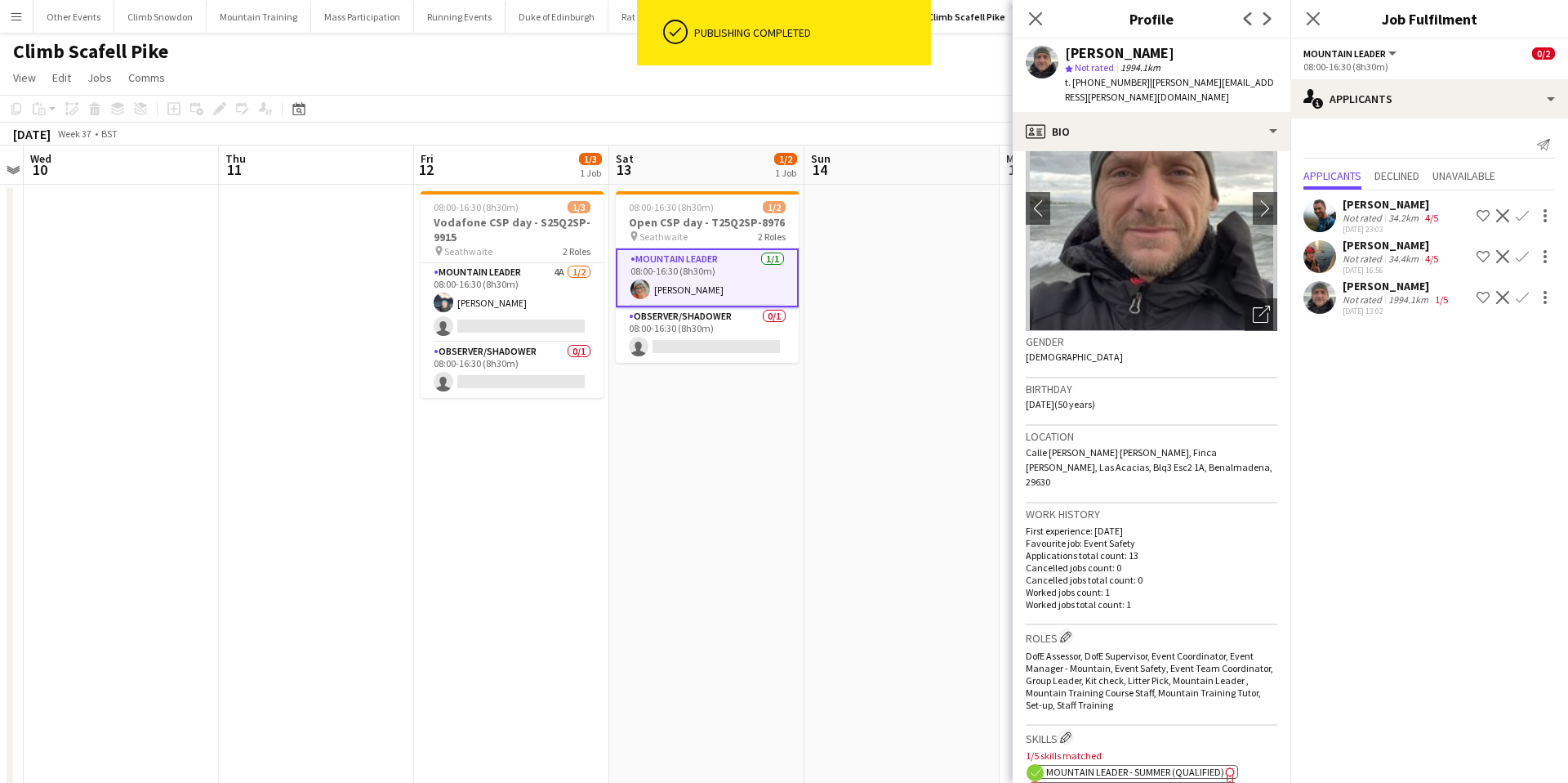
scroll to position [0, 0]
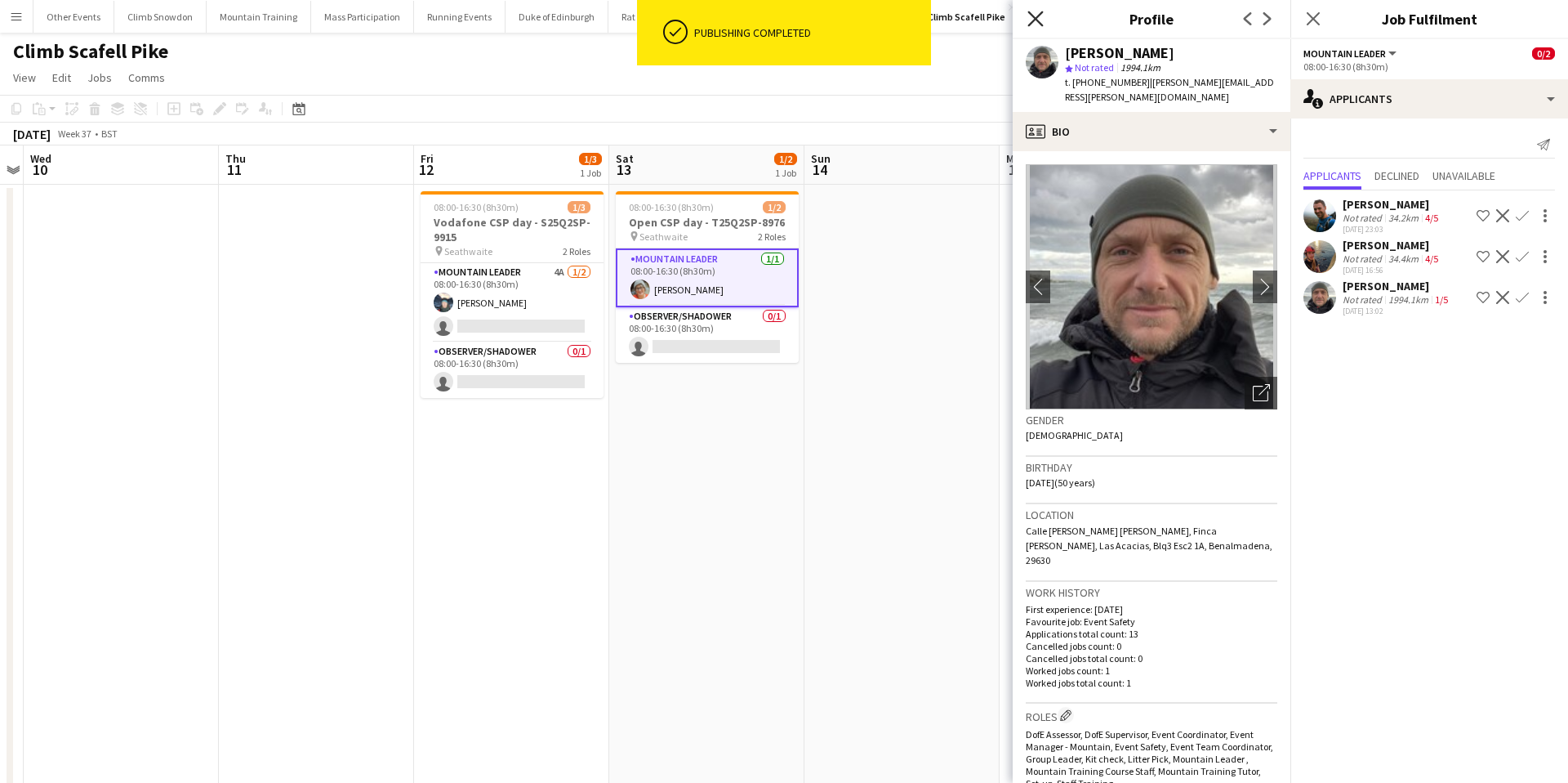
click at [1033, 15] on icon at bounding box center [1035, 19] width 16 height 16
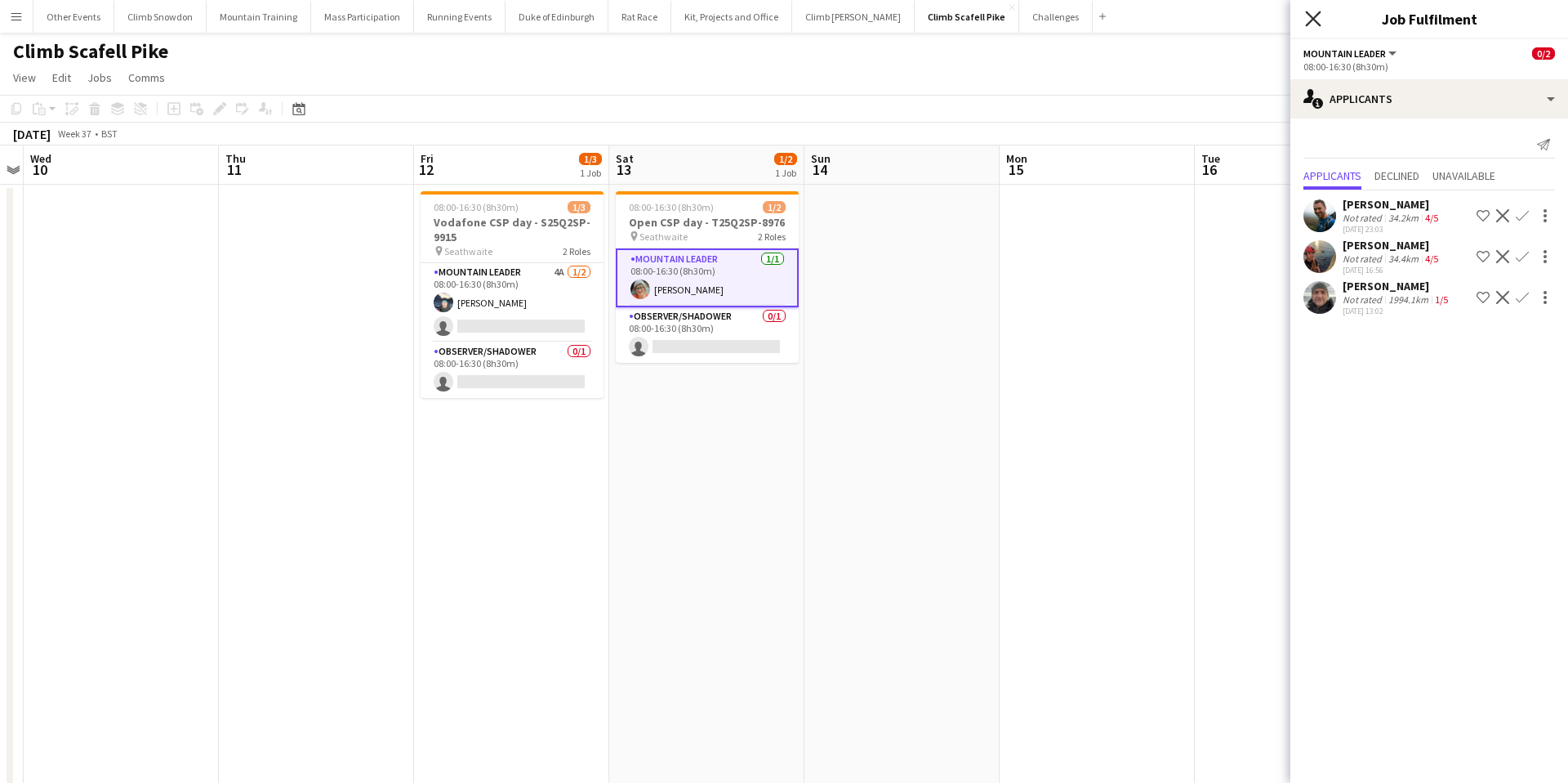
click at [1315, 17] on icon at bounding box center [1313, 19] width 16 height 16
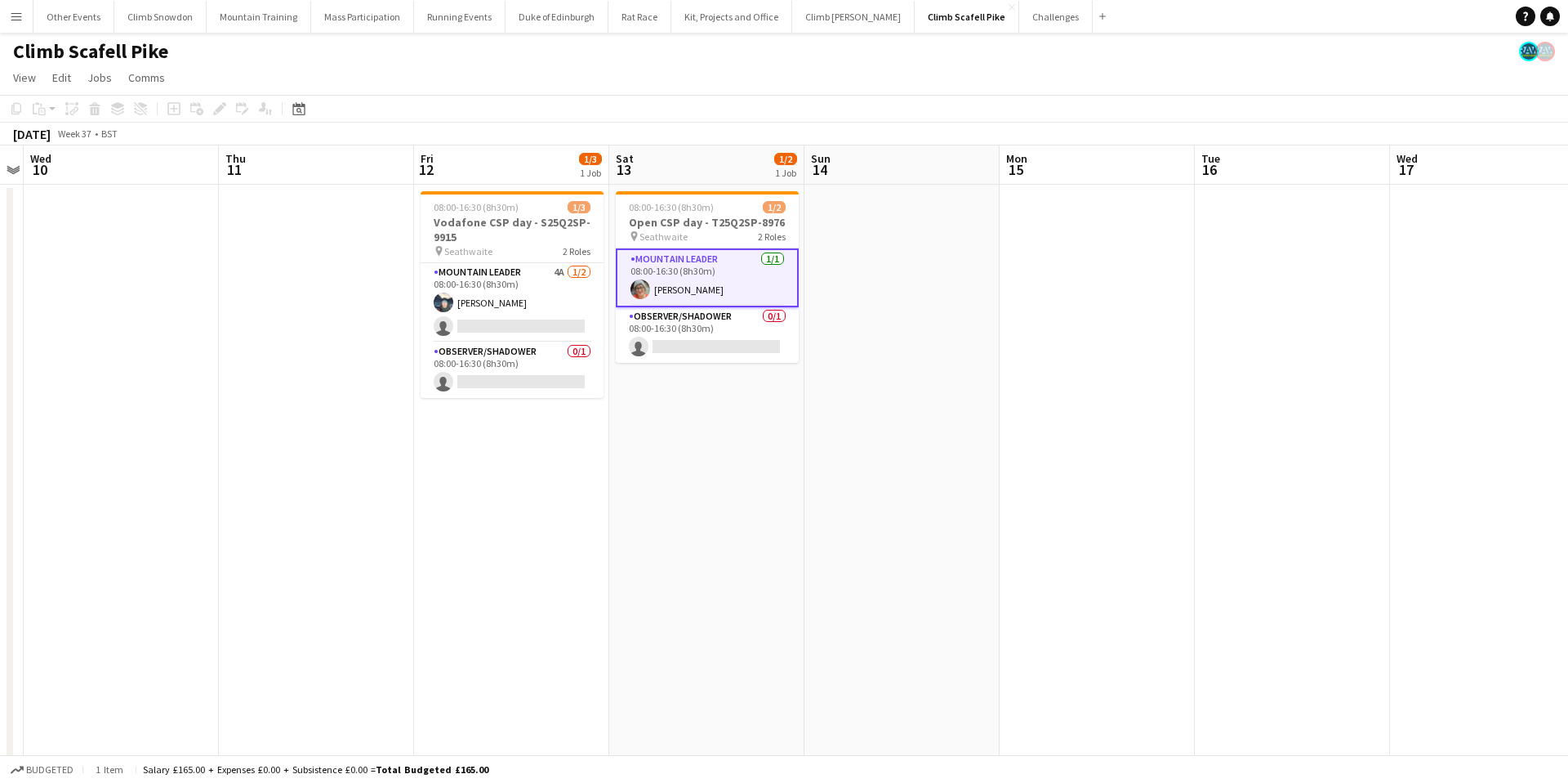
click at [14, 13] on app-icon "Menu" at bounding box center [16, 16] width 13 height 13
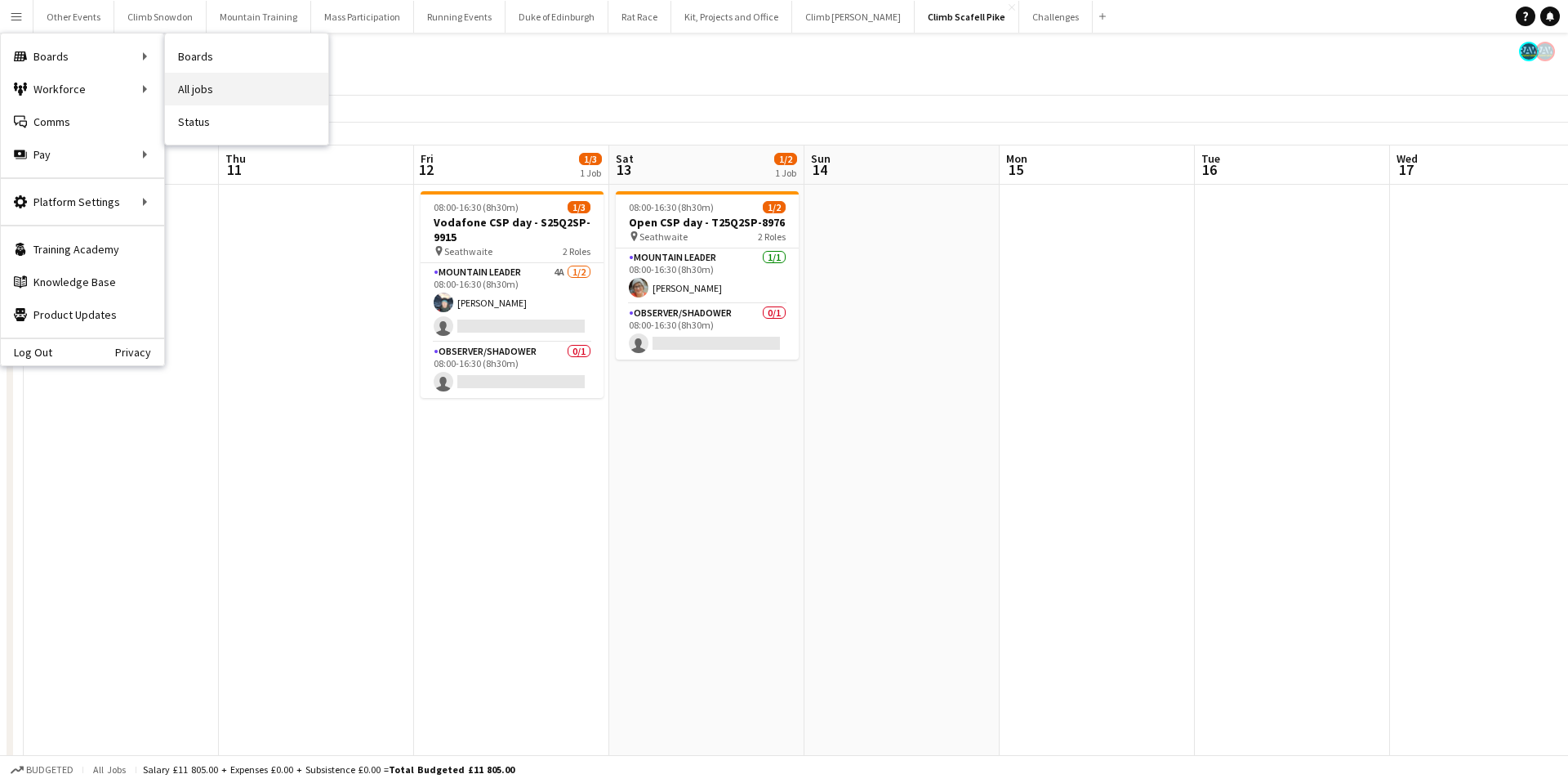
click at [216, 84] on link "All jobs" at bounding box center [247, 89] width 163 height 33
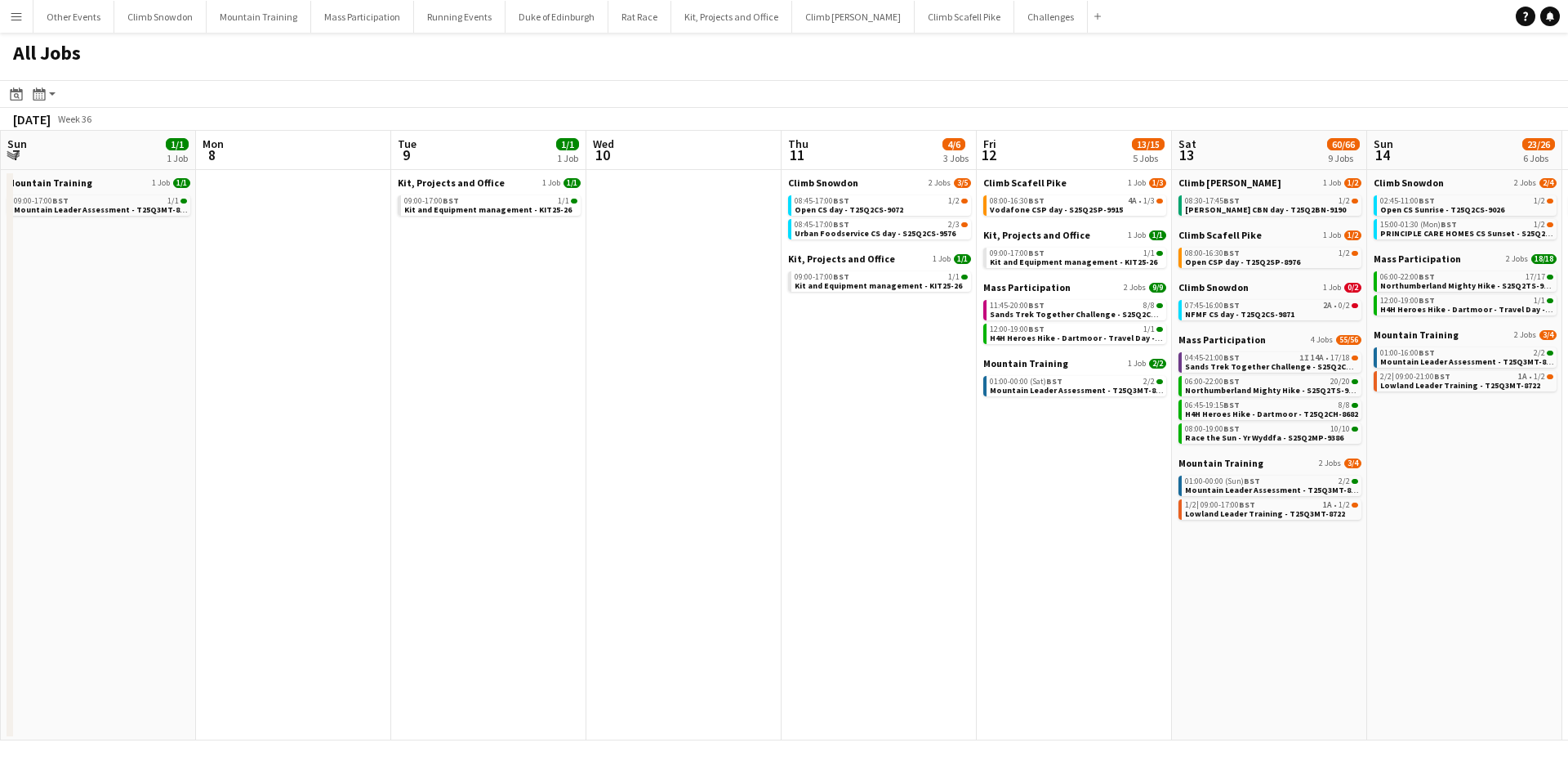
scroll to position [0, 589]
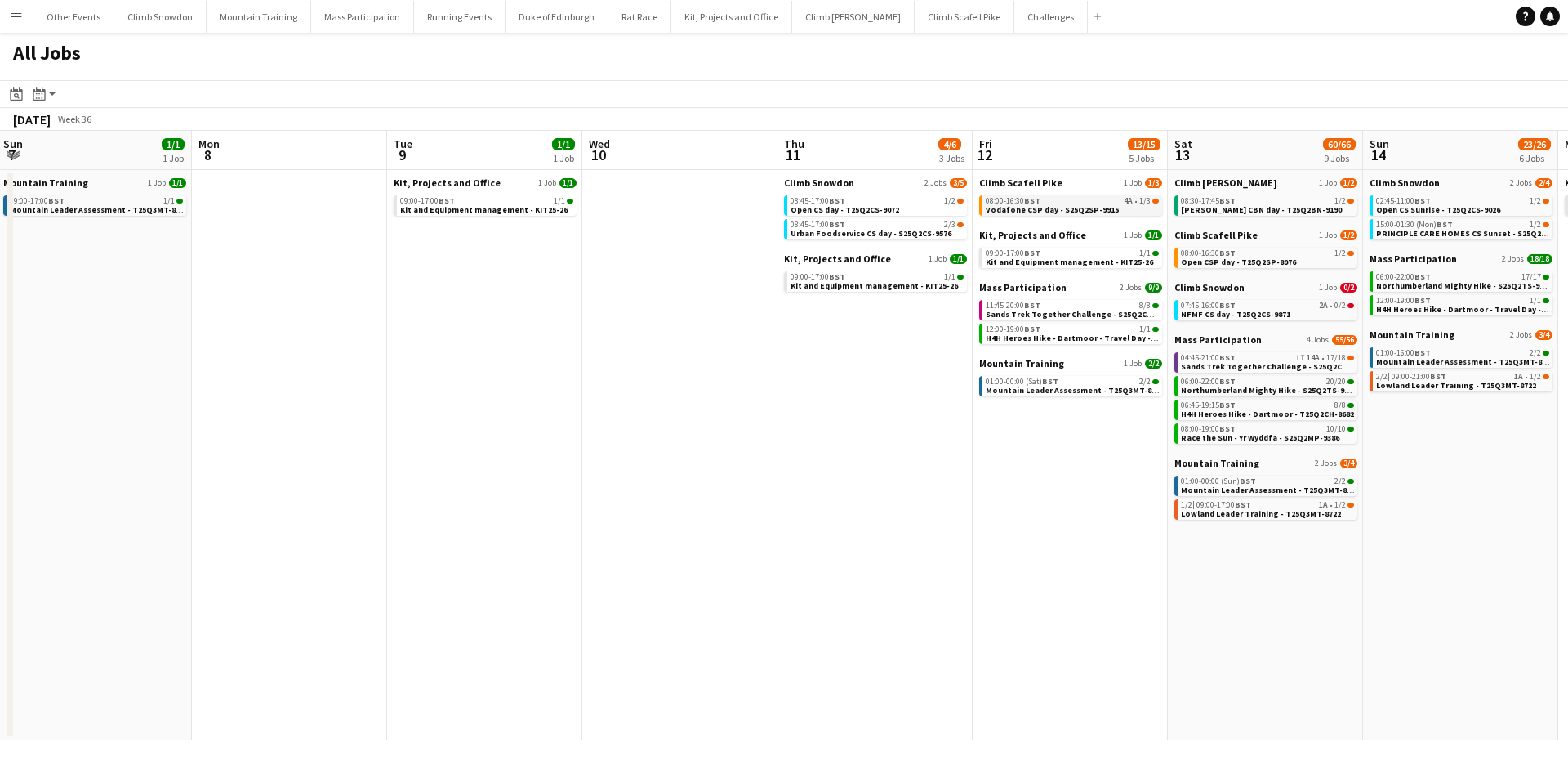
click at [1074, 204] on span "Vodafone CSP day - S25Q2SP-9915" at bounding box center [1051, 209] width 133 height 11
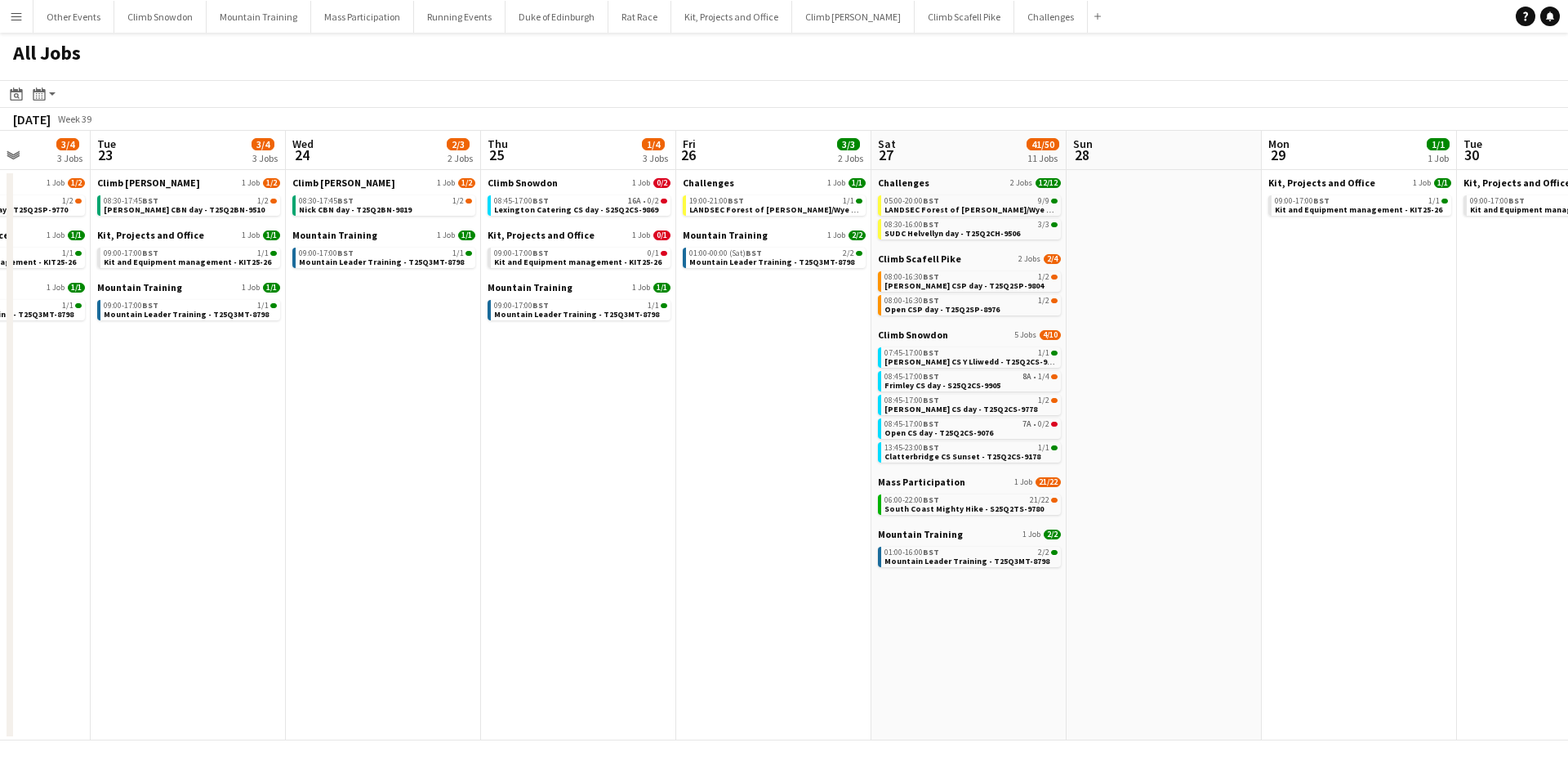
scroll to position [0, 494]
click at [937, 505] on span "South Coast Mighty Hike - S25Q2TS-9780" at bounding box center [965, 508] width 159 height 11
click at [961, 503] on span "South Coast Mighty Hike - S25Q2TS-9780" at bounding box center [965, 508] width 159 height 11
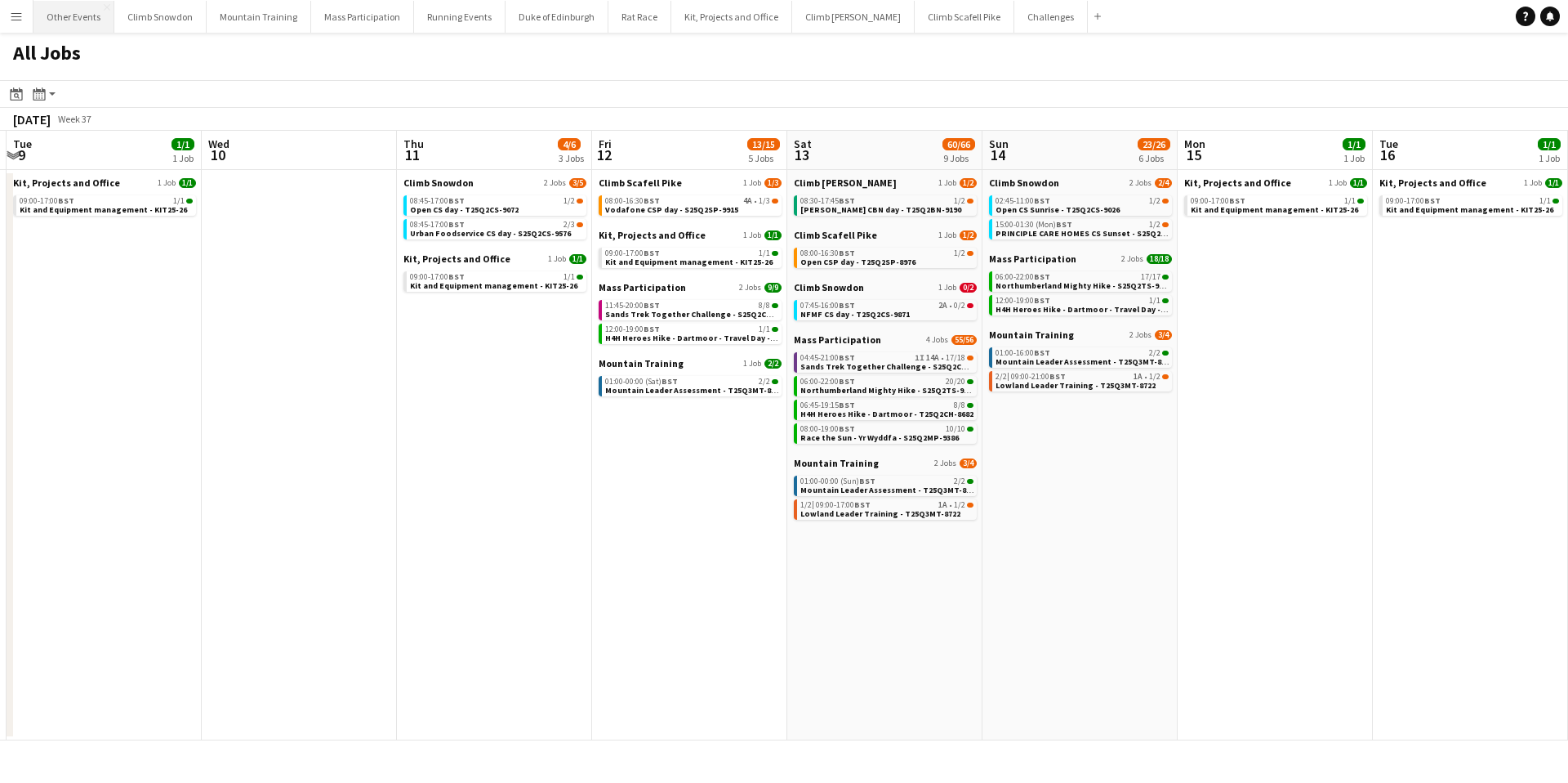
scroll to position [0, 778]
click at [872, 361] on span "Sands Trek Together Challenge - S25Q2CH-9384" at bounding box center [890, 366] width 186 height 11
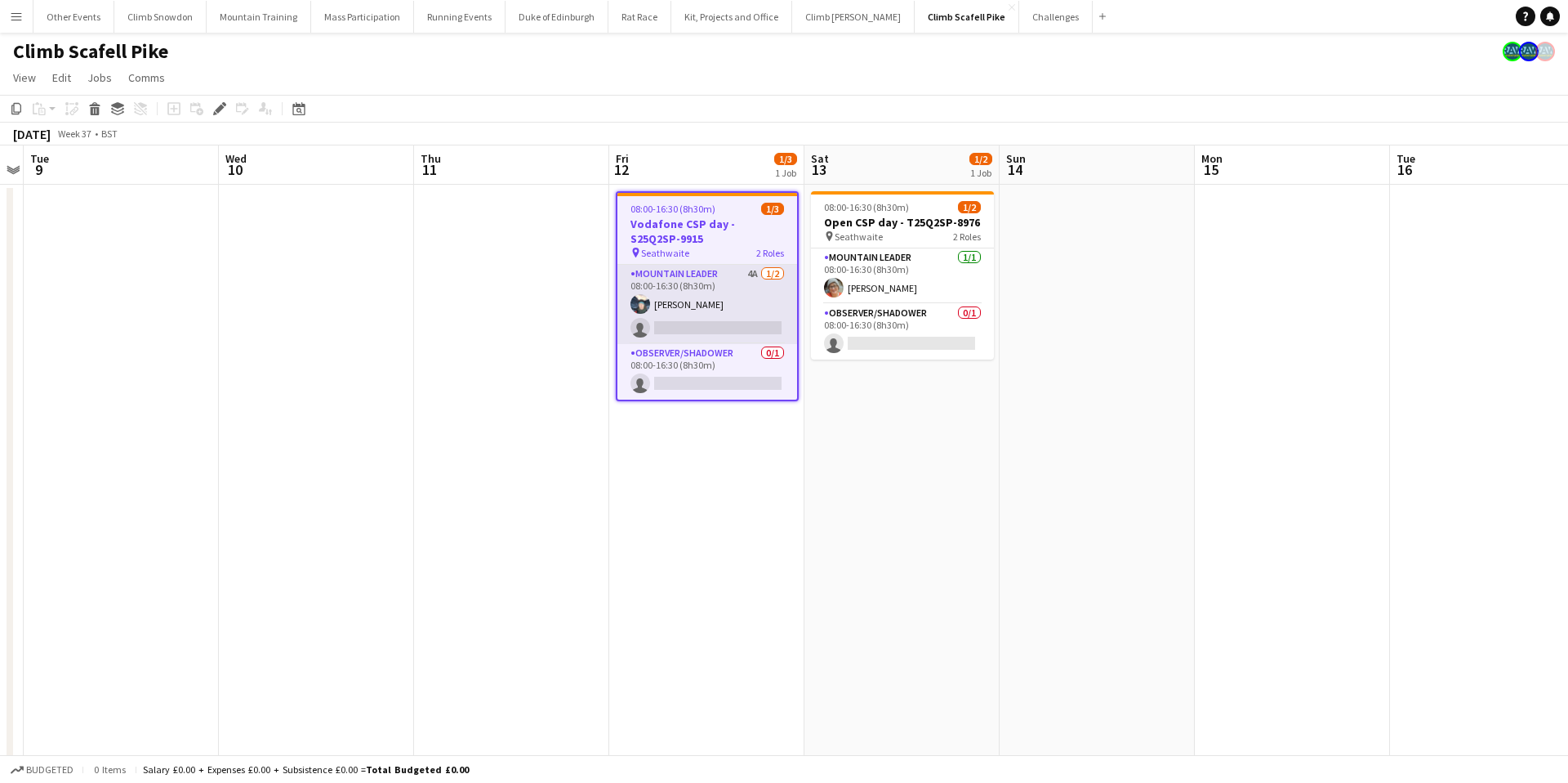
click at [659, 301] on app-card-role "Mountain Leader 4A [DATE] 08:00-16:30 (8h30m) [PERSON_NAME] single-neutral-acti…" at bounding box center [707, 304] width 180 height 79
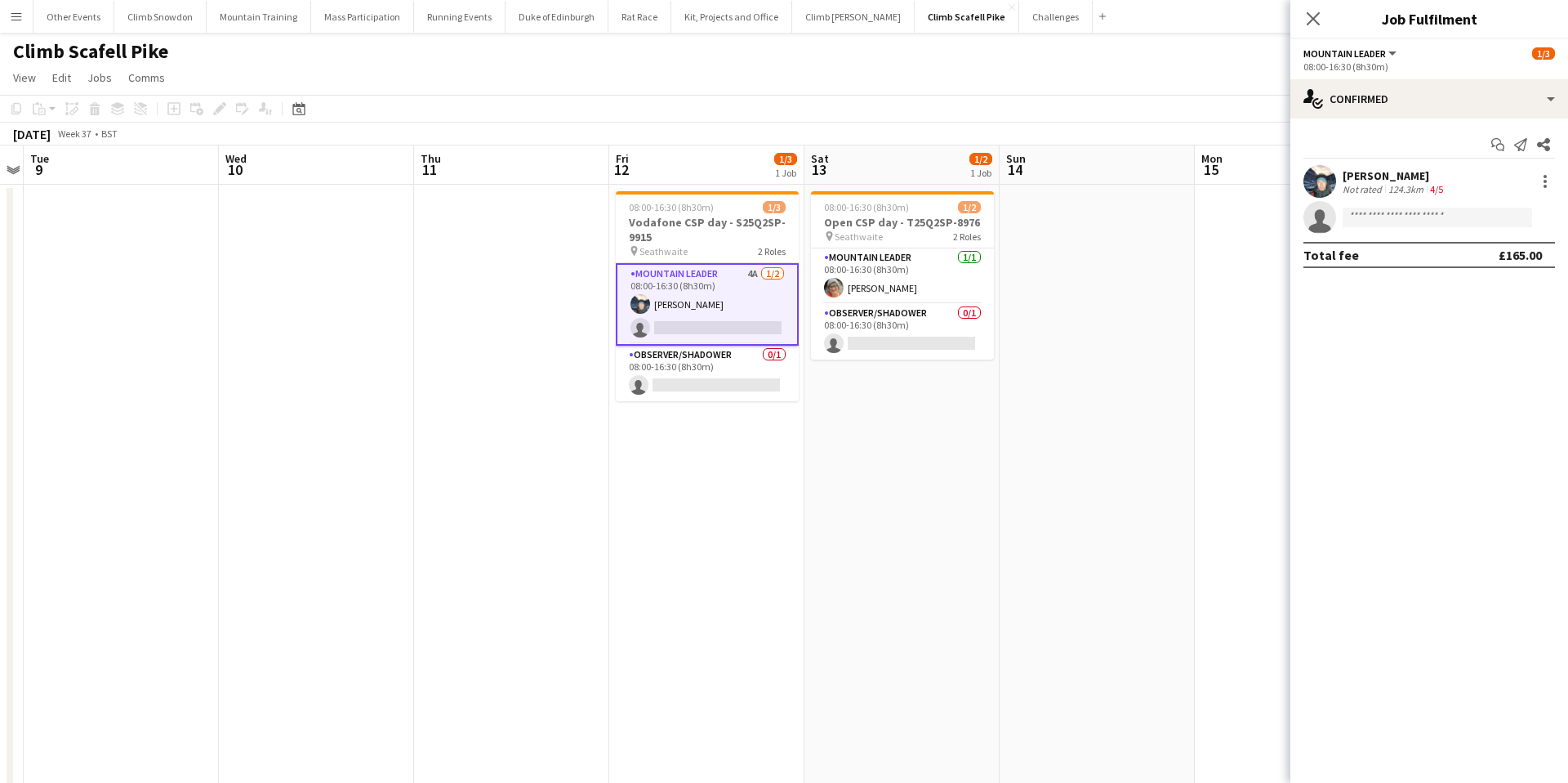
click at [1384, 172] on div "[PERSON_NAME]" at bounding box center [1394, 175] width 103 height 15
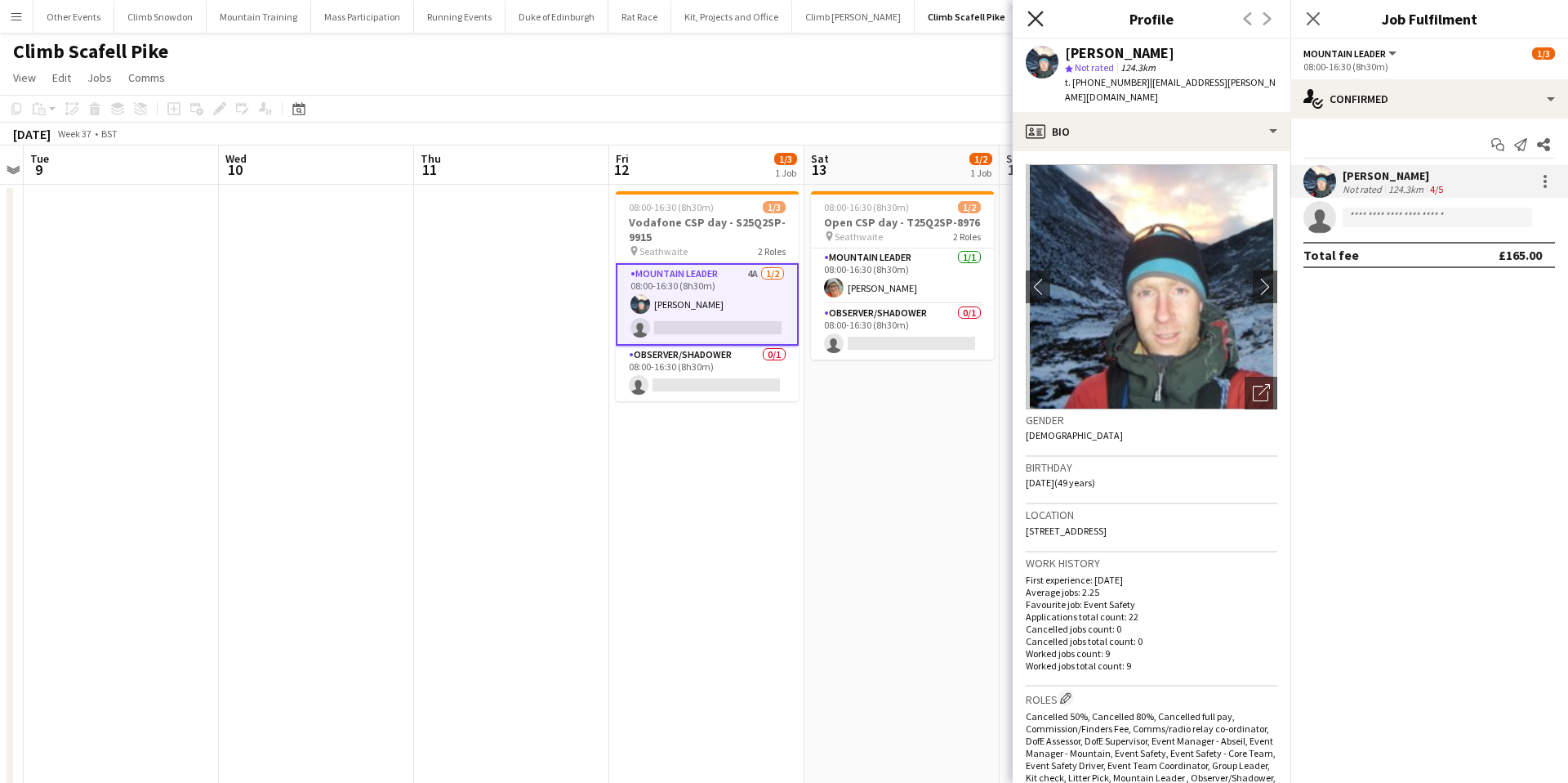
click at [1036, 17] on icon at bounding box center [1035, 19] width 16 height 16
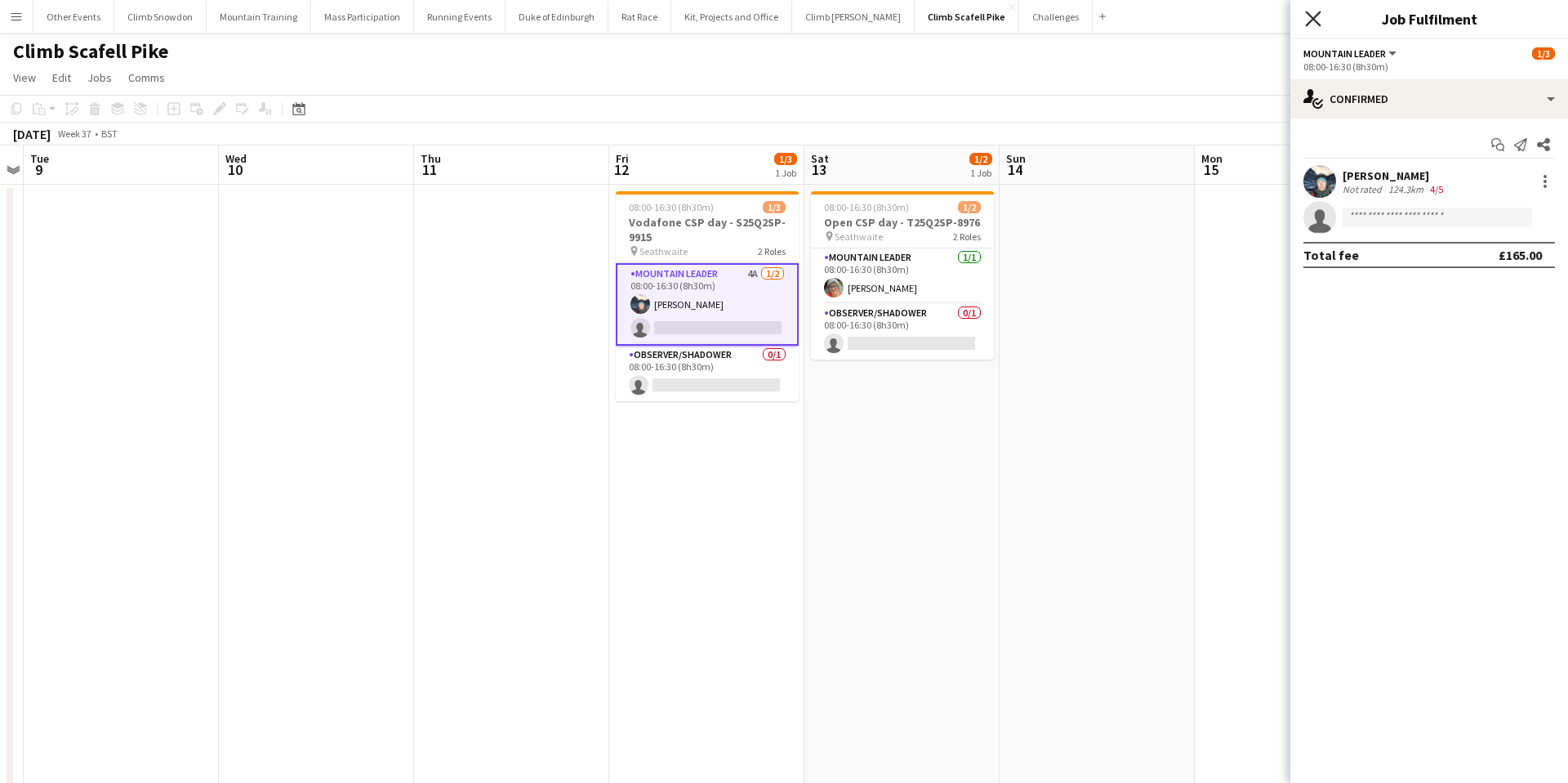
click at [1316, 21] on icon at bounding box center [1313, 19] width 16 height 16
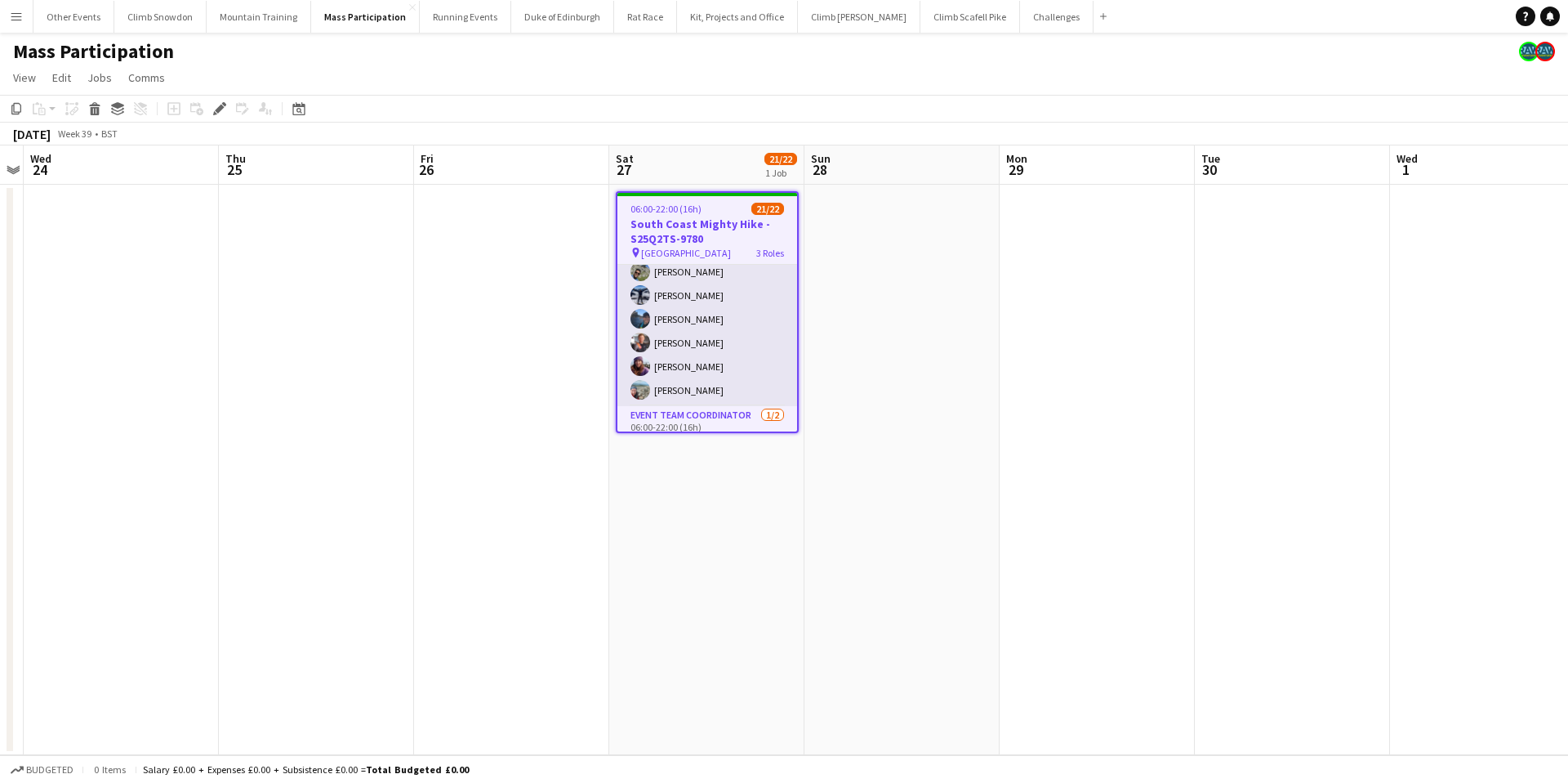
scroll to position [450, 0]
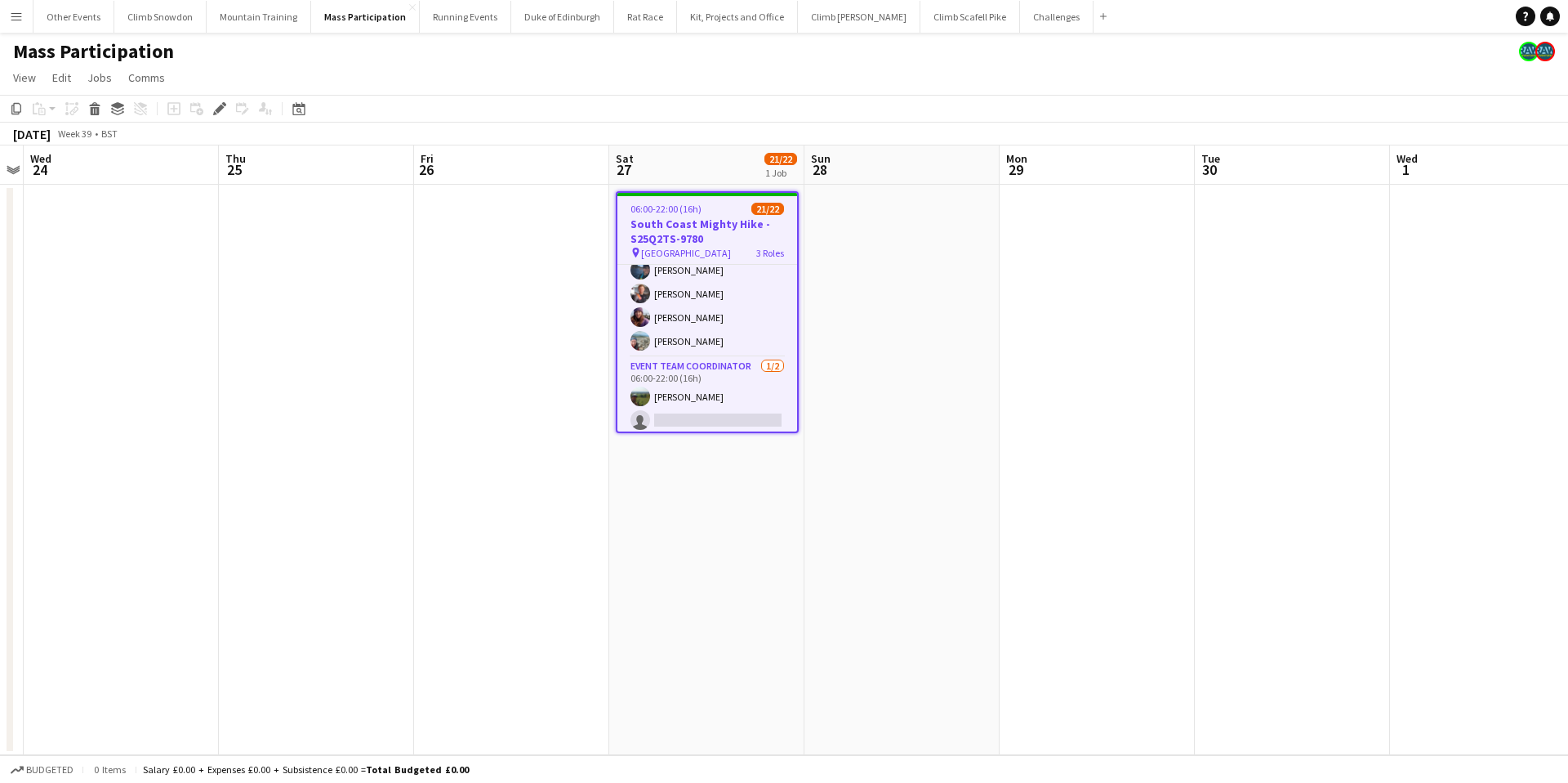
click at [271, 373] on app-date-cell at bounding box center [316, 469] width 195 height 570
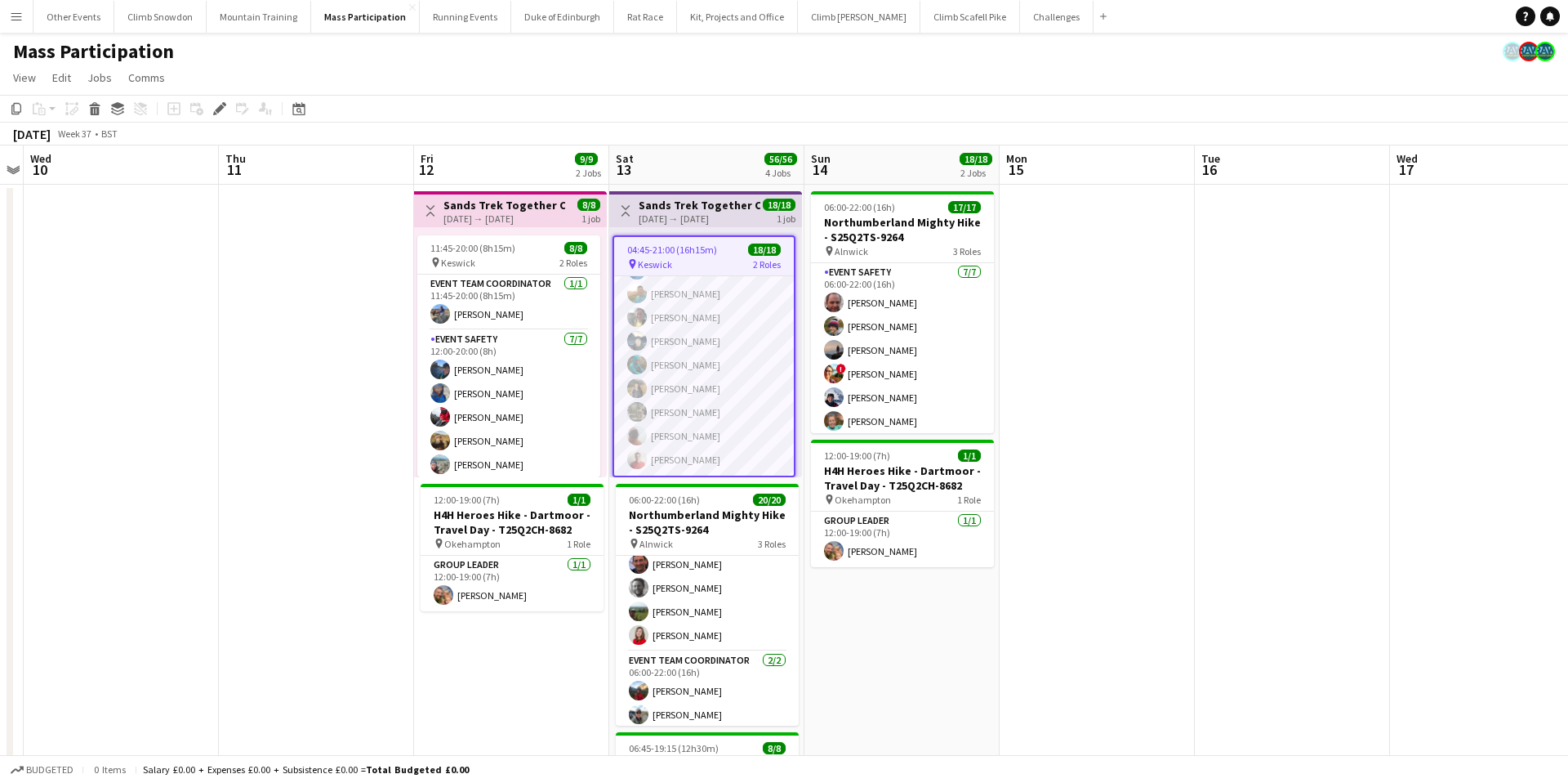
click at [94, 378] on app-date-cell at bounding box center [121, 719] width 195 height 1071
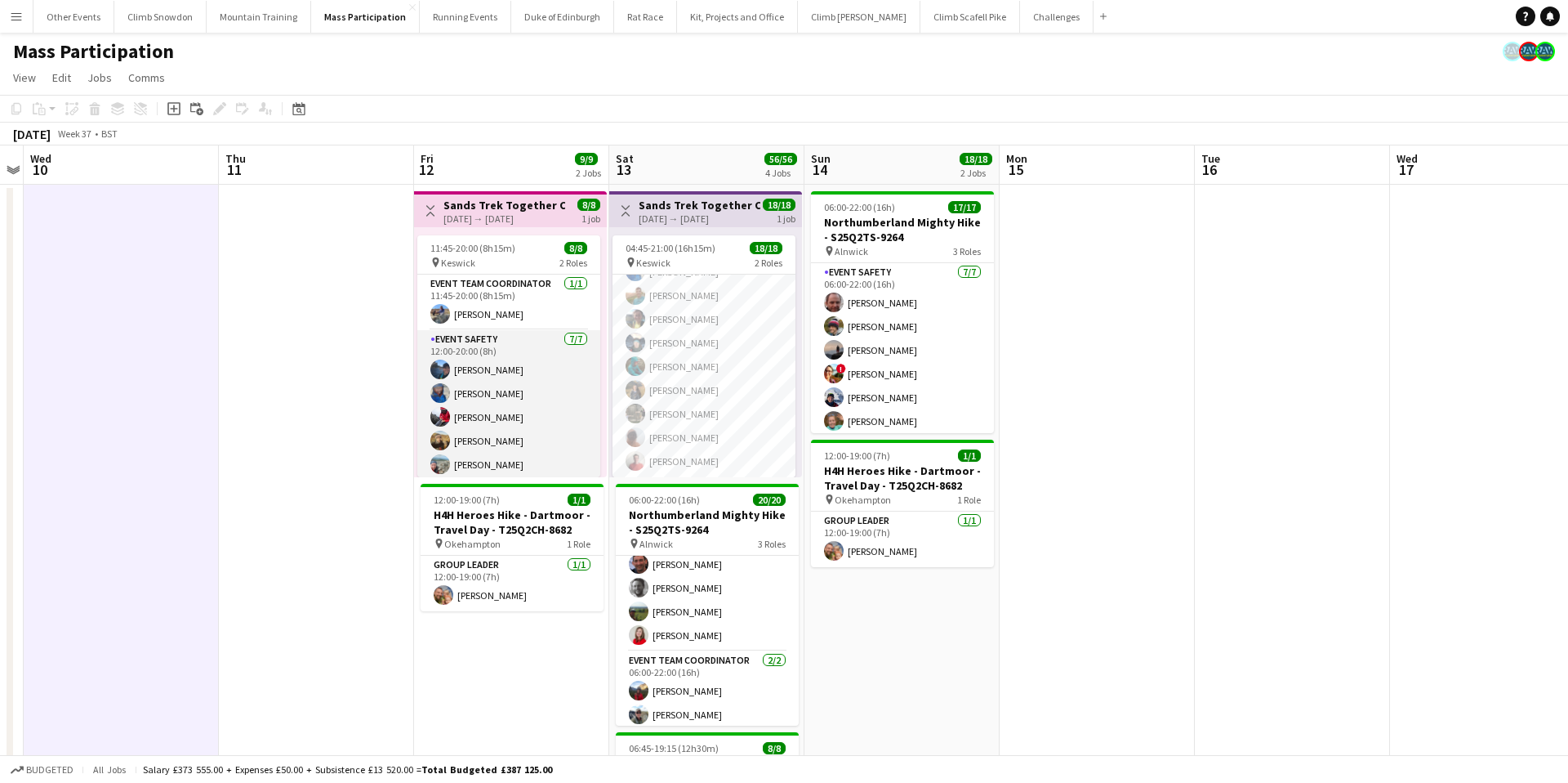
scroll to position [50, 0]
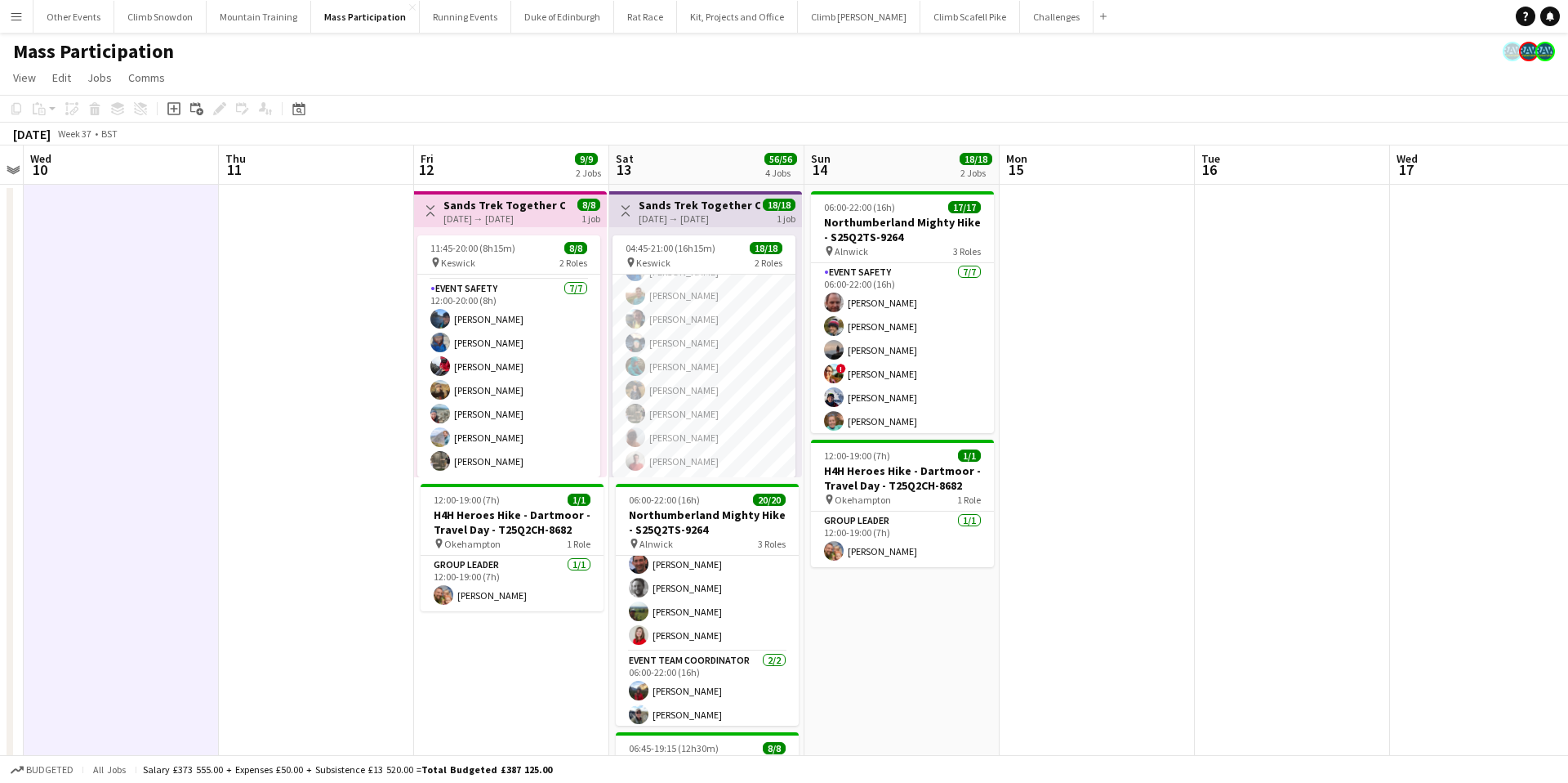
click at [232, 370] on app-date-cell at bounding box center [316, 719] width 195 height 1071
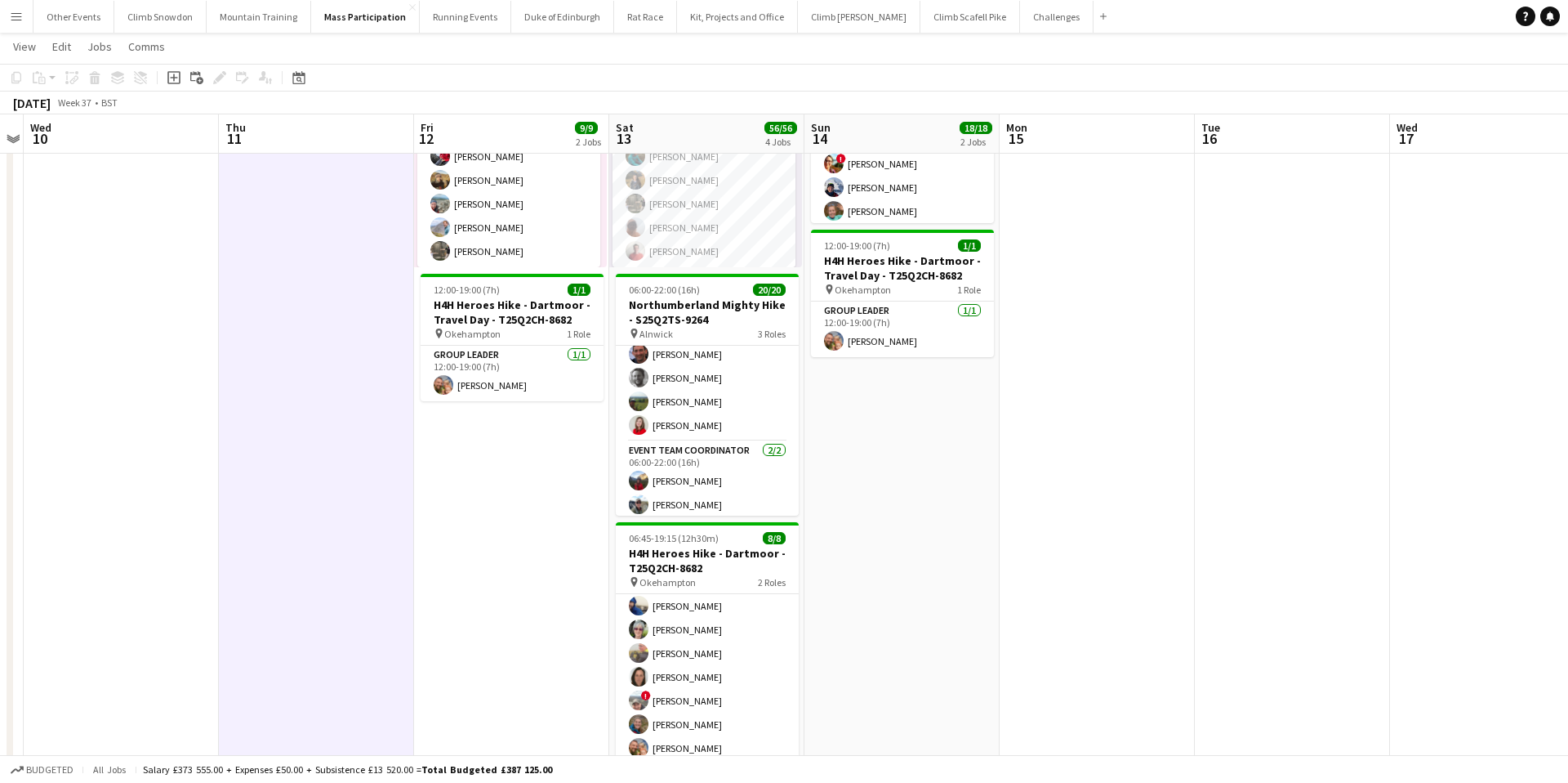
scroll to position [0, 0]
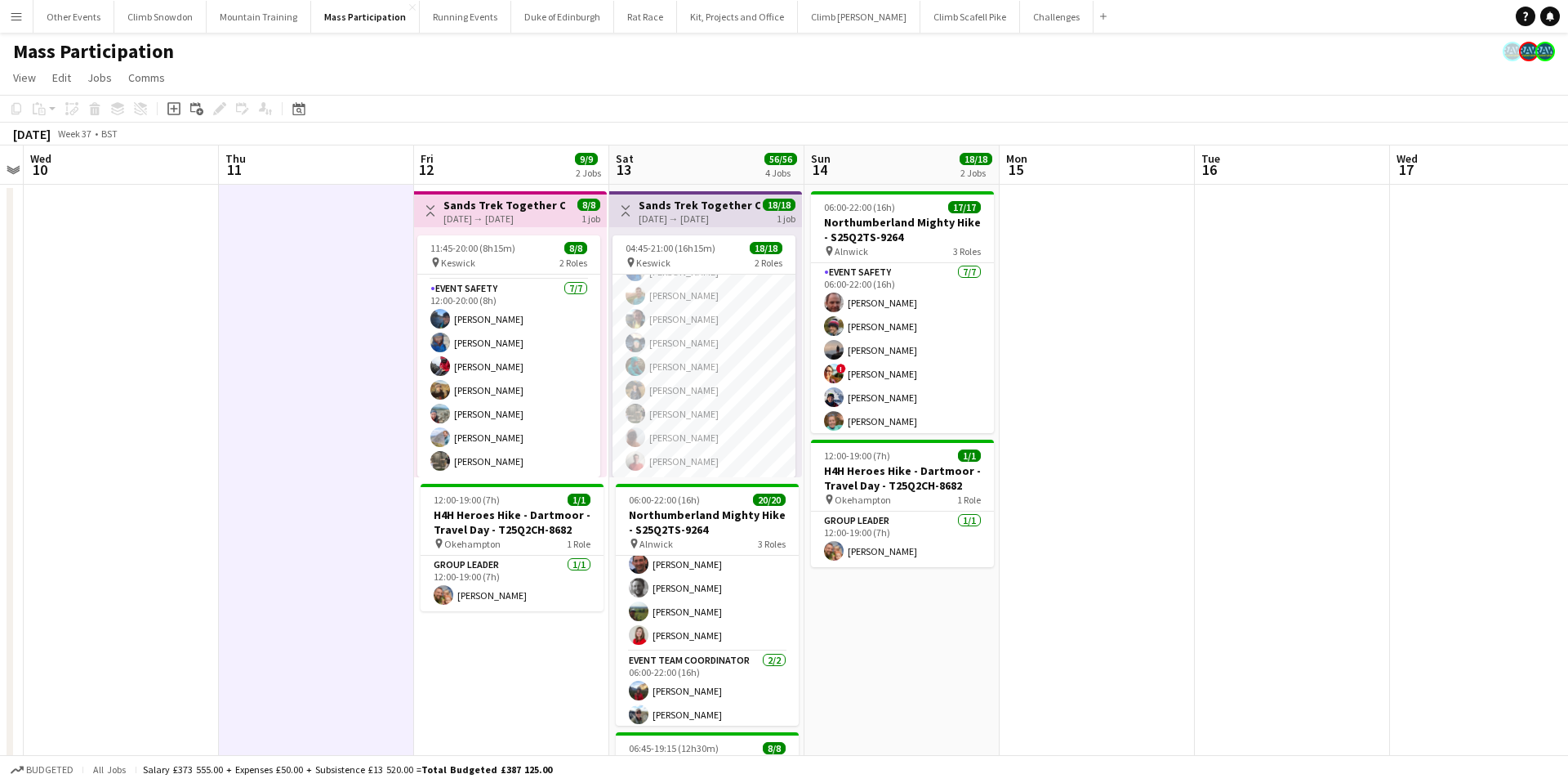
click at [18, 14] on app-icon "Menu" at bounding box center [16, 16] width 13 height 13
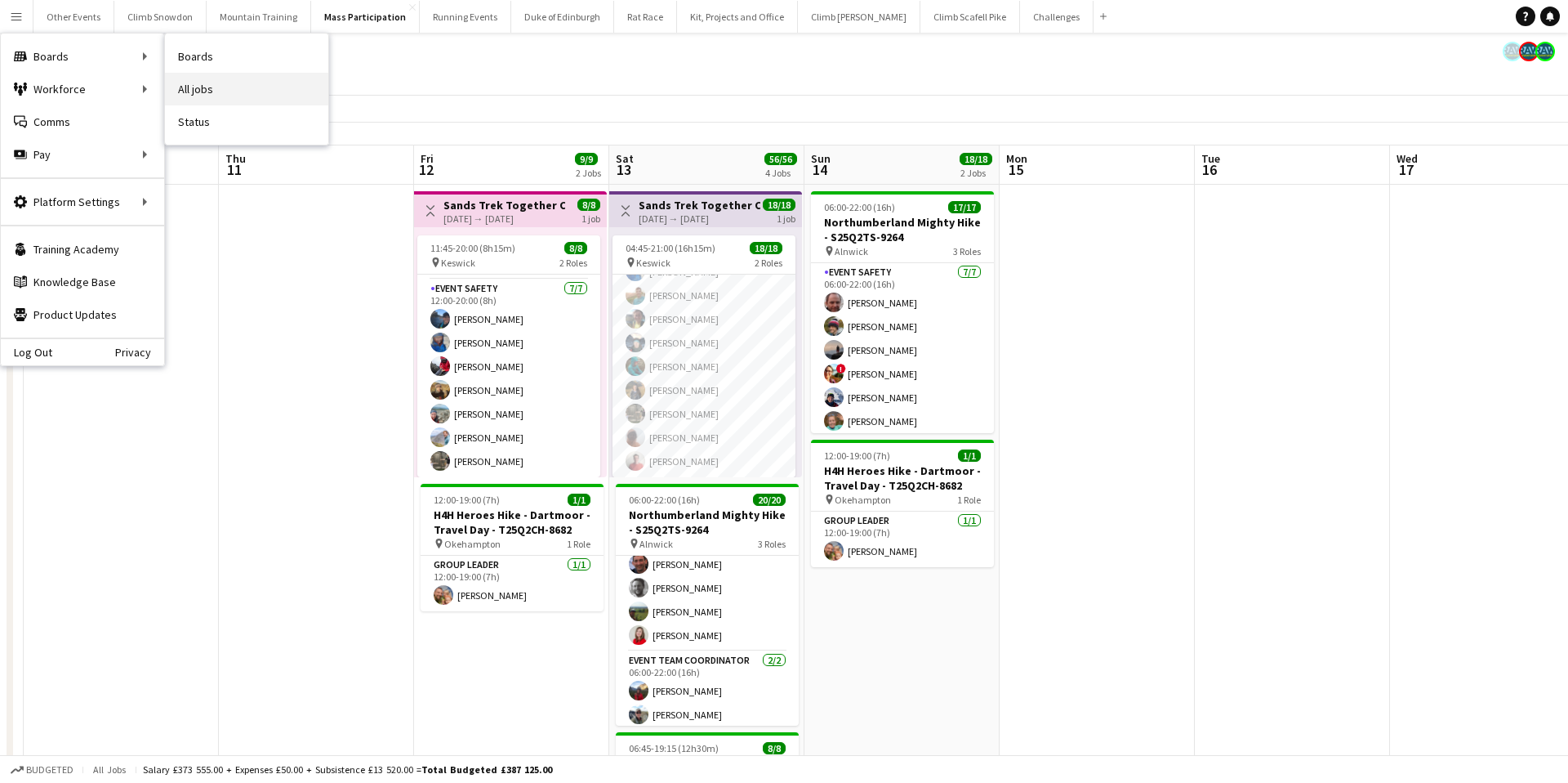
click at [218, 92] on link "All jobs" at bounding box center [247, 89] width 163 height 33
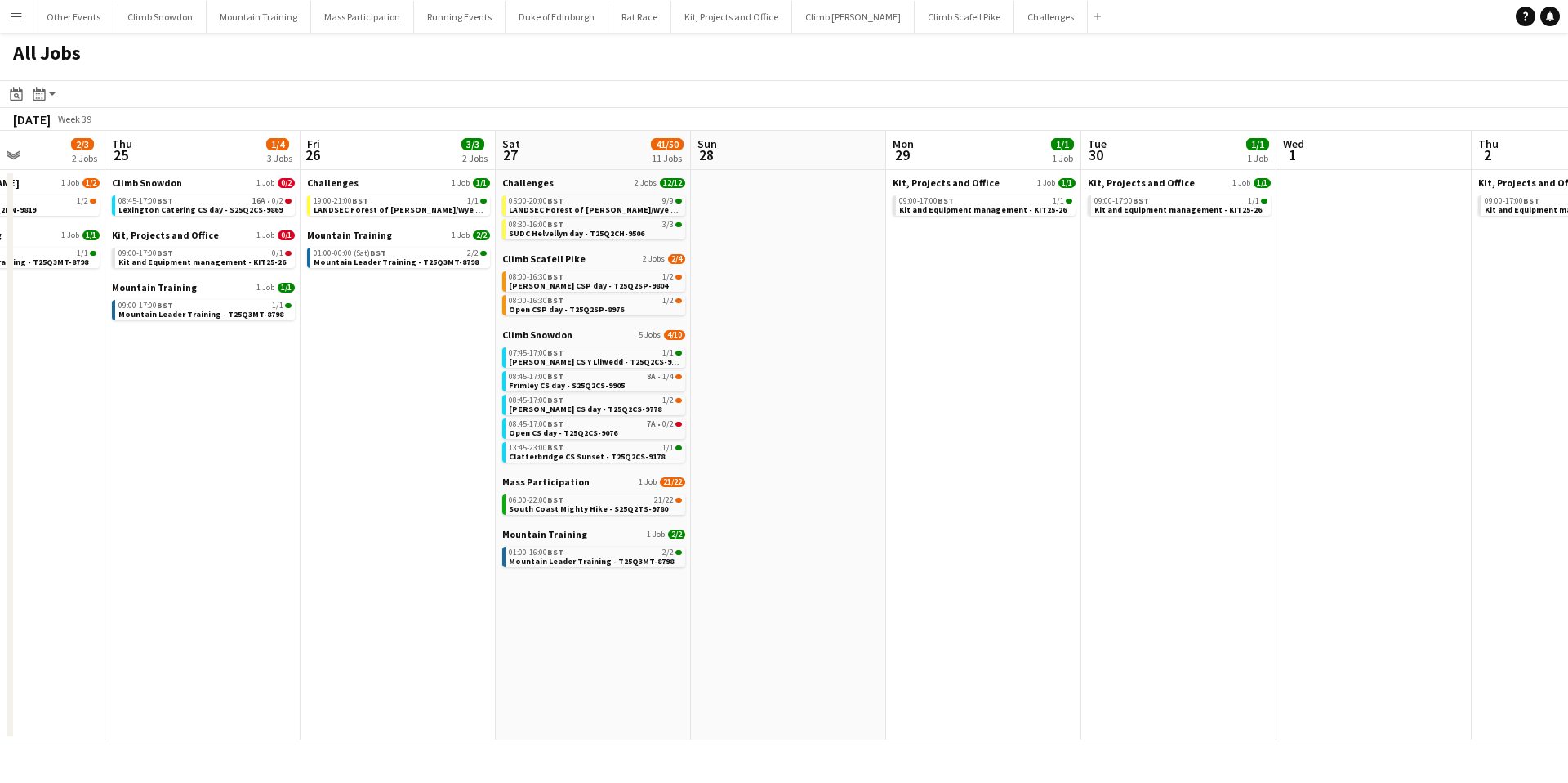
scroll to position [0, 478]
click at [582, 455] on span "Clatterbridge CS Sunset - T25Q2CS-9178" at bounding box center [589, 456] width 156 height 11
click at [568, 504] on span "South Coast Mighty Hike - S25Q2TS-9780" at bounding box center [591, 508] width 159 height 11
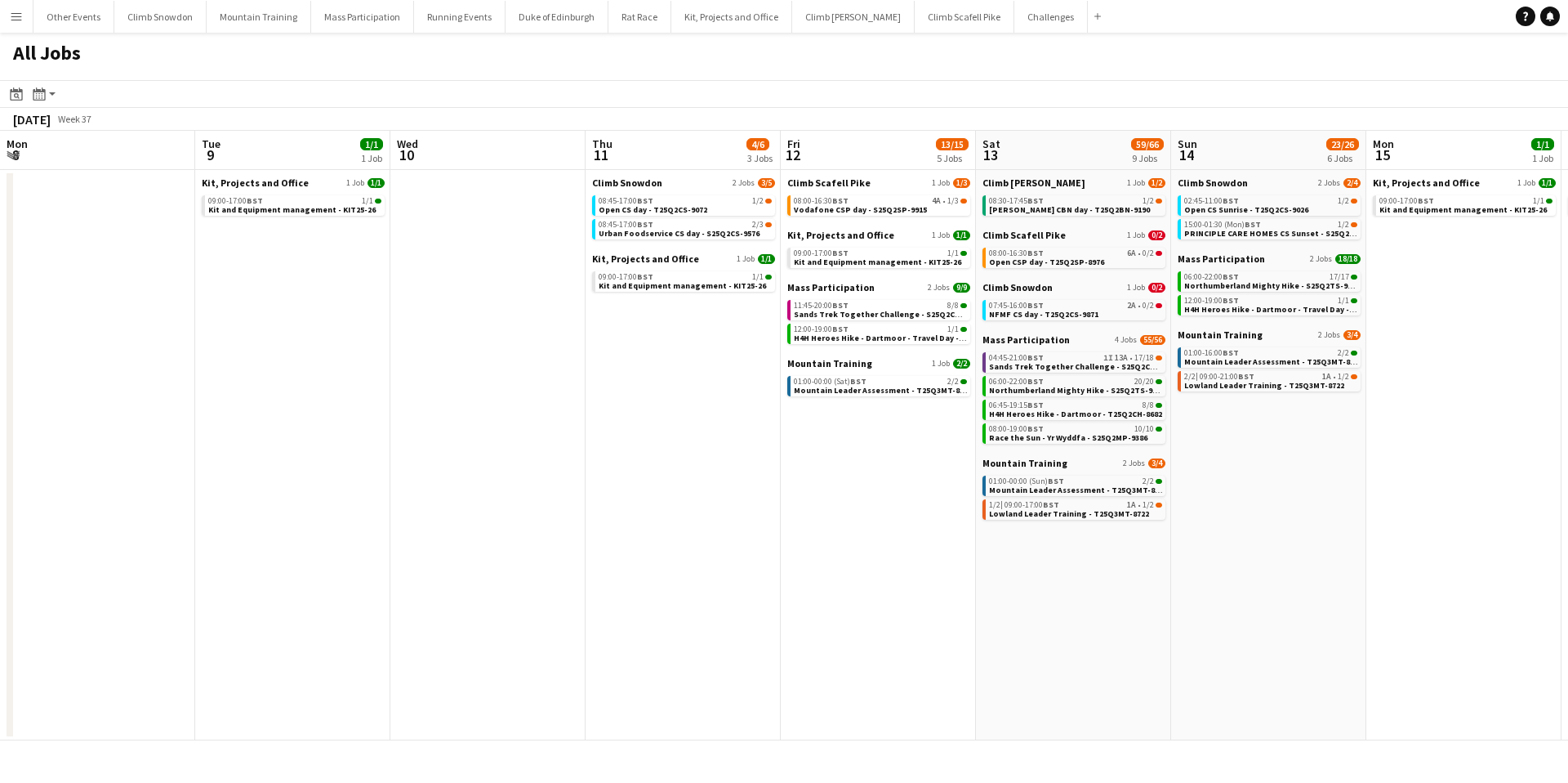
scroll to position [0, 500]
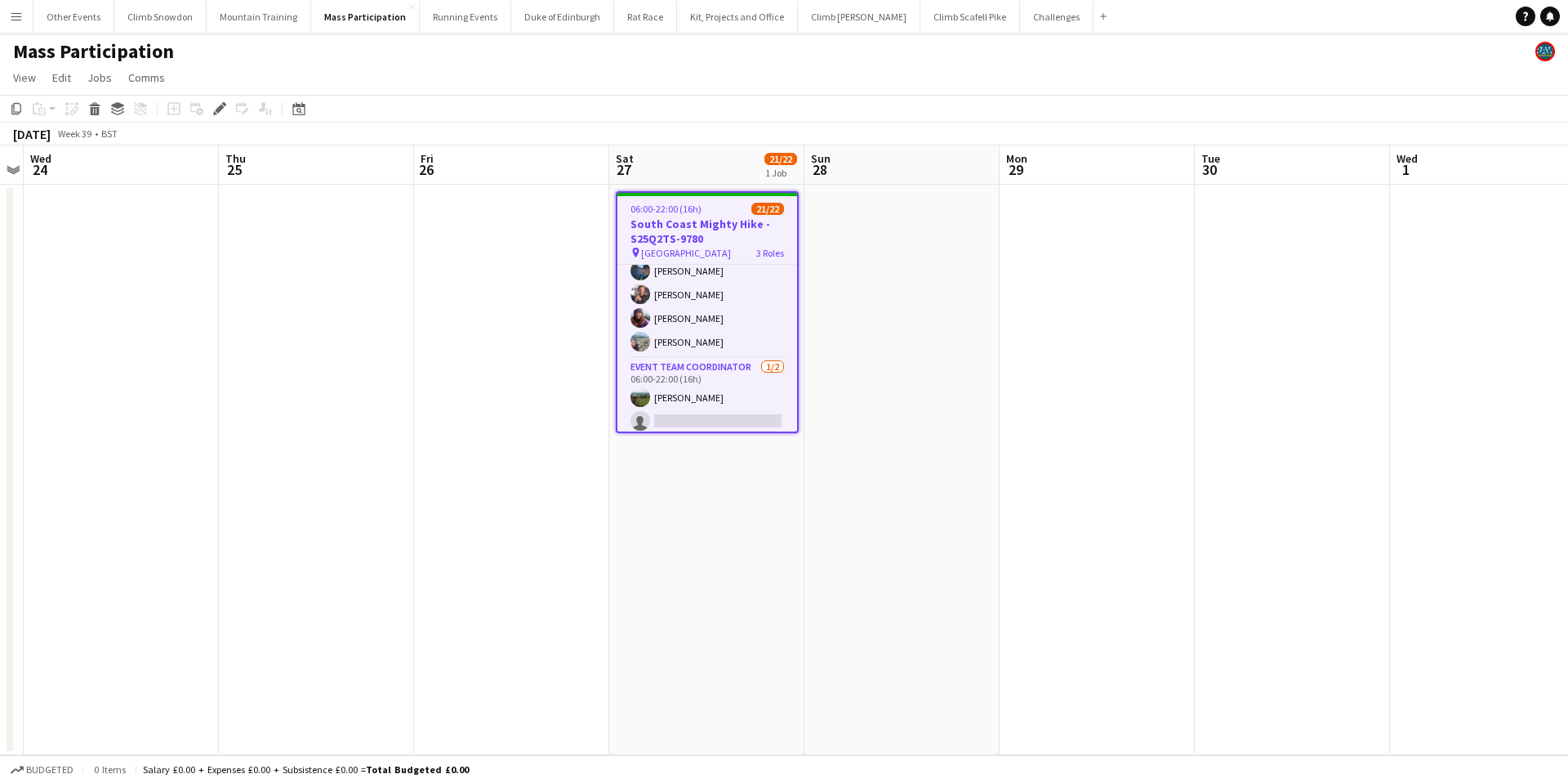
scroll to position [450, 0]
